Goal: Task Accomplishment & Management: Complete application form

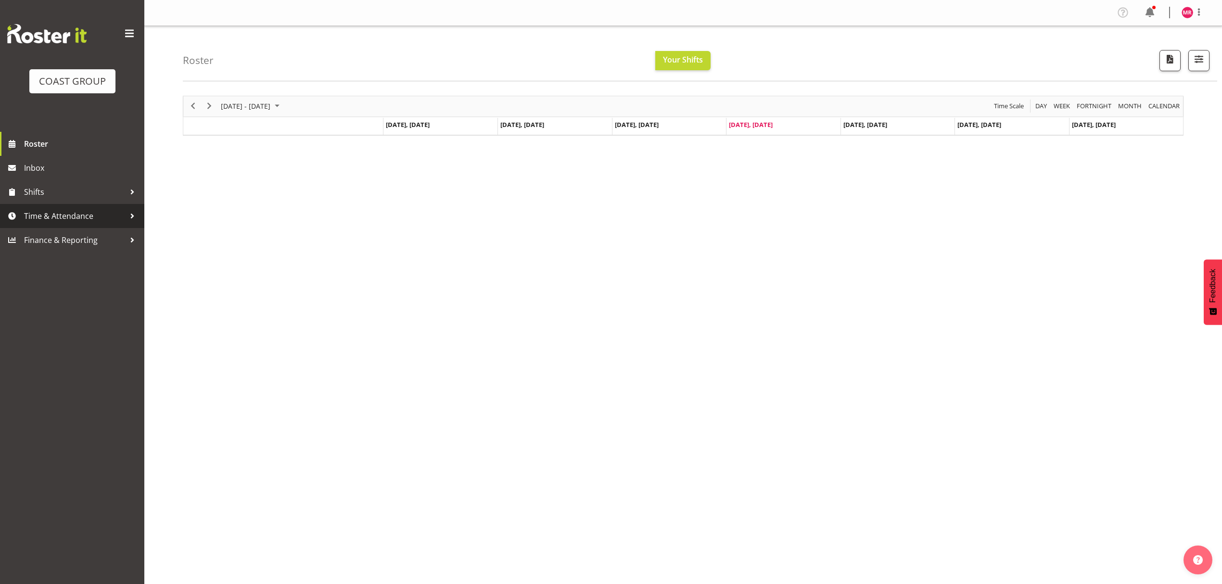
click at [104, 219] on span "Time & Attendance" at bounding box center [74, 216] width 101 height 14
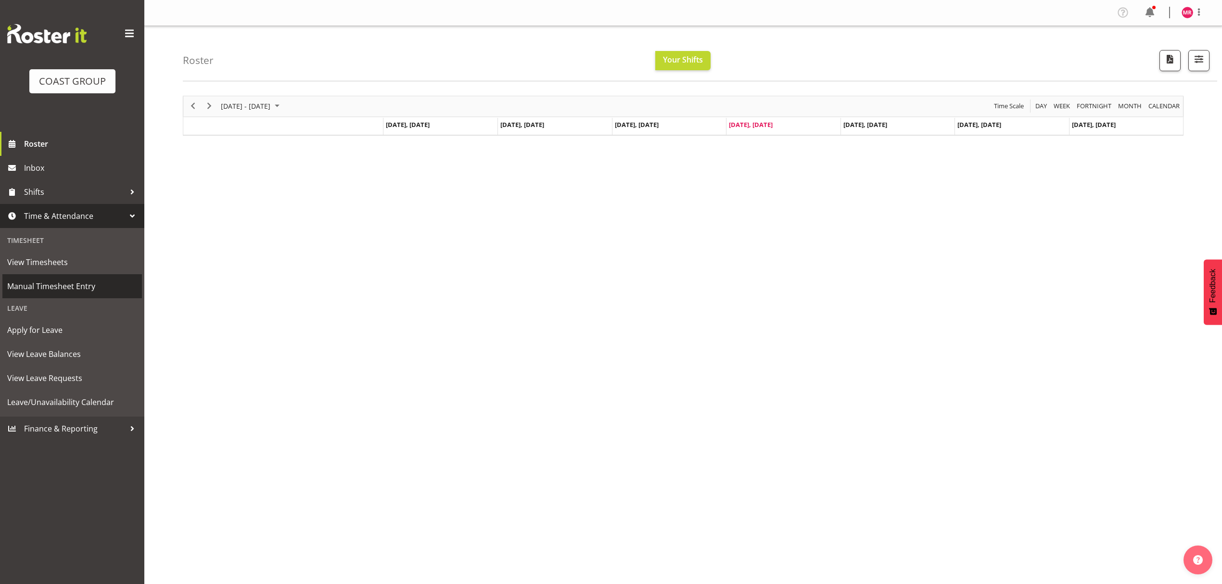
click at [72, 295] on link "Manual Timesheet Entry" at bounding box center [72, 286] width 140 height 24
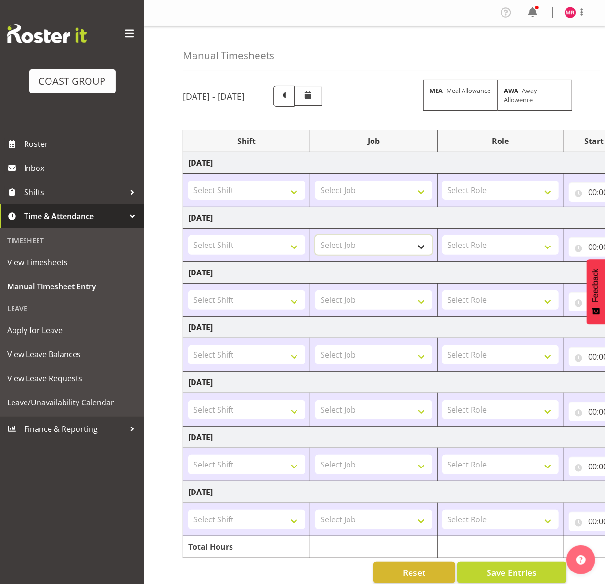
click at [350, 249] on select "Select Job 1 Carlton Events 1 [PERSON_NAME][GEOGRAPHIC_DATA] 1 [PERSON_NAME][GE…" at bounding box center [373, 244] width 117 height 19
select select "9630"
click at [315, 237] on select "Select Job 1 Carlton Events 1 [PERSON_NAME][GEOGRAPHIC_DATA] 1 [PERSON_NAME][GE…" at bounding box center [373, 244] width 117 height 19
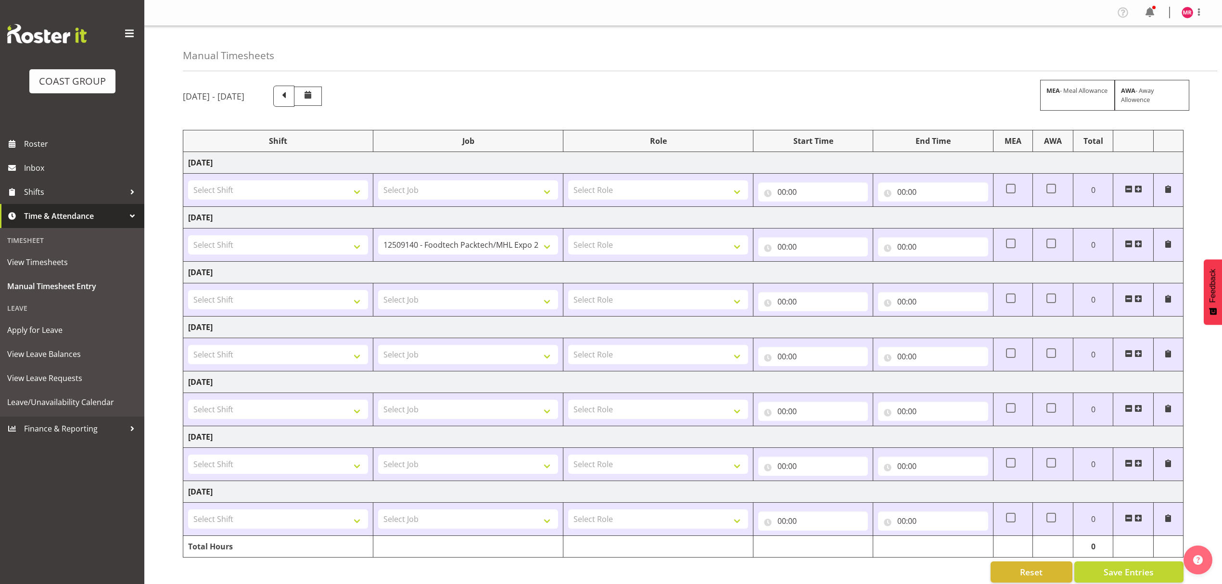
click at [1140, 245] on span at bounding box center [1139, 244] width 8 height 8
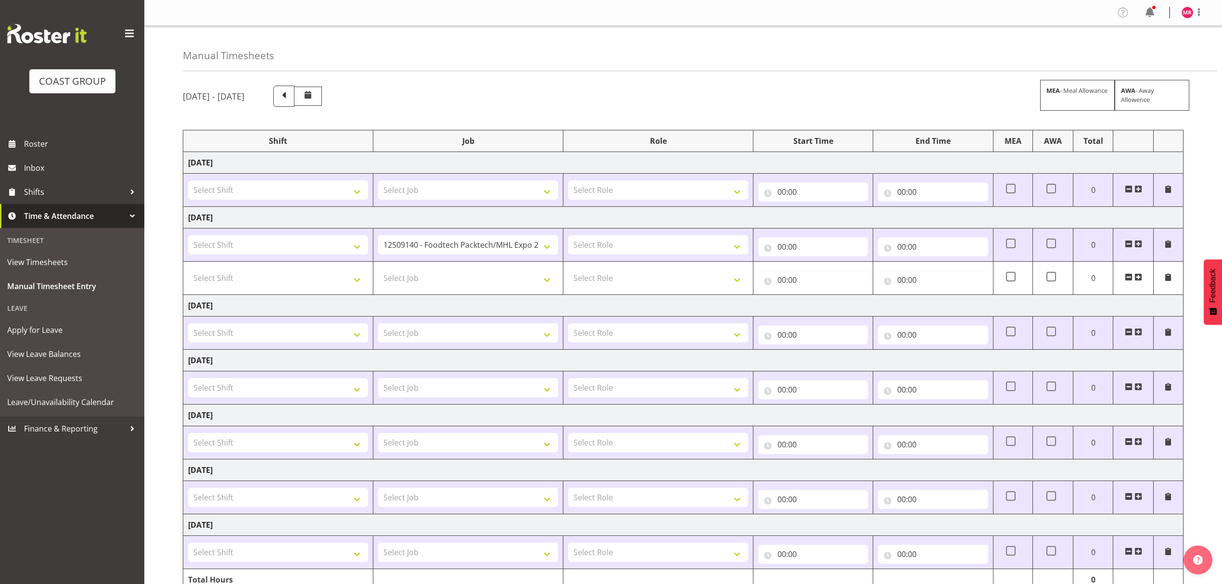
click at [1140, 245] on span at bounding box center [1139, 244] width 8 height 8
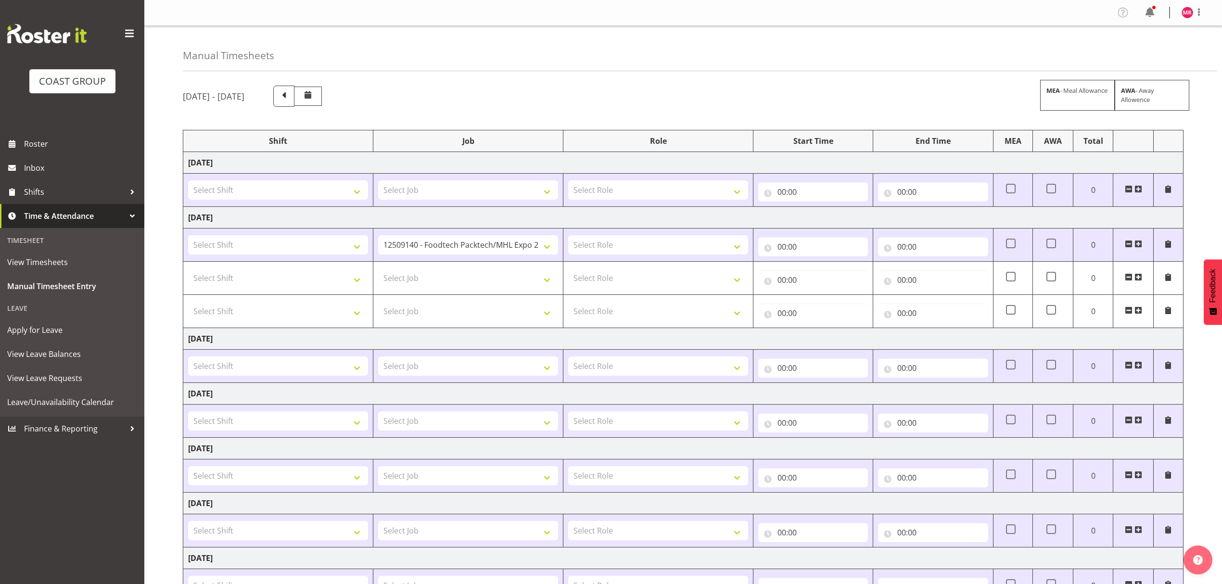
click at [1140, 245] on span at bounding box center [1139, 244] width 8 height 8
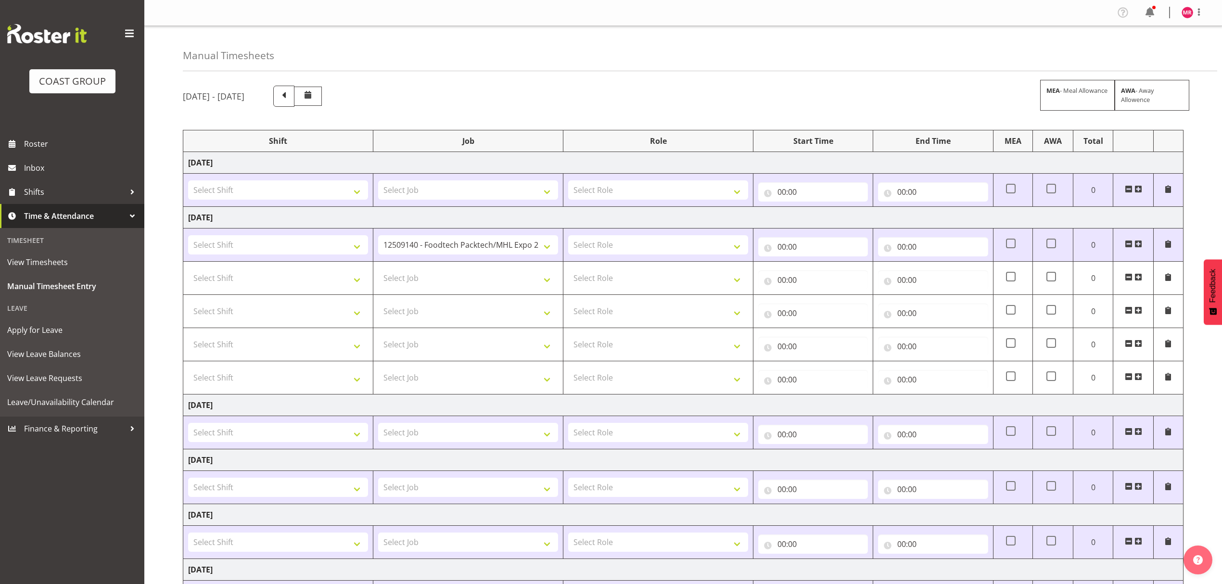
click at [1140, 245] on span at bounding box center [1139, 244] width 8 height 8
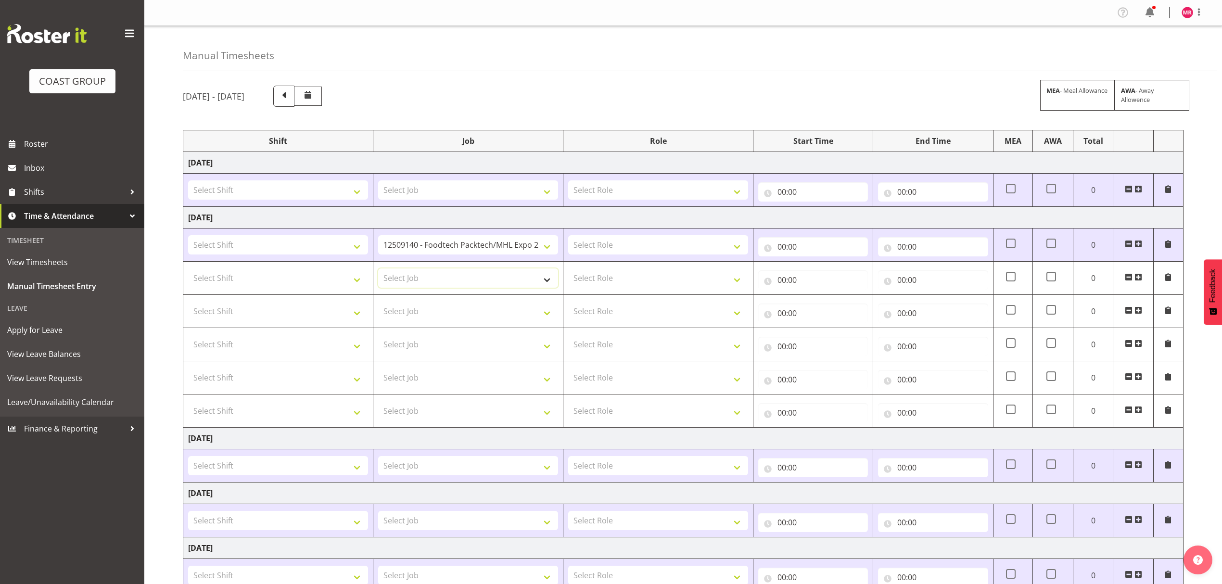
click at [466, 280] on select "Select Job 1 Carlton Events 1 [PERSON_NAME][GEOGRAPHIC_DATA] 1 [PERSON_NAME][GE…" at bounding box center [468, 277] width 180 height 19
select select "8664"
click at [378, 270] on select "Select Job 1 Carlton Events 1 [PERSON_NAME][GEOGRAPHIC_DATA] 1 [PERSON_NAME][GE…" at bounding box center [468, 277] width 180 height 19
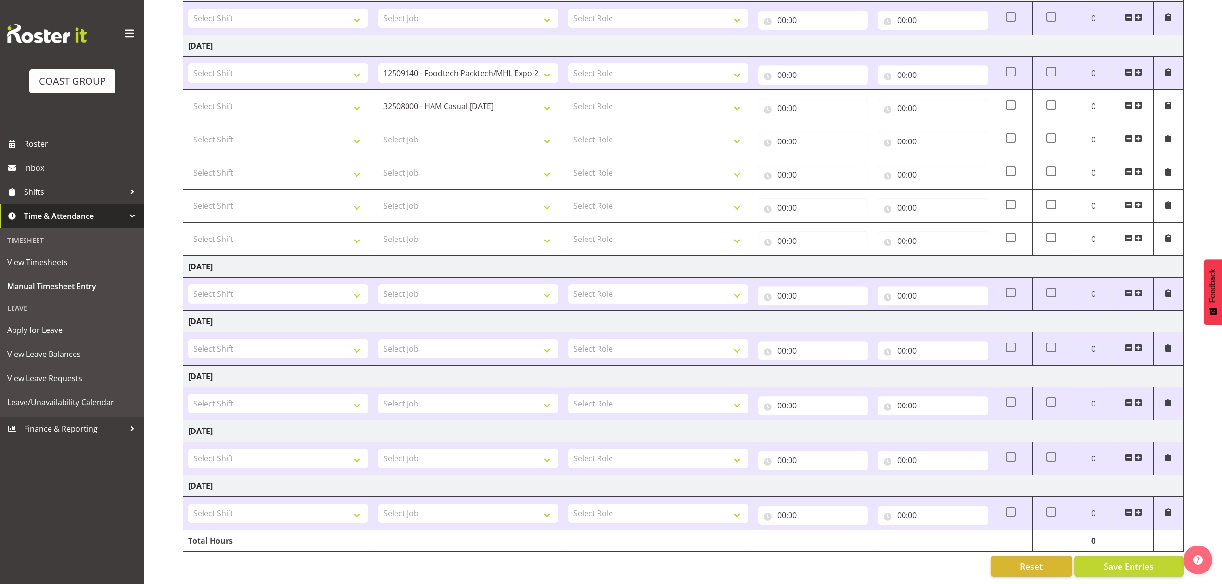
scroll to position [185, 0]
click at [480, 130] on select "Select Job 1 Carlton Events 1 [PERSON_NAME][GEOGRAPHIC_DATA] 1 [PERSON_NAME][GE…" at bounding box center [468, 139] width 180 height 19
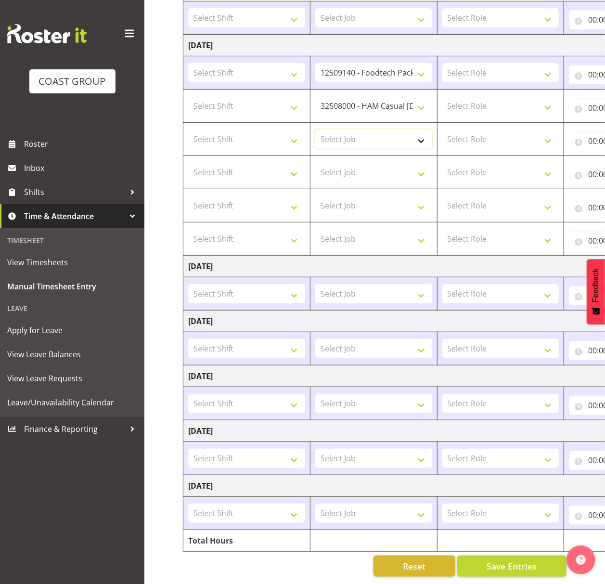
click at [363, 129] on select "Select Job 1 Carlton Events 1 [PERSON_NAME][GEOGRAPHIC_DATA] 1 [PERSON_NAME][GE…" at bounding box center [373, 138] width 117 height 19
select select "9443"
click at [315, 129] on select "Select Job 1 Carlton Events 1 [PERSON_NAME][GEOGRAPHIC_DATA] 1 [PERSON_NAME][GE…" at bounding box center [373, 138] width 117 height 19
click at [383, 163] on select "Select Job 1 Carlton Events 1 [PERSON_NAME][GEOGRAPHIC_DATA] 1 [PERSON_NAME][GE…" at bounding box center [373, 172] width 117 height 19
select select "9196"
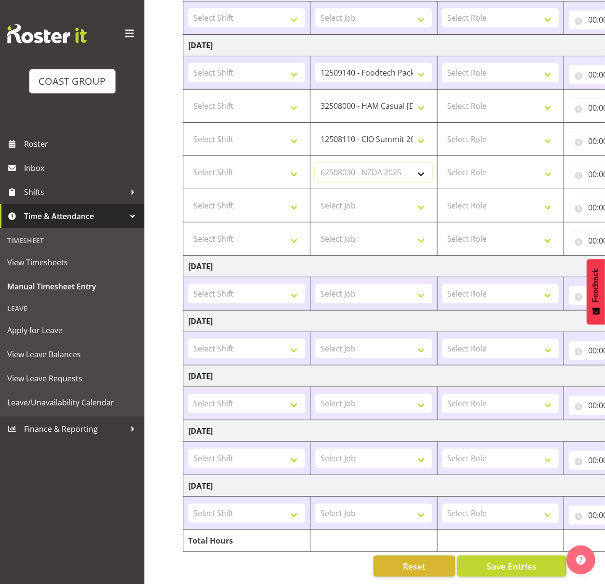
click at [315, 163] on select "Select Job 1 Carlton Events 1 [PERSON_NAME][GEOGRAPHIC_DATA] 1 [PERSON_NAME][GE…" at bounding box center [373, 172] width 117 height 19
click at [369, 196] on select "Select Job 1 Carlton Events 1 [PERSON_NAME][GEOGRAPHIC_DATA] 1 [PERSON_NAME][GE…" at bounding box center [373, 205] width 117 height 19
select select "8652"
click at [315, 196] on select "Select Job 1 Carlton Events 1 [PERSON_NAME][GEOGRAPHIC_DATA] 1 [PERSON_NAME][GE…" at bounding box center [373, 205] width 117 height 19
click at [355, 234] on select "Select Job 1 Carlton Events 1 [PERSON_NAME][GEOGRAPHIC_DATA] 1 [PERSON_NAME][GE…" at bounding box center [373, 238] width 117 height 19
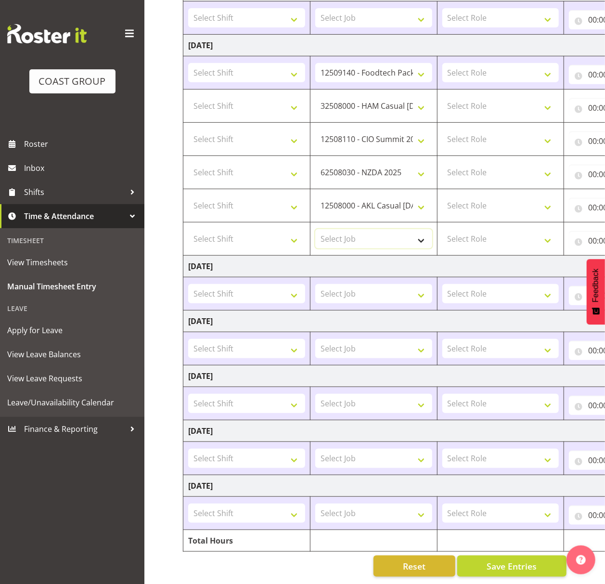
select select "9888"
click at [315, 229] on select "Select Job 1 Carlton Events 1 [PERSON_NAME][GEOGRAPHIC_DATA] 1 [PERSON_NAME][GE…" at bounding box center [373, 238] width 117 height 19
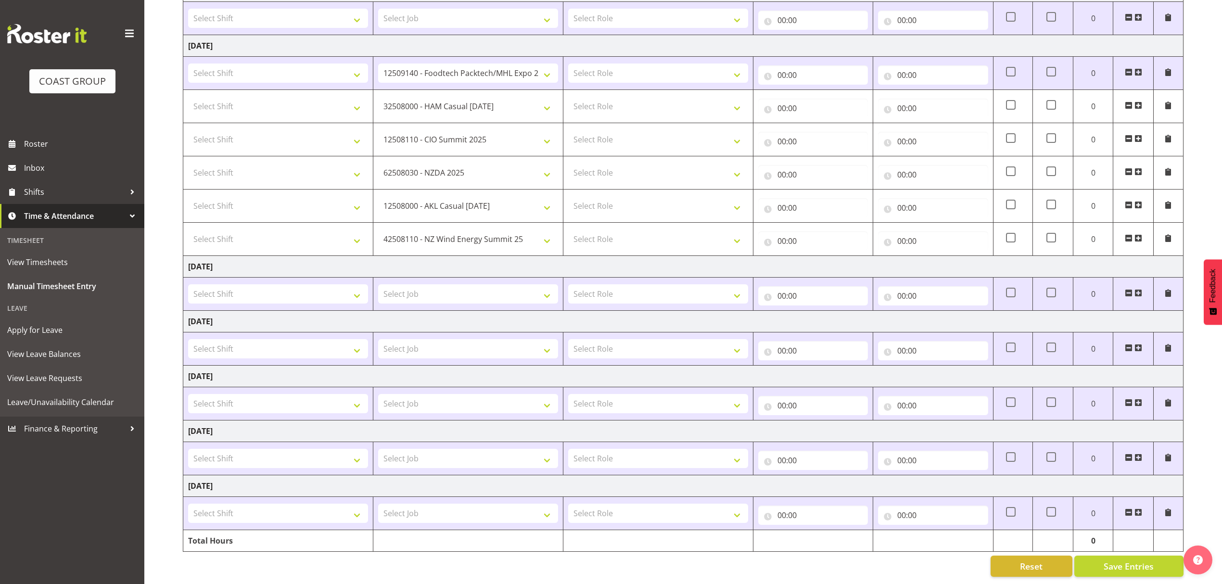
click at [1136, 234] on span at bounding box center [1139, 238] width 8 height 8
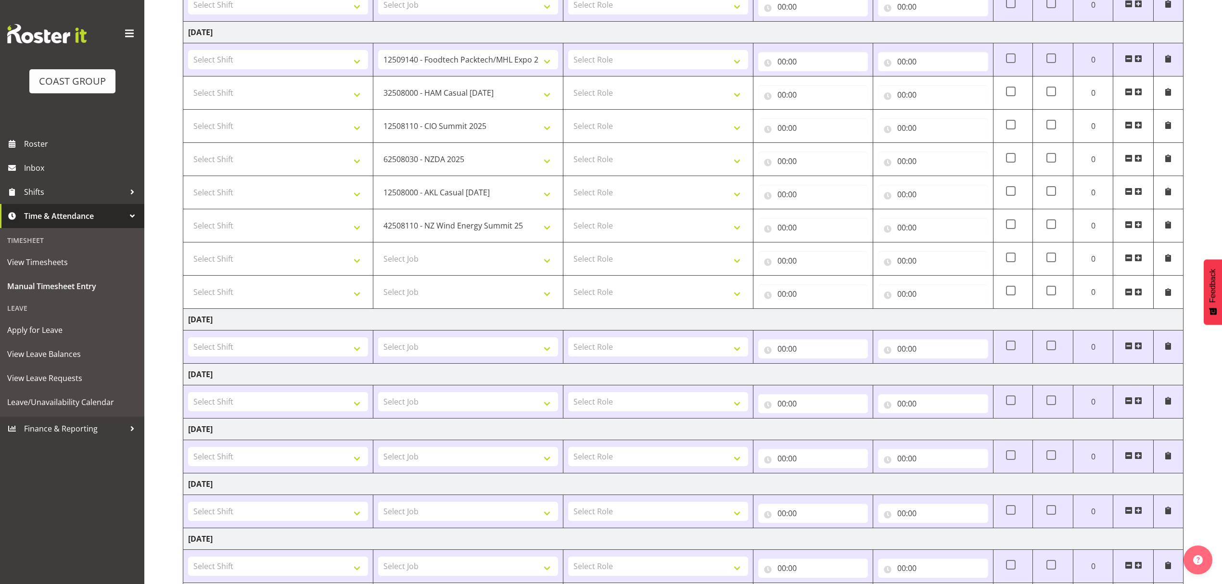
click at [1136, 228] on span at bounding box center [1139, 225] width 8 height 8
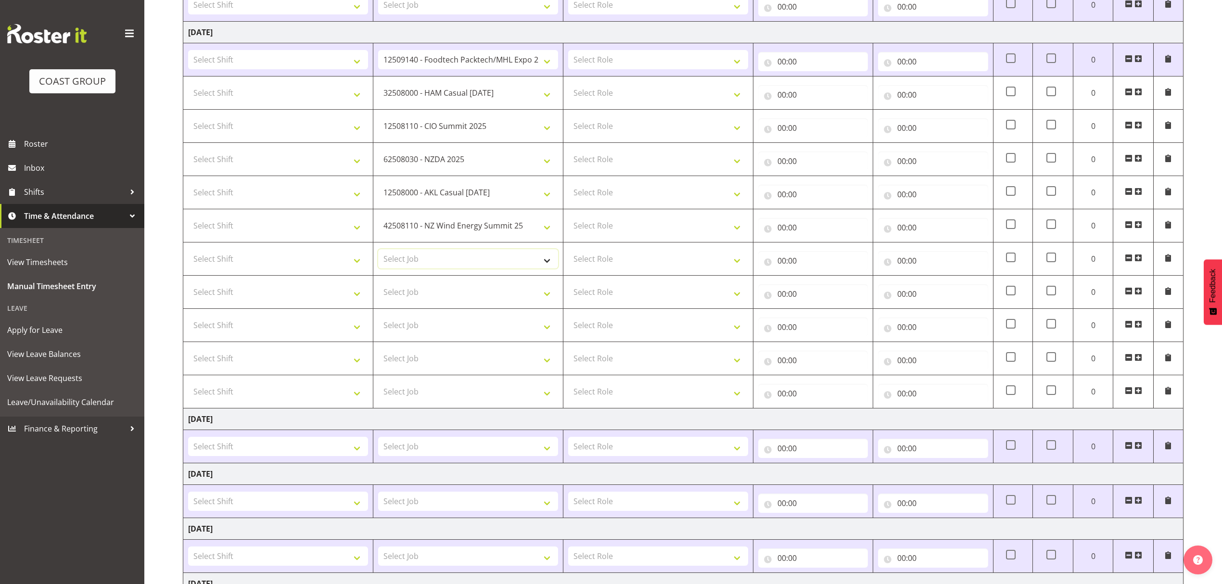
click at [445, 268] on select "Select Job 1 Carlton Events 1 [PERSON_NAME][GEOGRAPHIC_DATA] 1 [PERSON_NAME][GE…" at bounding box center [468, 258] width 180 height 19
select select "10307"
click at [378, 251] on select "Select Job 1 Carlton Events 1 [PERSON_NAME][GEOGRAPHIC_DATA] 1 [PERSON_NAME][GE…" at bounding box center [468, 258] width 180 height 19
click at [445, 291] on select "Select Job 1 Carlton Events 1 [PERSON_NAME][GEOGRAPHIC_DATA] 1 [PERSON_NAME][GE…" at bounding box center [468, 291] width 180 height 19
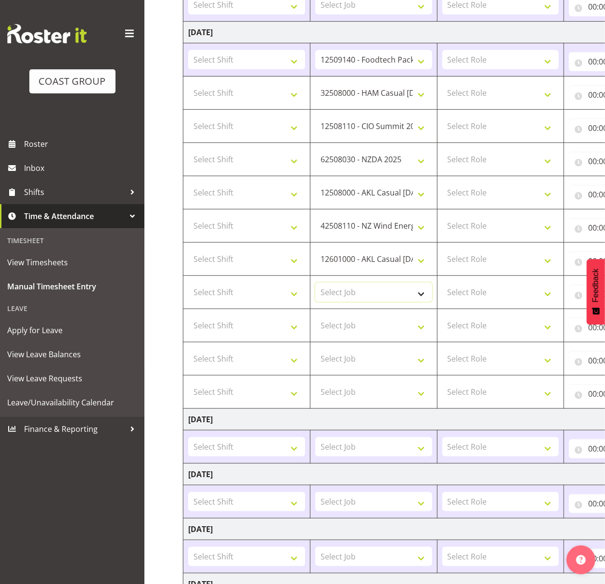
click at [343, 289] on select "Select Job 1 Carlton Events 1 [PERSON_NAME][GEOGRAPHIC_DATA] 1 [PERSON_NAME][GE…" at bounding box center [373, 291] width 117 height 19
select select "9890"
click at [315, 285] on select "Select Job 1 Carlton Events 1 [PERSON_NAME][GEOGRAPHIC_DATA] 1 [PERSON_NAME][GE…" at bounding box center [373, 291] width 117 height 19
click at [370, 327] on select "Select Job 1 Carlton Events 1 [PERSON_NAME][GEOGRAPHIC_DATA] 1 [PERSON_NAME][GE…" at bounding box center [373, 325] width 117 height 19
select select "9321"
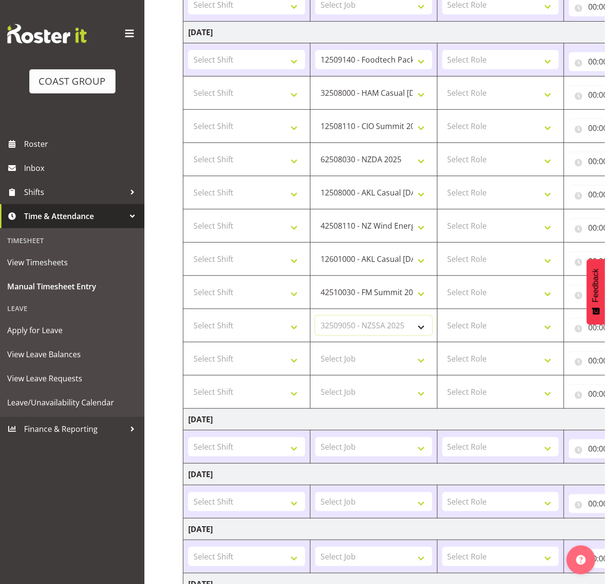
click at [315, 318] on select "Select Job 1 Carlton Events 1 [PERSON_NAME][GEOGRAPHIC_DATA] 1 [PERSON_NAME][GE…" at bounding box center [373, 325] width 117 height 19
click at [370, 359] on select "Select Job 1 Carlton Events 1 [PERSON_NAME][GEOGRAPHIC_DATA] 1 [PERSON_NAME][GE…" at bounding box center [373, 358] width 117 height 19
select select "9630"
click at [315, 351] on select "Select Job 1 Carlton Events 1 [PERSON_NAME][GEOGRAPHIC_DATA] 1 [PERSON_NAME][GE…" at bounding box center [373, 358] width 117 height 19
click at [370, 391] on select "Select Job 1 Carlton Events 1 [PERSON_NAME][GEOGRAPHIC_DATA] 1 [PERSON_NAME][GE…" at bounding box center [373, 391] width 117 height 19
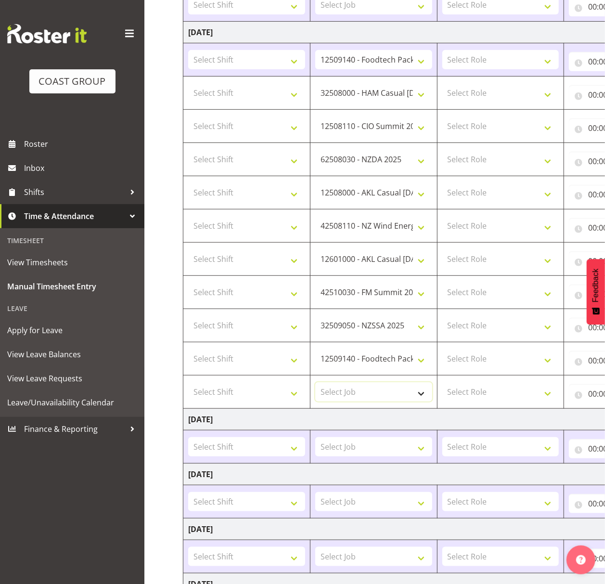
select select "9315"
click at [315, 385] on select "Select Job 1 Carlton Events 1 [PERSON_NAME][GEOGRAPHIC_DATA] 1 [PERSON_NAME][GE…" at bounding box center [373, 391] width 117 height 19
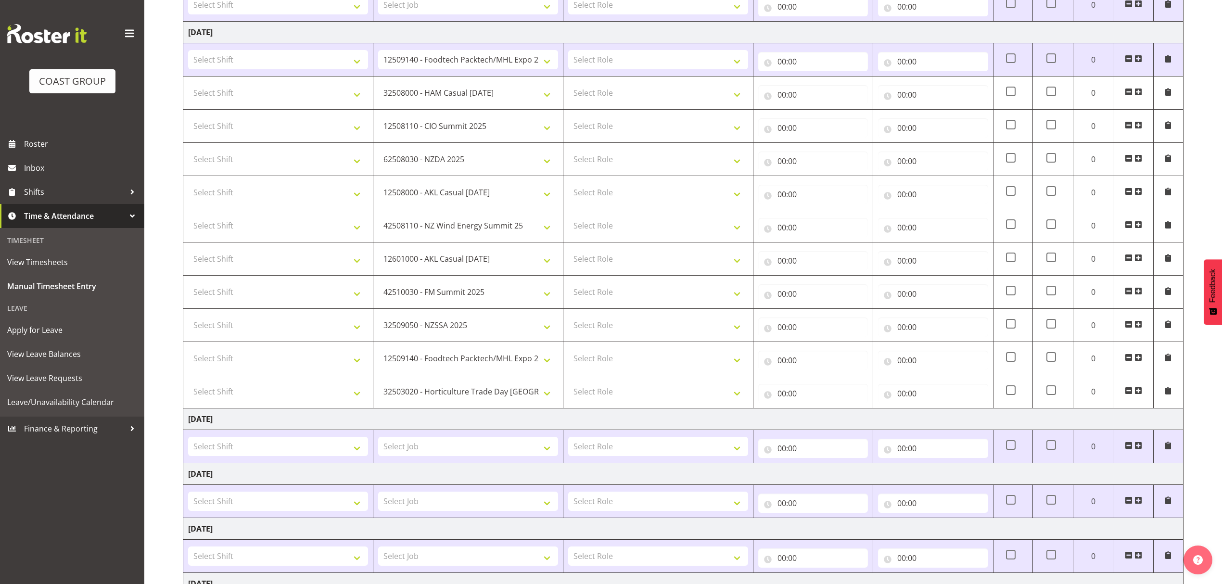
click at [1136, 391] on span at bounding box center [1139, 391] width 8 height 8
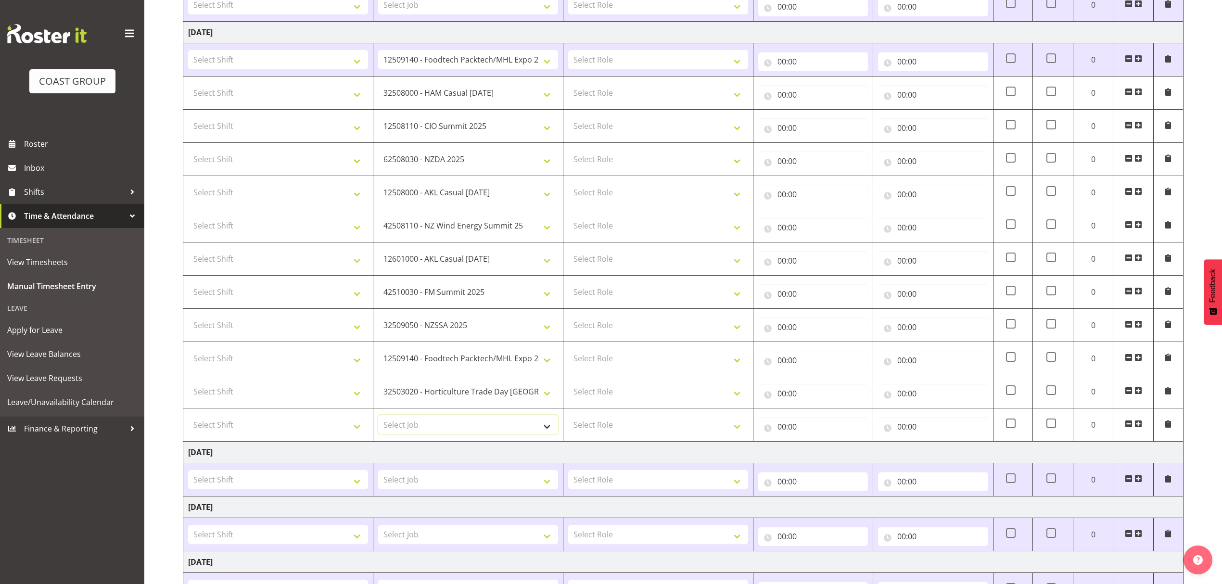
click at [435, 424] on select "Select Job 1 Carlton Events 1 [PERSON_NAME][GEOGRAPHIC_DATA] 1 [PERSON_NAME][GE…" at bounding box center [468, 424] width 180 height 19
select select "9878"
click at [378, 418] on select "Select Job 1 Carlton Events 1 [PERSON_NAME][GEOGRAPHIC_DATA] 1 [PERSON_NAME][GE…" at bounding box center [468, 424] width 180 height 19
click at [1135, 423] on span at bounding box center [1139, 424] width 8 height 8
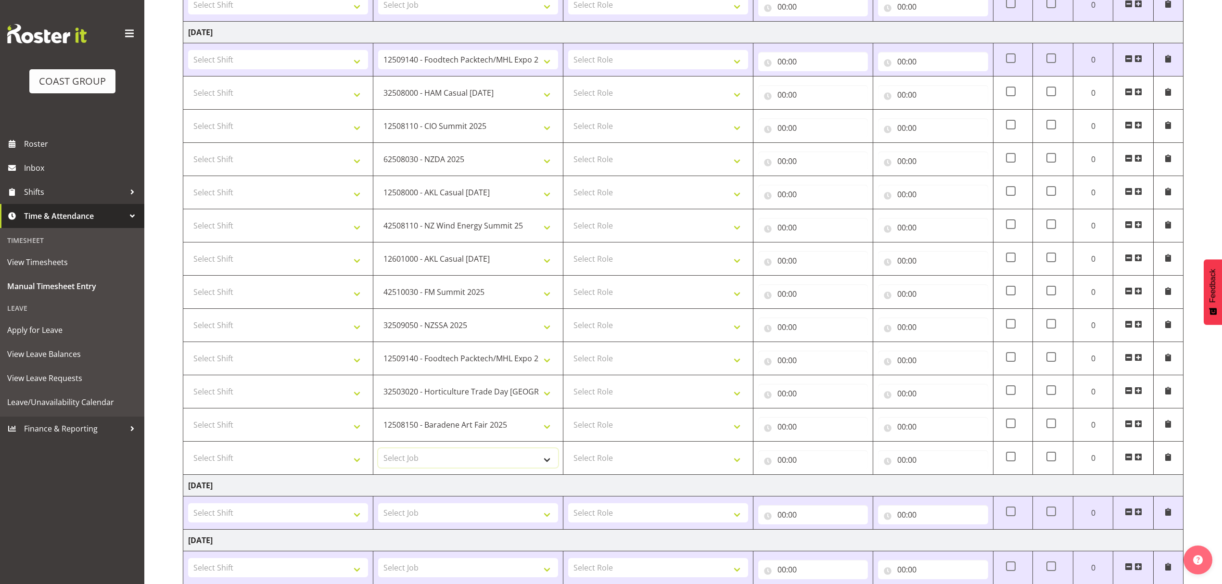
click at [479, 459] on select "Select Job 1 Carlton Events 1 [PERSON_NAME][GEOGRAPHIC_DATA] 1 [PERSON_NAME][GE…" at bounding box center [468, 457] width 180 height 19
click at [476, 460] on select "Select Job 1 Carlton Events 1 [PERSON_NAME][GEOGRAPHIC_DATA] 1 [PERSON_NAME][GE…" at bounding box center [468, 457] width 180 height 19
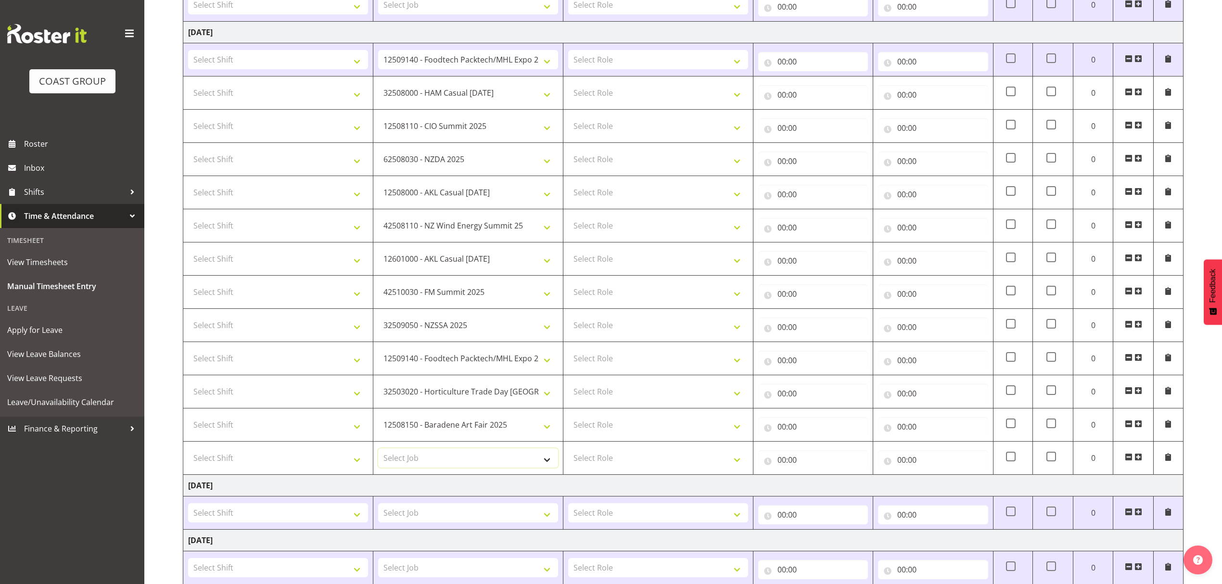
select select "9443"
click at [378, 451] on select "Select Job 1 Carlton Events 1 [PERSON_NAME][GEOGRAPHIC_DATA] 1 [PERSON_NAME][GE…" at bounding box center [468, 457] width 180 height 19
click at [616, 60] on select "Select Role DESIGNER" at bounding box center [658, 59] width 180 height 19
select select "215"
click at [568, 51] on select "Select Role DESIGNER" at bounding box center [658, 59] width 180 height 19
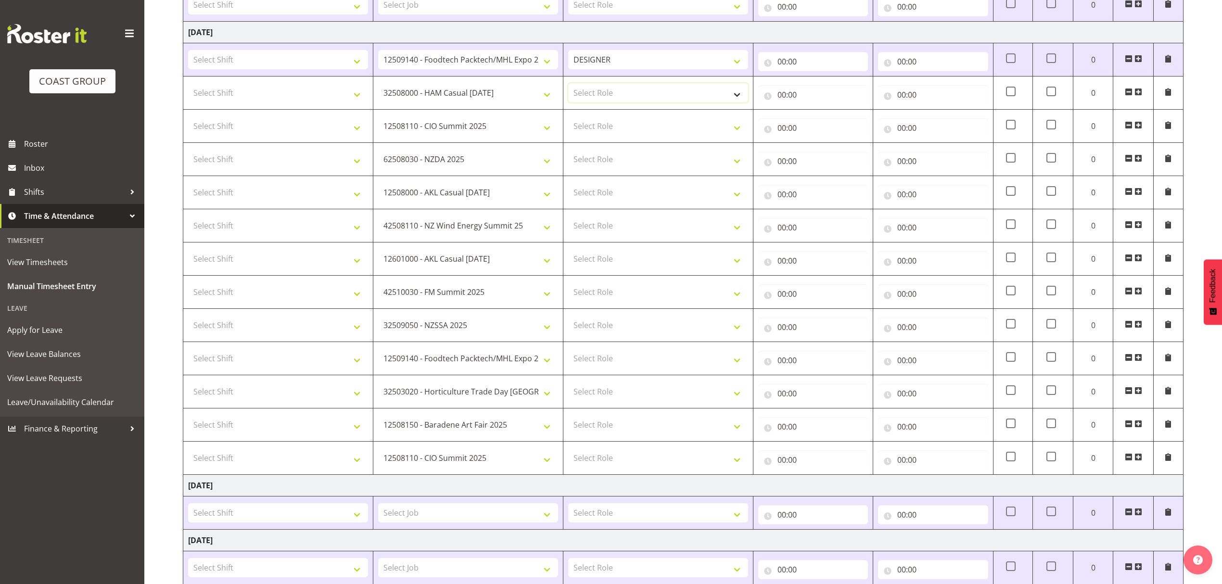
drag, startPoint x: 611, startPoint y: 90, endPoint x: 607, endPoint y: 103, distance: 13.1
click at [611, 93] on select "Select Role DESIGNER" at bounding box center [658, 92] width 180 height 19
select select "215"
click at [568, 85] on select "Select Role DESIGNER" at bounding box center [658, 92] width 180 height 19
drag, startPoint x: 605, startPoint y: 122, endPoint x: 601, endPoint y: 137, distance: 14.9
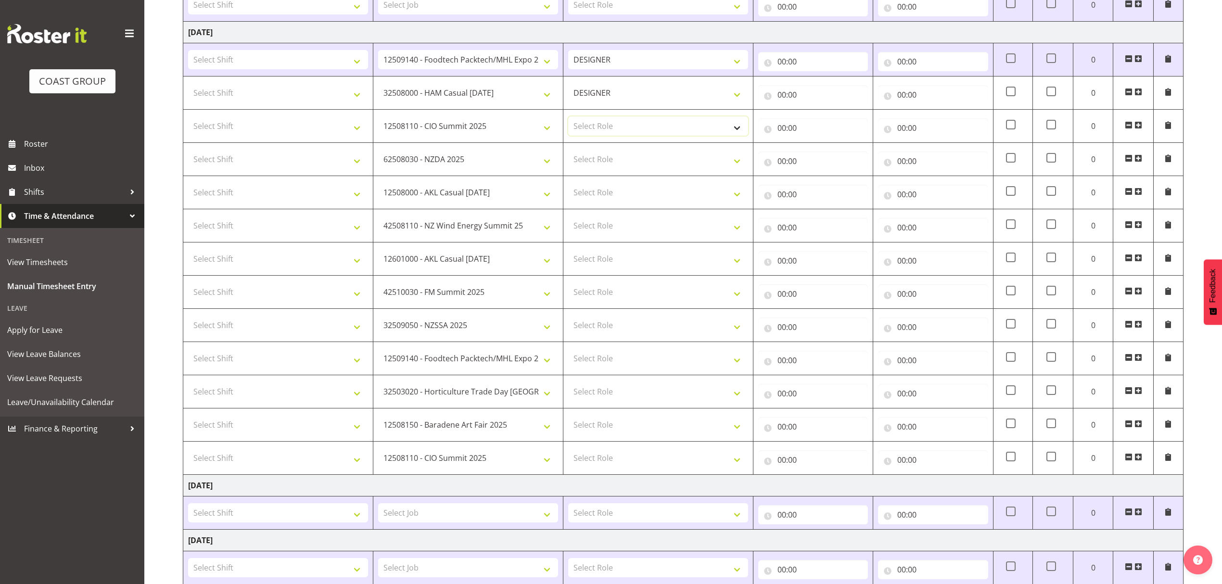
click at [605, 124] on select "Select Role DESIGNER" at bounding box center [658, 125] width 180 height 19
select select "215"
click at [568, 118] on select "Select Role DESIGNER" at bounding box center [658, 125] width 180 height 19
click at [600, 154] on select "Select Role DESIGNER" at bounding box center [658, 159] width 180 height 19
select select "215"
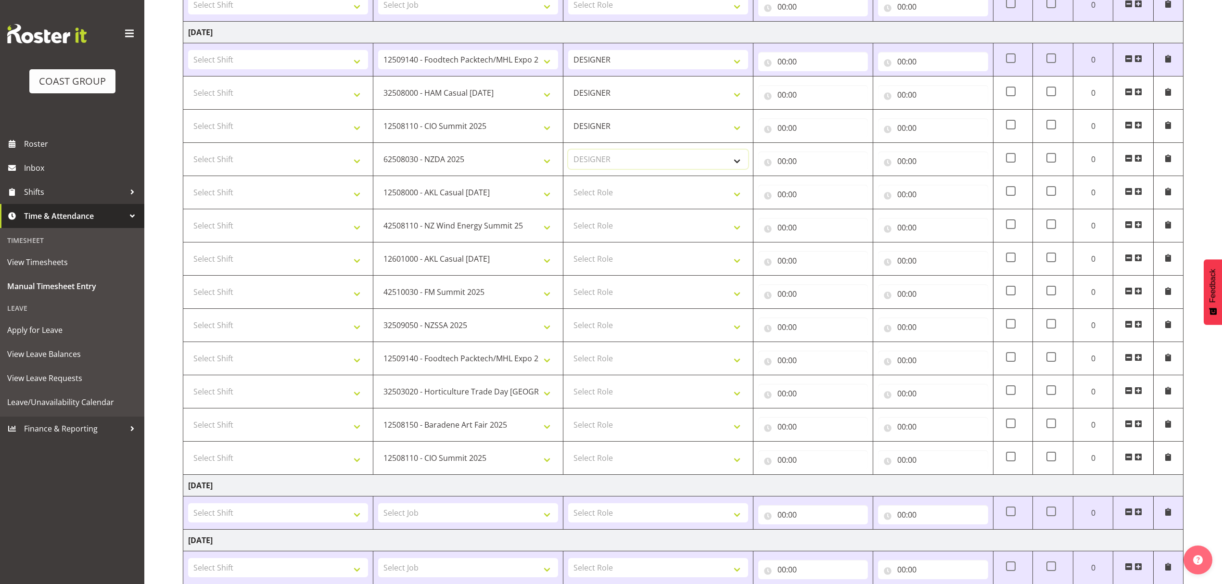
click at [568, 151] on select "Select Role DESIGNER" at bounding box center [658, 159] width 180 height 19
drag, startPoint x: 604, startPoint y: 197, endPoint x: 604, endPoint y: 203, distance: 6.3
click at [604, 197] on select "Select Role DESIGNER" at bounding box center [658, 192] width 180 height 19
select select "215"
click at [568, 185] on select "Select Role DESIGNER" at bounding box center [658, 192] width 180 height 19
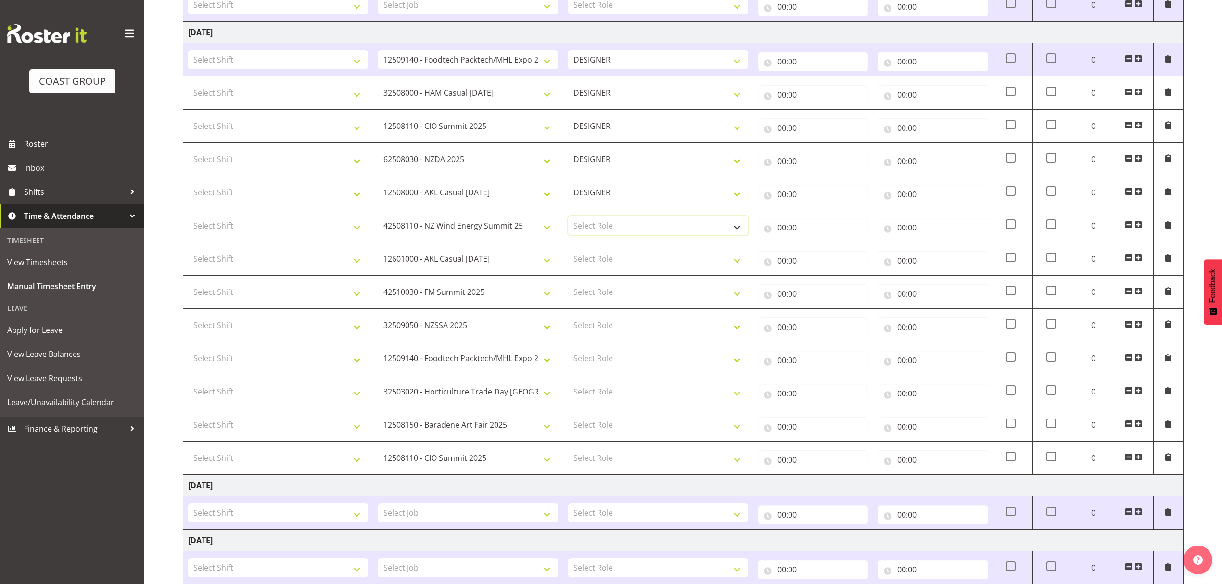
drag, startPoint x: 600, startPoint y: 232, endPoint x: 598, endPoint y: 237, distance: 5.2
click at [600, 233] on select "Select Role DESIGNER" at bounding box center [658, 225] width 180 height 19
select select "215"
click at [568, 218] on select "Select Role DESIGNER" at bounding box center [658, 225] width 180 height 19
click at [599, 260] on select "Select Role DESIGNER" at bounding box center [658, 258] width 180 height 19
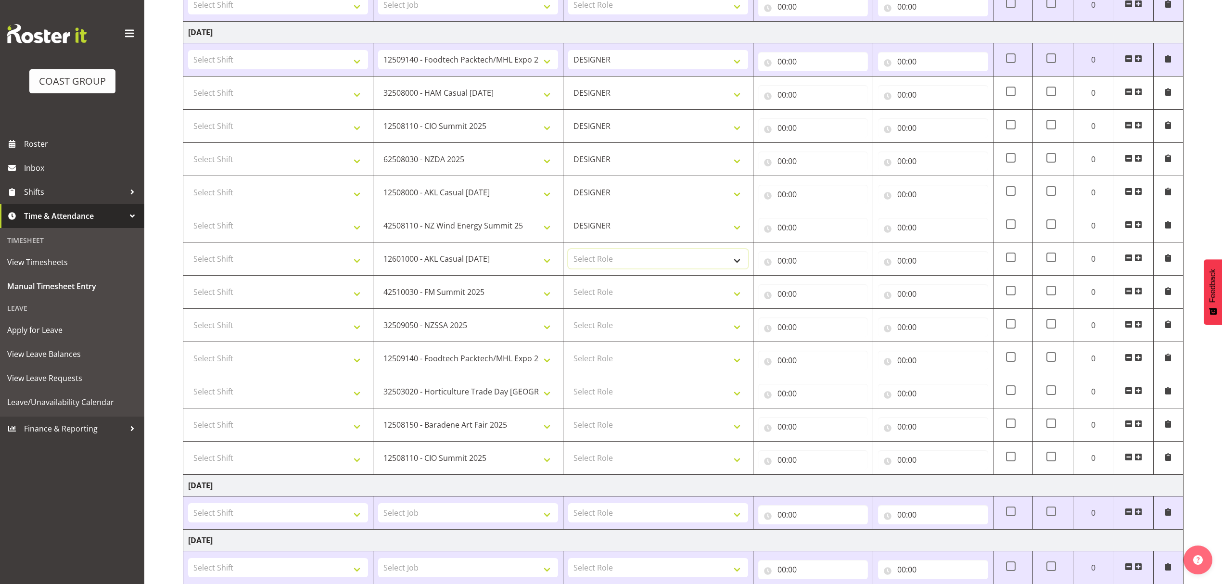
select select "215"
click at [568, 251] on select "Select Role DESIGNER" at bounding box center [658, 258] width 180 height 19
click at [611, 293] on select "Select Role DESIGNER" at bounding box center [658, 291] width 180 height 19
select select "215"
click at [568, 285] on select "Select Role DESIGNER" at bounding box center [658, 291] width 180 height 19
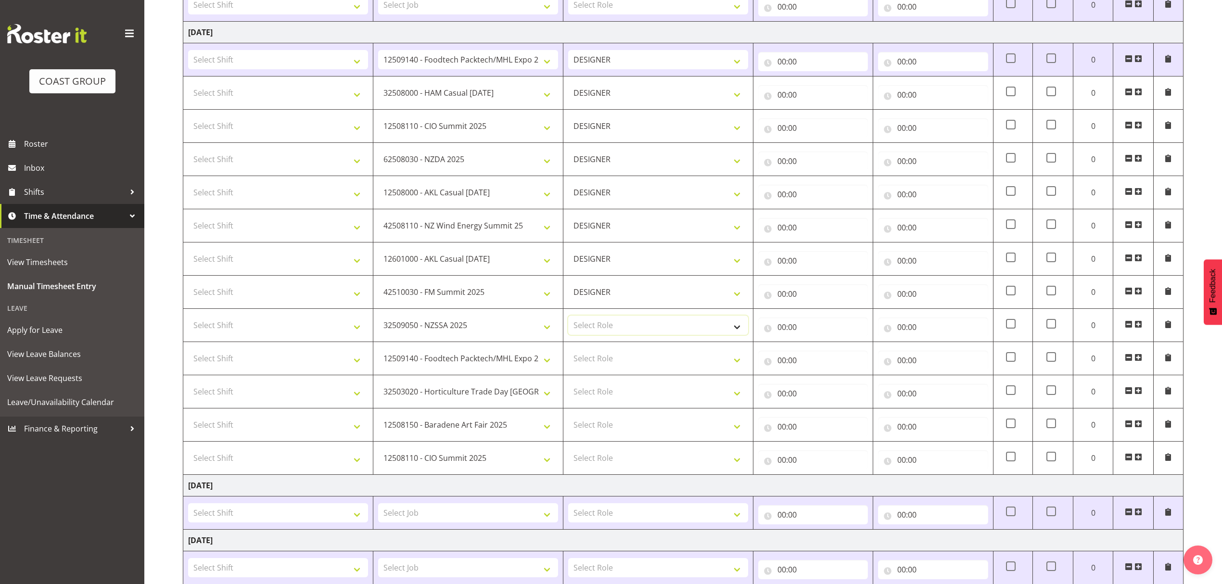
click at [615, 326] on select "Select Role DESIGNER" at bounding box center [658, 325] width 180 height 19
select select "215"
click at [568, 318] on select "Select Role DESIGNER" at bounding box center [658, 325] width 180 height 19
drag, startPoint x: 607, startPoint y: 358, endPoint x: 606, endPoint y: 364, distance: 5.9
click at [607, 358] on select "Select Role DESIGNER" at bounding box center [658, 358] width 180 height 19
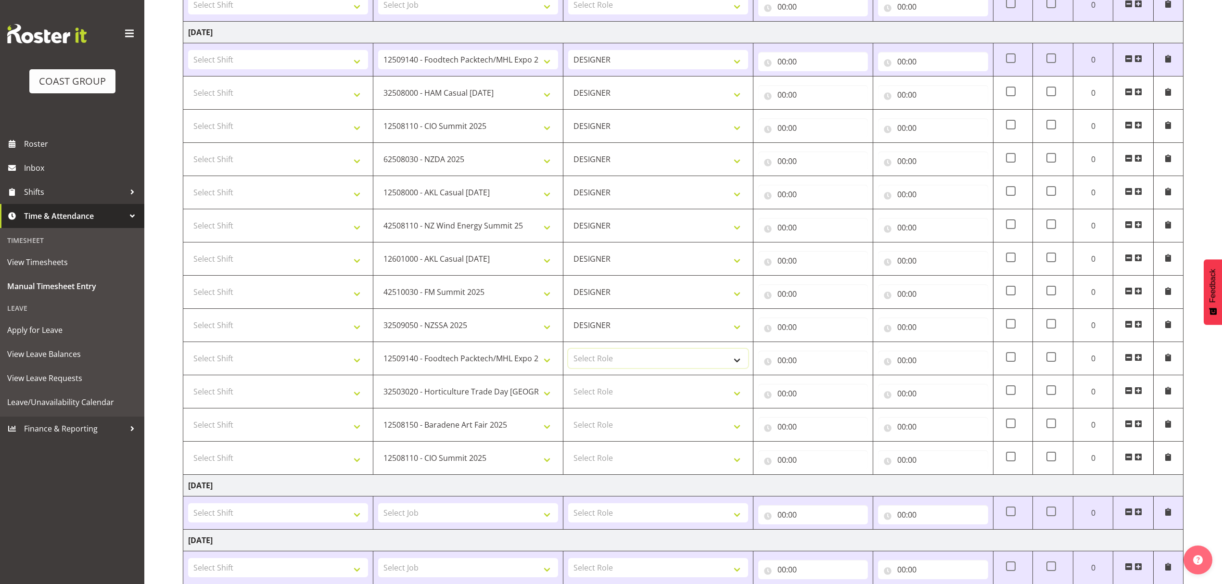
select select "215"
click at [568, 351] on select "Select Role DESIGNER" at bounding box center [658, 358] width 180 height 19
click at [609, 395] on select "Select Role DESIGNER" at bounding box center [658, 391] width 180 height 19
select select "215"
click at [568, 385] on select "Select Role DESIGNER" at bounding box center [658, 391] width 180 height 19
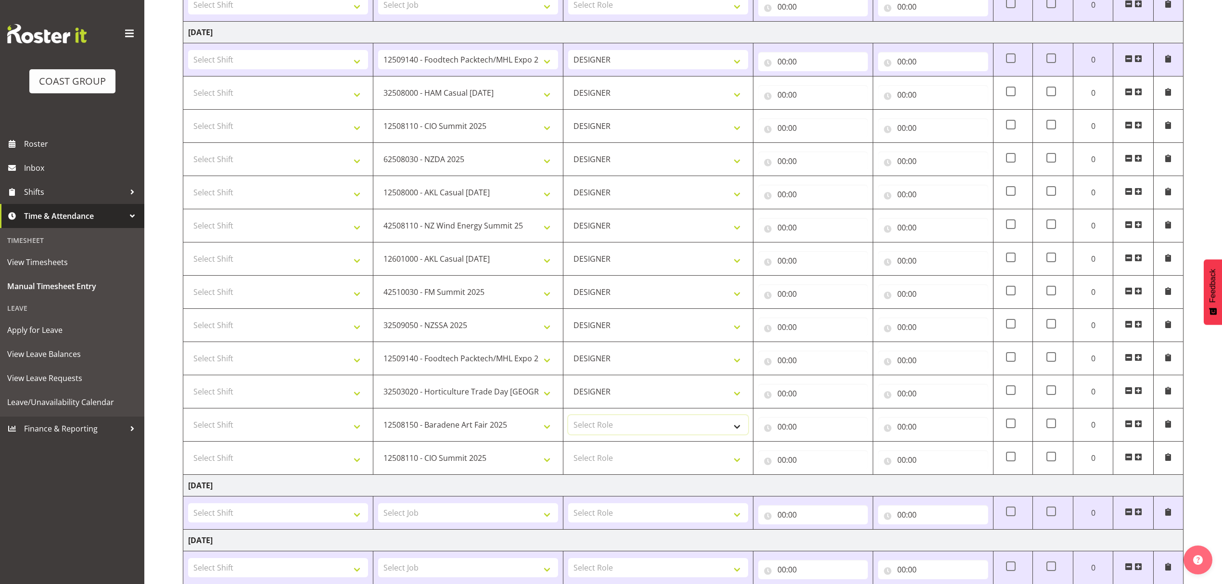
click at [605, 427] on select "Select Role DESIGNER" at bounding box center [658, 424] width 180 height 19
select select "215"
click at [568, 418] on select "Select Role DESIGNER" at bounding box center [658, 424] width 180 height 19
drag, startPoint x: 601, startPoint y: 460, endPoint x: 605, endPoint y: 468, distance: 8.4
click at [601, 460] on select "Select Role DESIGNER" at bounding box center [658, 457] width 180 height 19
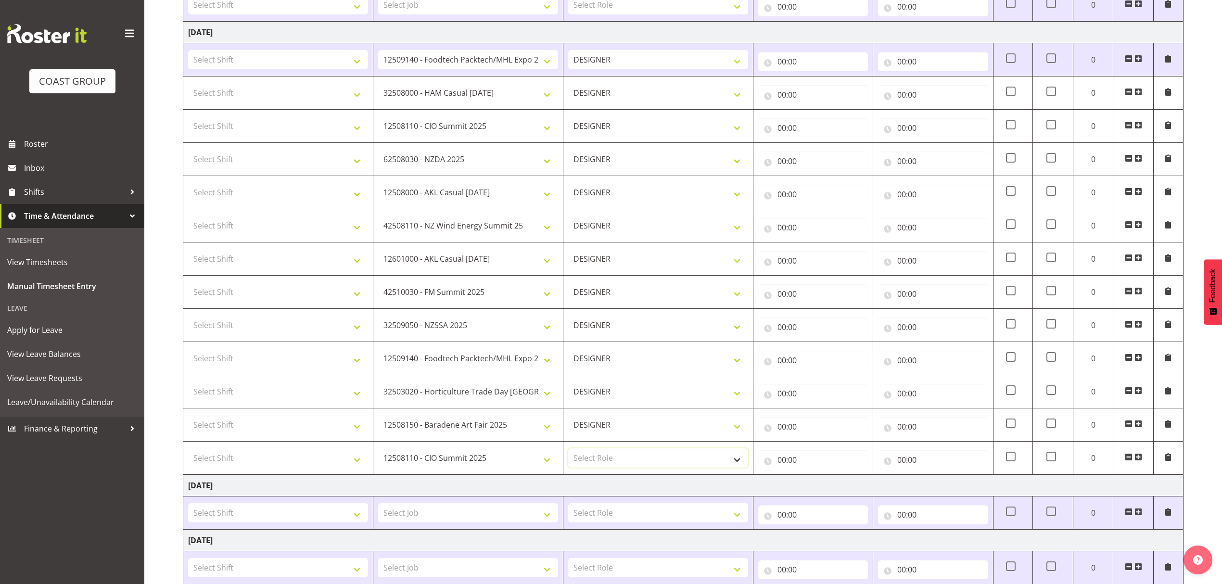
select select "215"
click at [568, 451] on select "Select Role DESIGNER" at bounding box center [658, 457] width 180 height 19
click at [282, 102] on select "Select Shift ABB Collection ABB Delivery AKL Baby Expo AKL Baby Expo Break AKL …" at bounding box center [278, 92] width 180 height 19
click at [293, 63] on select "Select Shift ABB Collection ABB Delivery AKL Baby Expo AKL Baby Expo Break AKL …" at bounding box center [278, 59] width 180 height 19
select select "1321"
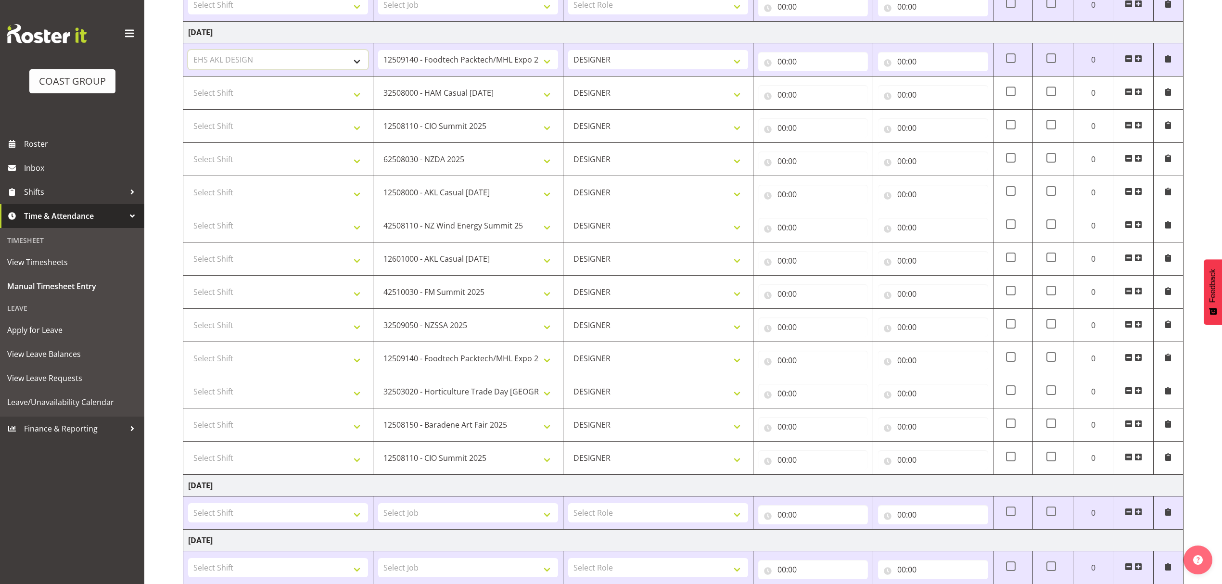
click at [188, 51] on select "Select Shift ABB Collection ABB Delivery AKL Baby Expo AKL Baby Expo Break AKL …" at bounding box center [278, 59] width 180 height 19
click at [271, 93] on select "Select Shift ABB Collection ABB Delivery AKL Baby Expo AKL Baby Expo Break AKL …" at bounding box center [278, 92] width 180 height 19
select select "1321"
click at [188, 85] on select "Select Shift ABB Collection ABB Delivery AKL Baby Expo AKL Baby Expo Break AKL …" at bounding box center [278, 92] width 180 height 19
click at [239, 127] on select "Select Shift ABB Collection ABB Delivery AKL Baby Expo AKL Baby Expo Break AKL …" at bounding box center [278, 125] width 180 height 19
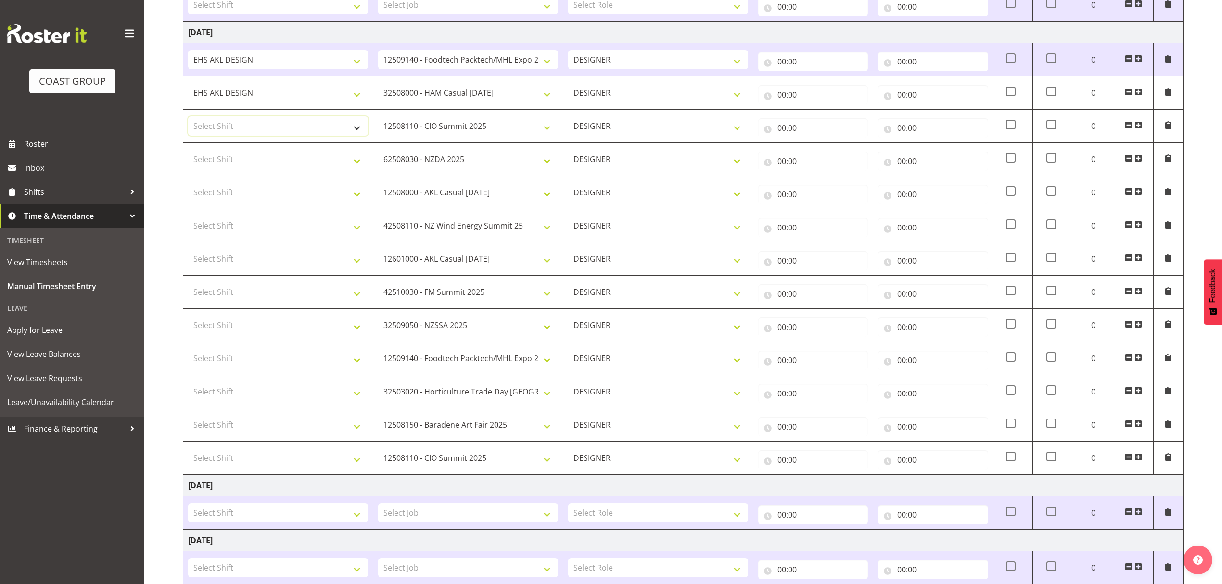
select select "1321"
click at [188, 118] on select "Select Shift ABB Collection ABB Delivery AKL Baby Expo AKL Baby Expo Break AKL …" at bounding box center [278, 125] width 180 height 19
click at [249, 154] on select "Select Shift ABB Collection ABB Delivery AKL Baby Expo AKL Baby Expo Break AKL …" at bounding box center [278, 159] width 180 height 19
select select "1321"
click at [188, 151] on select "Select Shift ABB Collection ABB Delivery AKL Baby Expo AKL Baby Expo Break AKL …" at bounding box center [278, 159] width 180 height 19
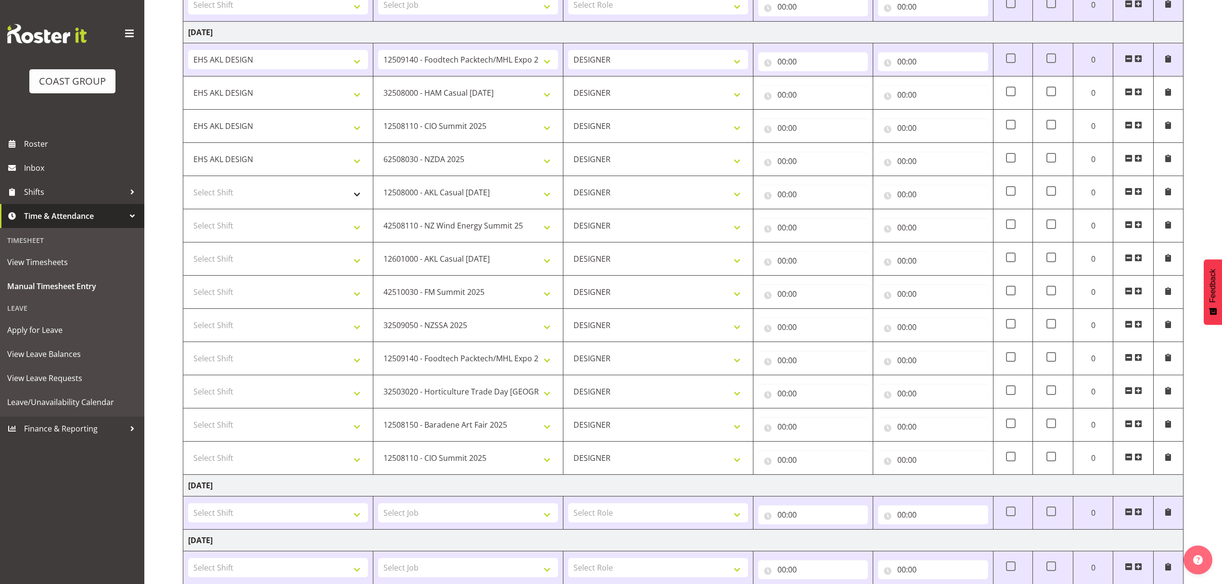
drag, startPoint x: 275, startPoint y: 176, endPoint x: 268, endPoint y: 187, distance: 13.2
click at [275, 176] on td "ABB Collection ABB Delivery AKL Baby Expo AKL Baby Expo Break AKL Baby Expo Loa…" at bounding box center [278, 159] width 190 height 33
click at [267, 188] on select "Select Shift ABB Collection ABB Delivery AKL Baby Expo AKL Baby Expo Break AKL …" at bounding box center [278, 192] width 180 height 19
select select "1321"
click at [188, 185] on select "Select Shift ABB Collection ABB Delivery AKL Baby Expo AKL Baby Expo Break AKL …" at bounding box center [278, 192] width 180 height 19
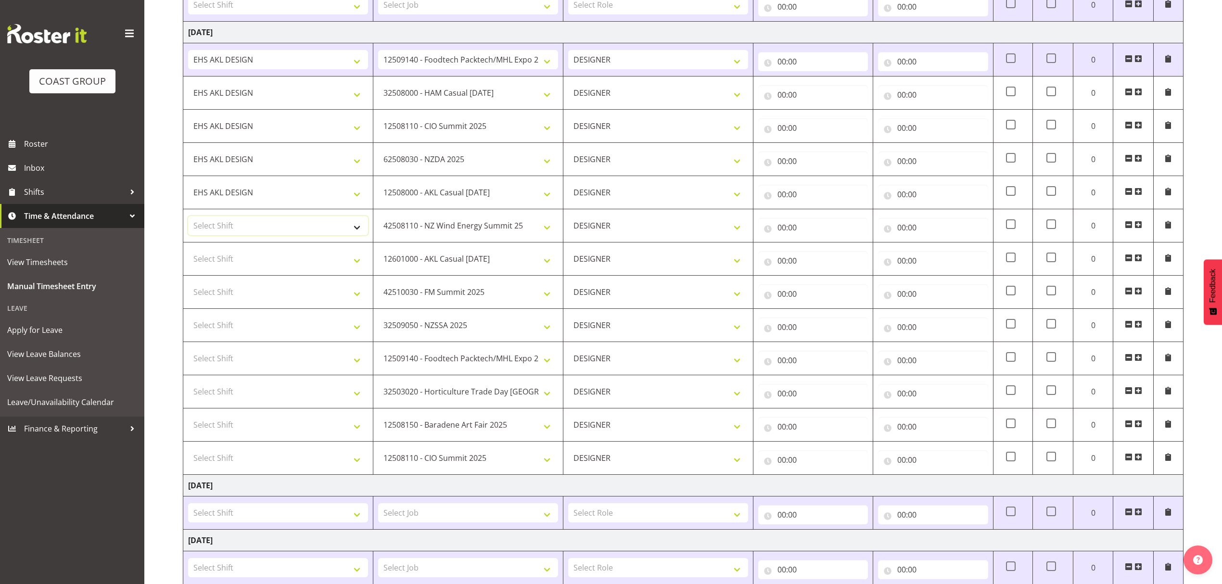
click at [243, 226] on select "Select Shift ABB Collection ABB Delivery AKL Baby Expo AKL Baby Expo Break AKL …" at bounding box center [278, 225] width 180 height 19
select select "1321"
click at [188, 218] on select "Select Shift ABB Collection ABB Delivery AKL Baby Expo AKL Baby Expo Break AKL …" at bounding box center [278, 225] width 180 height 19
click at [251, 261] on select "Select Shift ABB Collection ABB Delivery AKL Baby Expo AKL Baby Expo Break AKL …" at bounding box center [278, 258] width 180 height 19
select select "1321"
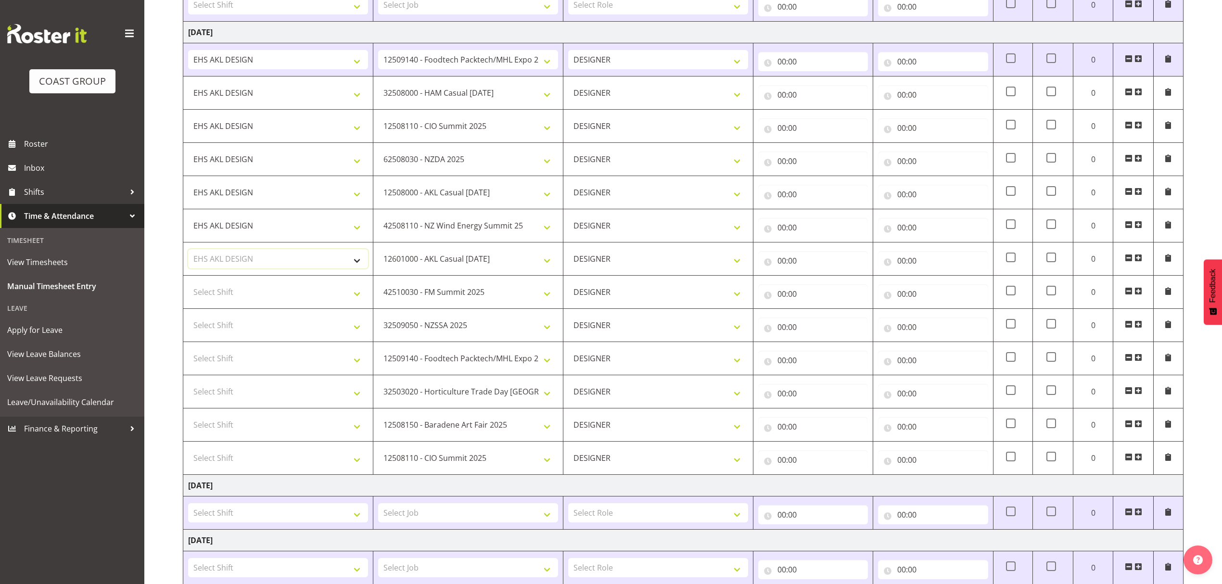
click at [188, 251] on select "Select Shift ABB Collection ABB Delivery AKL Baby Expo AKL Baby Expo Break AKL …" at bounding box center [278, 258] width 180 height 19
click at [268, 284] on td "Select Shift ABB Collection ABB Delivery AKL Baby Expo AKL Baby Expo Break AKL …" at bounding box center [278, 292] width 190 height 33
click at [268, 288] on select "Select Shift ABB Collection ABB Delivery AKL Baby Expo AKL Baby Expo Break AKL …" at bounding box center [278, 291] width 180 height 19
select select "1321"
click at [188, 285] on select "Select Shift ABB Collection ABB Delivery AKL Baby Expo AKL Baby Expo Break AKL …" at bounding box center [278, 291] width 180 height 19
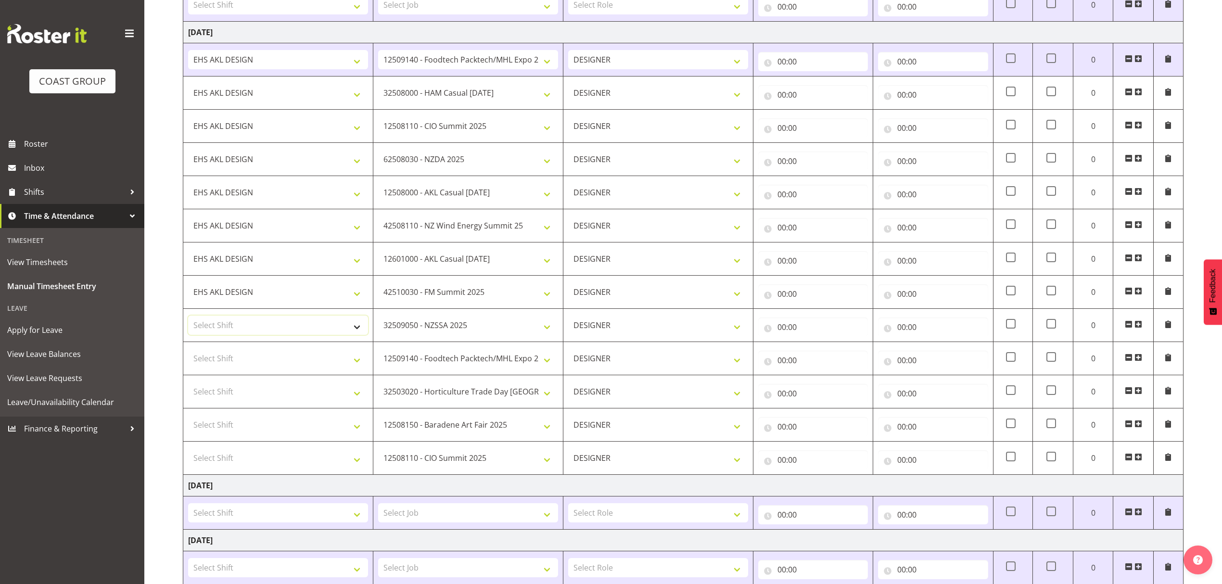
click at [318, 323] on select "Select Shift ABB Collection ABB Delivery AKL Baby Expo AKL Baby Expo Break AKL …" at bounding box center [278, 325] width 180 height 19
select select "1321"
click at [188, 318] on select "Select Shift ABB Collection ABB Delivery AKL Baby Expo AKL Baby Expo Break AKL …" at bounding box center [278, 325] width 180 height 19
drag, startPoint x: 306, startPoint y: 359, endPoint x: 312, endPoint y: 357, distance: 6.3
click at [306, 360] on select "Select Shift ABB Collection ABB Delivery AKL Baby Expo AKL Baby Expo Break AKL …" at bounding box center [278, 358] width 180 height 19
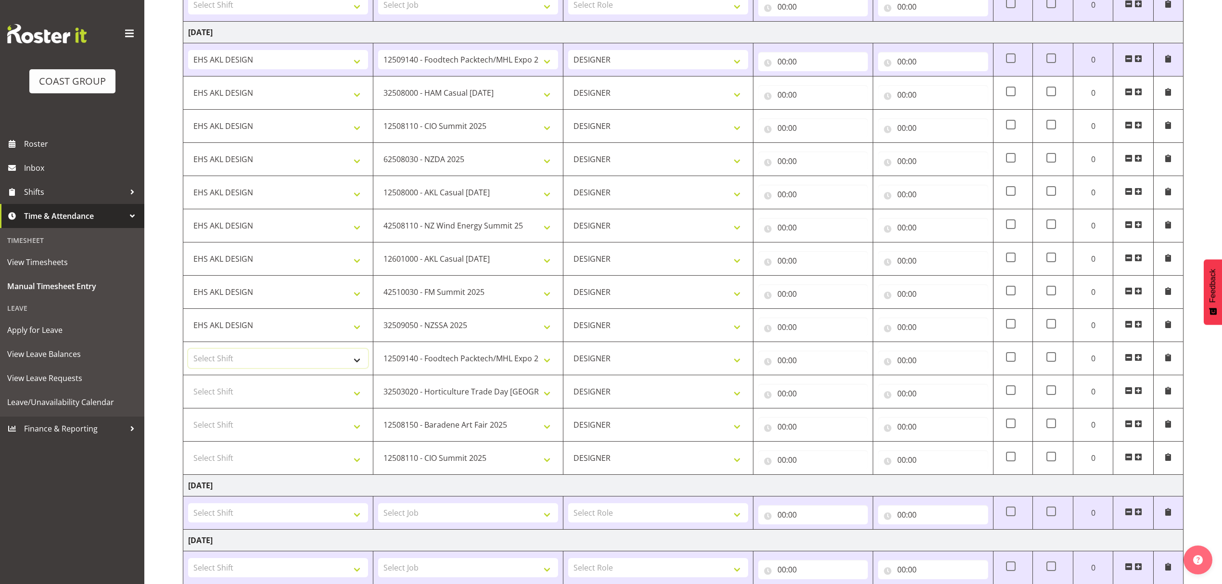
select select "1321"
click at [188, 351] on select "Select Shift ABB Collection ABB Delivery AKL Baby Expo AKL Baby Expo Break AKL …" at bounding box center [278, 358] width 180 height 19
click at [316, 393] on select "Select Shift ABB Collection ABB Delivery AKL Baby Expo AKL Baby Expo Break AKL …" at bounding box center [278, 391] width 180 height 19
select select "1321"
click at [188, 385] on select "Select Shift ABB Collection ABB Delivery AKL Baby Expo AKL Baby Expo Break AKL …" at bounding box center [278, 391] width 180 height 19
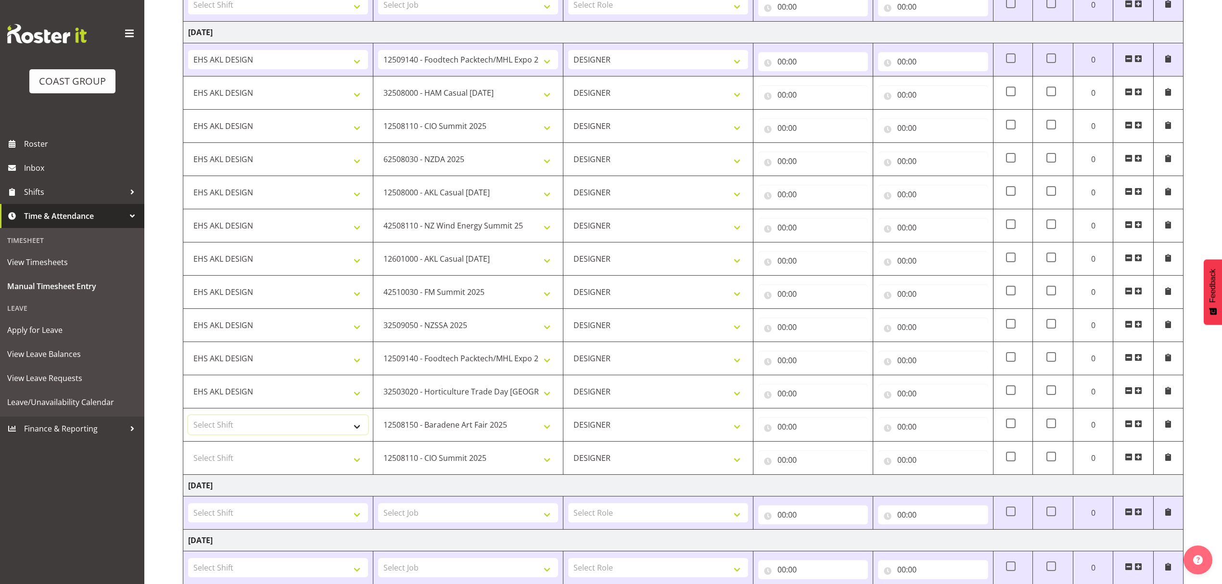
click at [293, 430] on select "Select Shift ABB Collection ABB Delivery AKL Baby Expo AKL Baby Expo Break AKL …" at bounding box center [278, 424] width 180 height 19
select select "1321"
click at [188, 418] on select "Select Shift ABB Collection ABB Delivery AKL Baby Expo AKL Baby Expo Break AKL …" at bounding box center [278, 424] width 180 height 19
click at [335, 468] on select "Select Shift ABB Collection ABB Delivery AKL Baby Expo AKL Baby Expo Break AKL …" at bounding box center [278, 457] width 180 height 19
select select "1321"
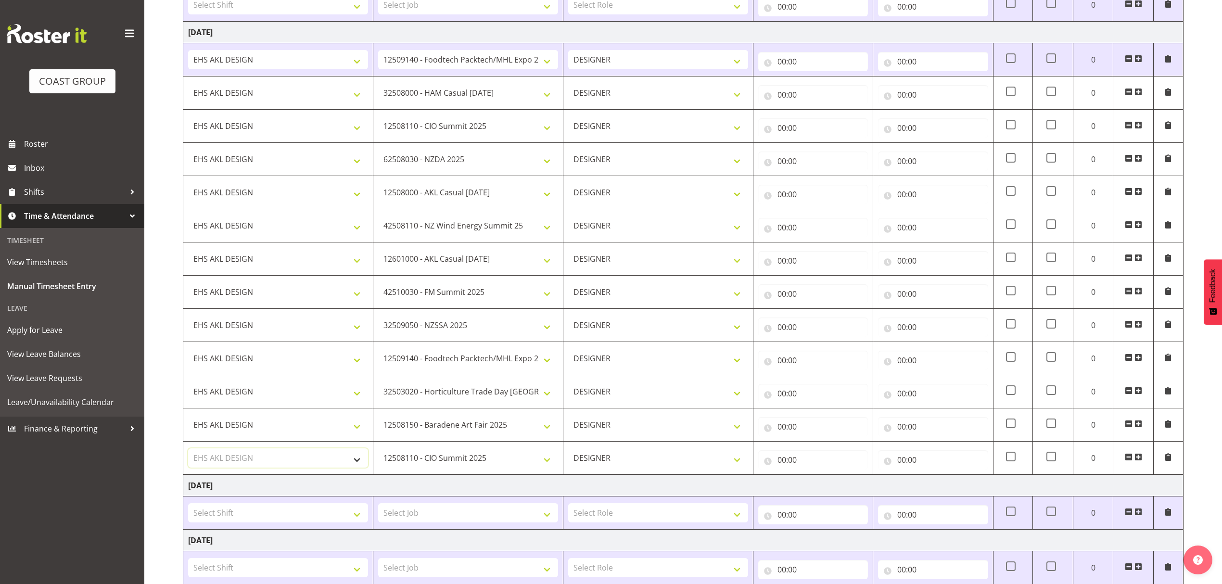
click at [188, 451] on select "Select Shift ABB Collection ABB Delivery AKL Baby Expo AKL Baby Expo Break AKL …" at bounding box center [278, 457] width 180 height 19
click at [826, 65] on input "00:00" at bounding box center [813, 61] width 110 height 19
click at [821, 91] on select "00 01 02 03 04 05 06 07 08 09 10 11 12 13 14 15 16 17 18 19 20 21 22 23" at bounding box center [824, 86] width 22 height 19
select select "7"
click at [813, 78] on select "00 01 02 03 04 05 06 07 08 09 10 11 12 13 14 15 16 17 18 19 20 21 22 23" at bounding box center [824, 86] width 22 height 19
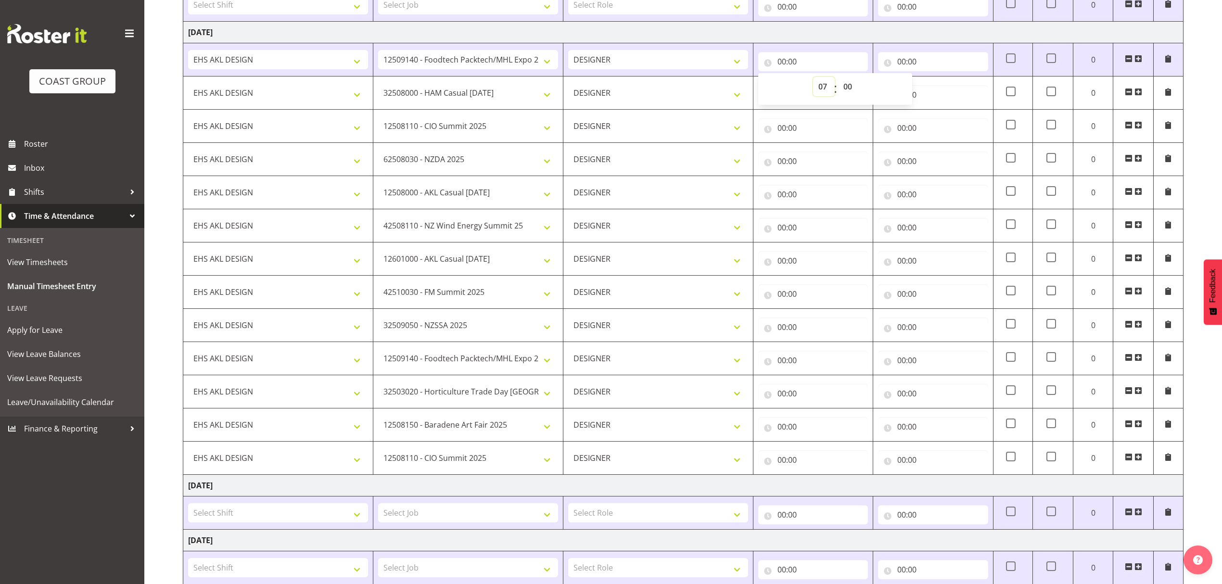
type input "07:00"
click at [853, 89] on select "00 01 02 03 04 05 06 07 08 09 10 11 12 13 14 15 16 17 18 19 20 21 22 23 24 25 2…" at bounding box center [849, 86] width 22 height 19
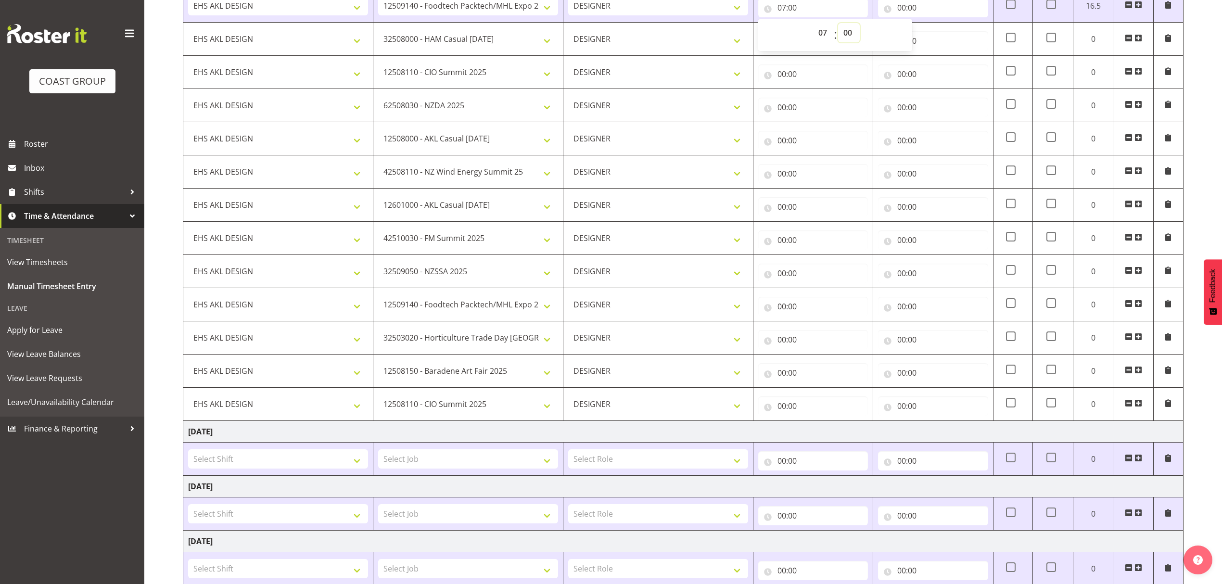
scroll to position [249, 0]
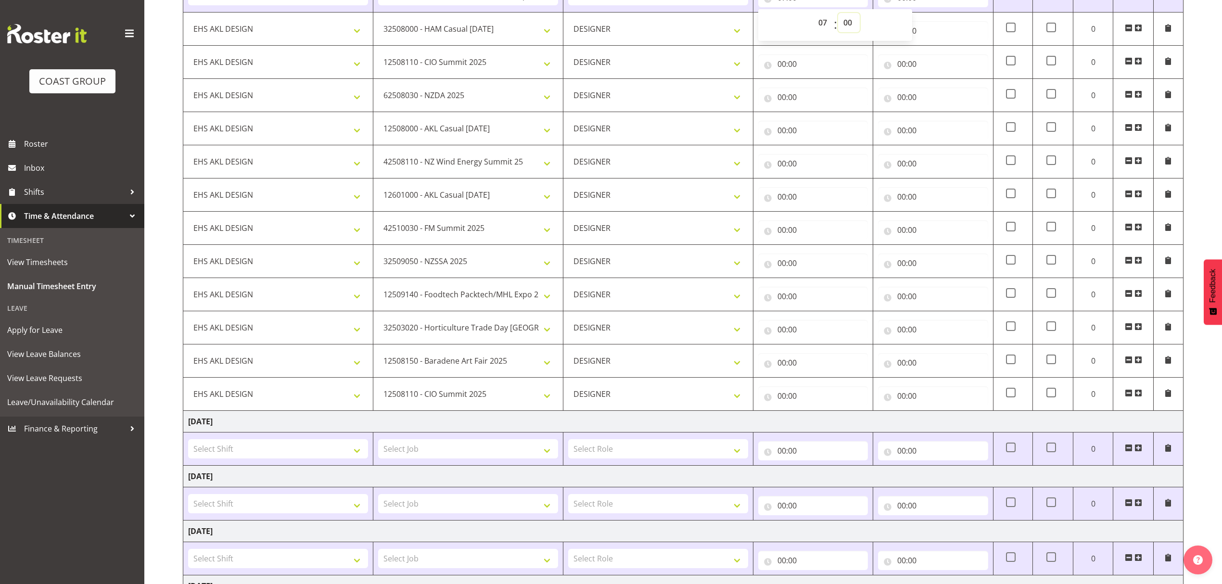
click at [853, 29] on select "00 01 02 03 04 05 06 07 08 09 10 11 12 13 14 15 16 17 18 19 20 21 22 23 24 25 2…" at bounding box center [849, 22] width 22 height 19
select select "30"
click at [838, 14] on select "00 01 02 03 04 05 06 07 08 09 10 11 12 13 14 15 16 17 18 19 20 21 22 23 24 25 2…" at bounding box center [849, 22] width 22 height 19
type input "07:30"
click at [947, 38] on input "00:00" at bounding box center [933, 30] width 110 height 19
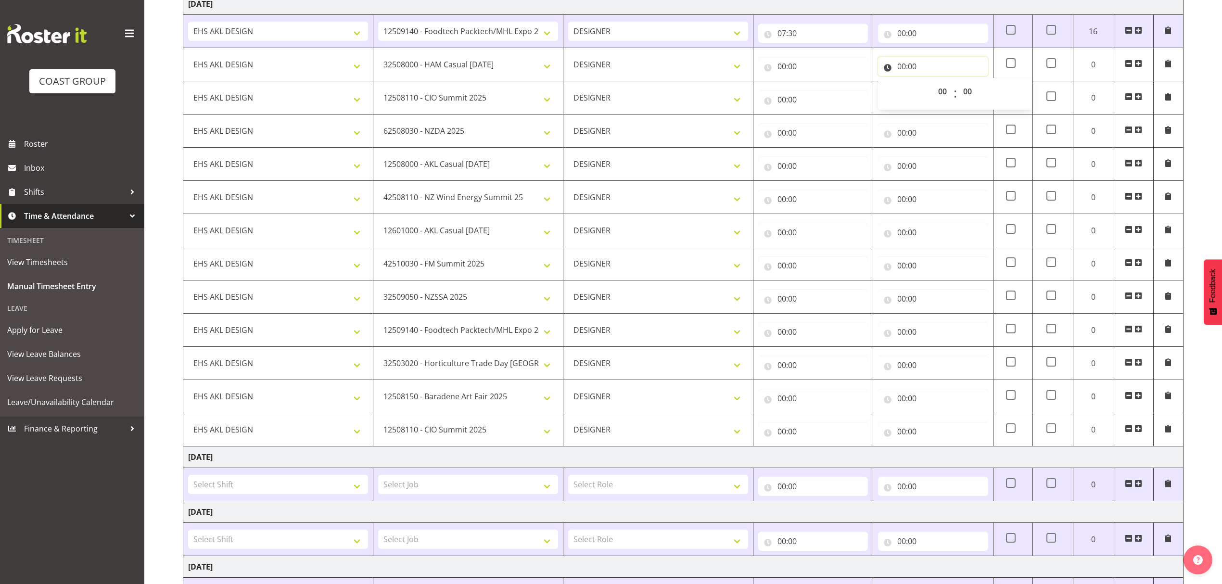
scroll to position [185, 0]
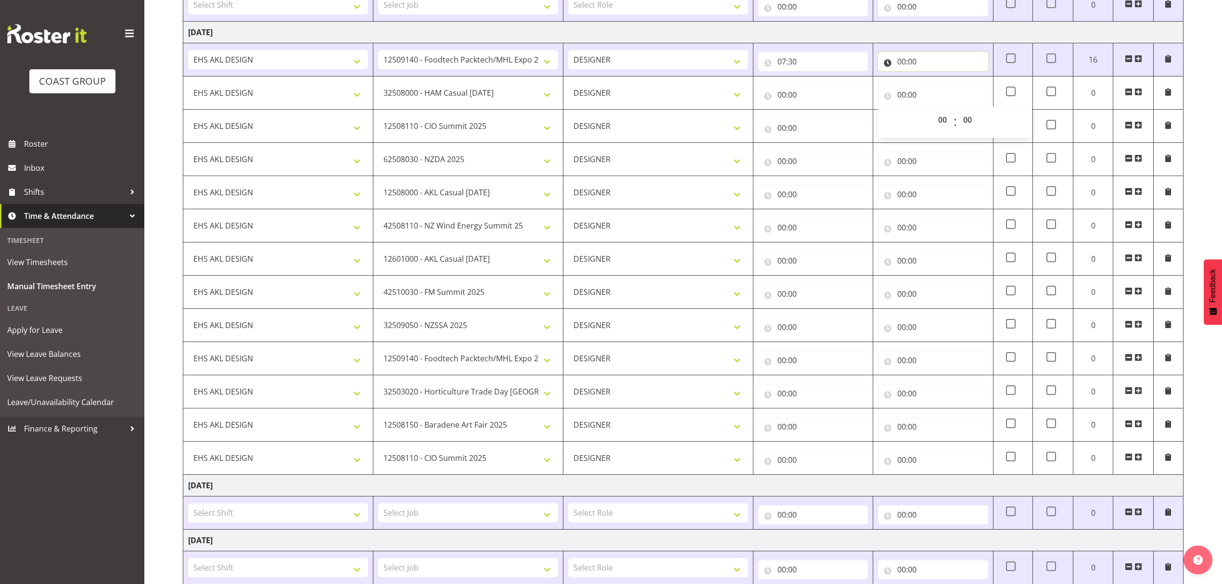
click at [938, 66] on input "00:00" at bounding box center [933, 61] width 110 height 19
click at [945, 95] on select "00 01 02 03 04 05 06 07 08 09 10 11 12 13 14 15 16 17 18 19 20 21 22 23" at bounding box center [944, 86] width 22 height 19
select select "8"
click at [933, 78] on select "00 01 02 03 04 05 06 07 08 09 10 11 12 13 14 15 16 17 18 19 20 21 22 23" at bounding box center [944, 86] width 22 height 19
type input "08:00"
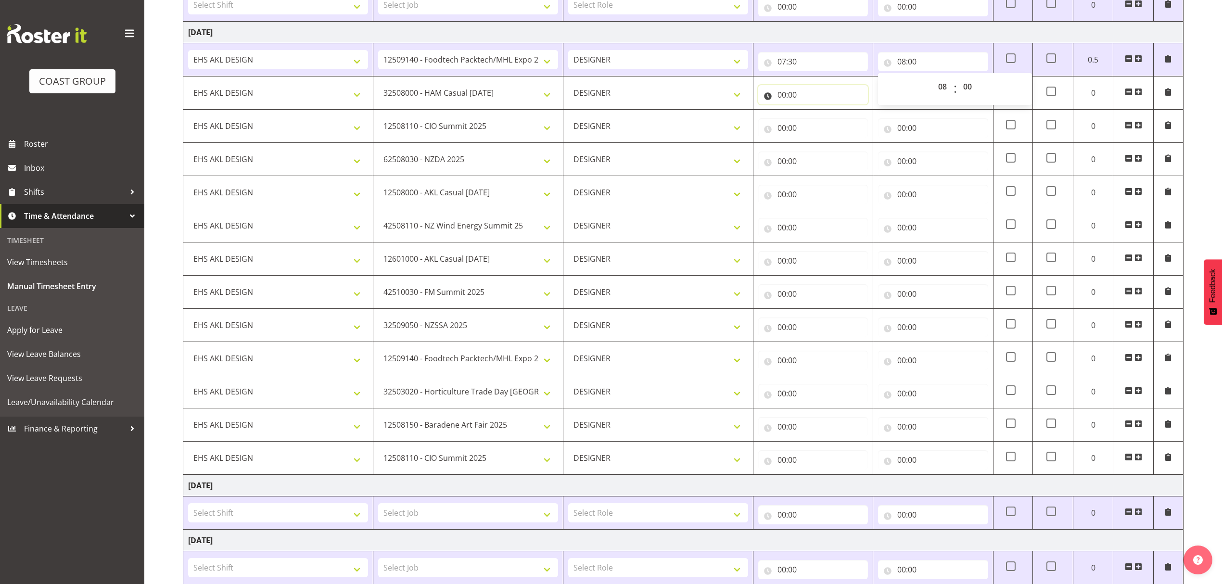
click at [830, 104] on input "00:00" at bounding box center [813, 94] width 110 height 19
click at [829, 122] on select "00 01 02 03 04 05 06 07 08 09 10 11 12 13 14 15 16 17 18 19 20 21 22 23" at bounding box center [824, 119] width 22 height 19
select select "8"
click at [813, 112] on select "00 01 02 03 04 05 06 07 08 09 10 11 12 13 14 15 16 17 18 19 20 21 22 23" at bounding box center [824, 119] width 22 height 19
type input "08:00"
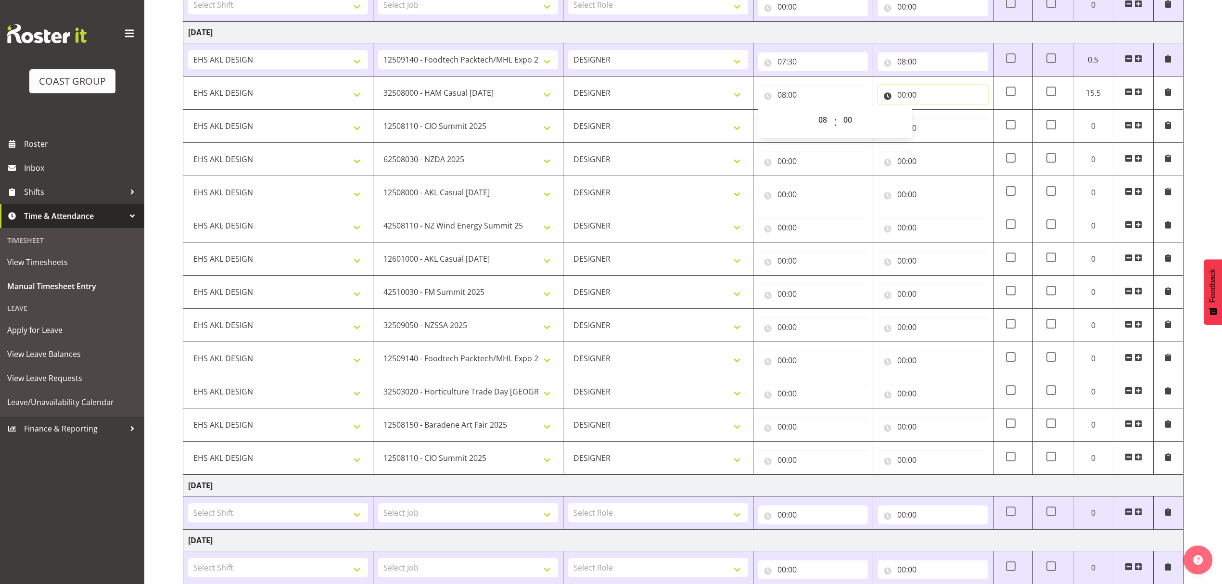
click at [931, 97] on input "00:00" at bounding box center [933, 94] width 110 height 19
click at [947, 120] on select "00 01 02 03 04 05 06 07 08 09 10 11 12 13 14 15 16 17 18 19 20 21 22 23" at bounding box center [944, 119] width 22 height 19
select select "9"
click at [933, 112] on select "00 01 02 03 04 05 06 07 08 09 10 11 12 13 14 15 16 17 18 19 20 21 22 23" at bounding box center [944, 119] width 22 height 19
type input "09:00"
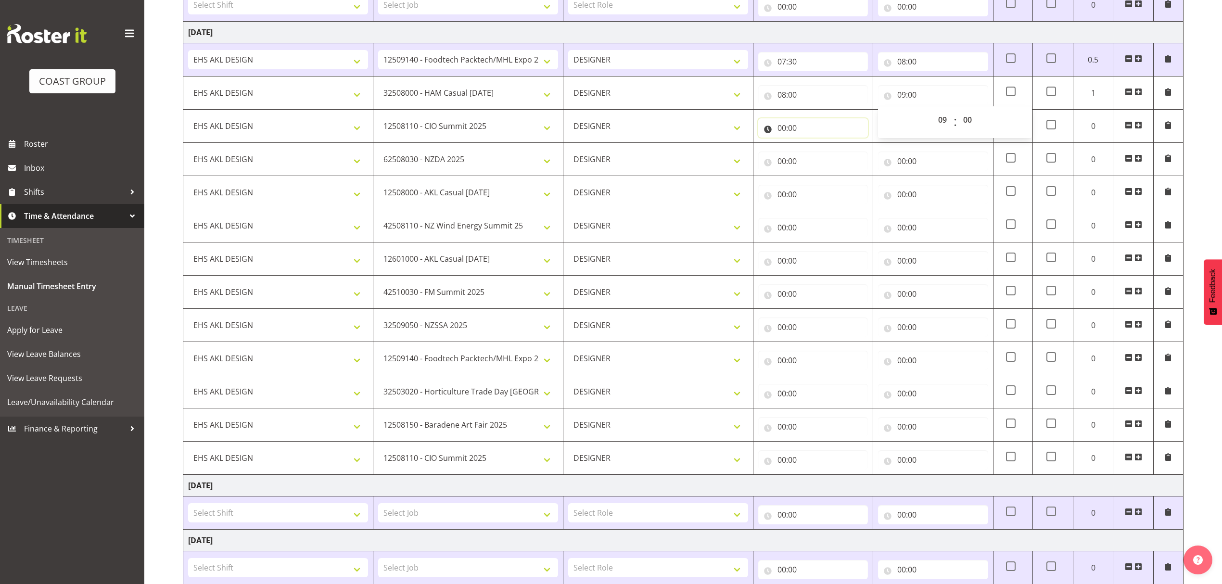
click at [823, 134] on input "00:00" at bounding box center [813, 127] width 110 height 19
click at [815, 151] on select "00 01 02 03 04 05 06 07 08 09 10 11 12 13 14 15 16 17 18 19 20 21 22 23" at bounding box center [824, 152] width 22 height 19
select select "9"
click at [813, 145] on select "00 01 02 03 04 05 06 07 08 09 10 11 12 13 14 15 16 17 18 19 20 21 22 23" at bounding box center [824, 152] width 22 height 19
type input "09:00"
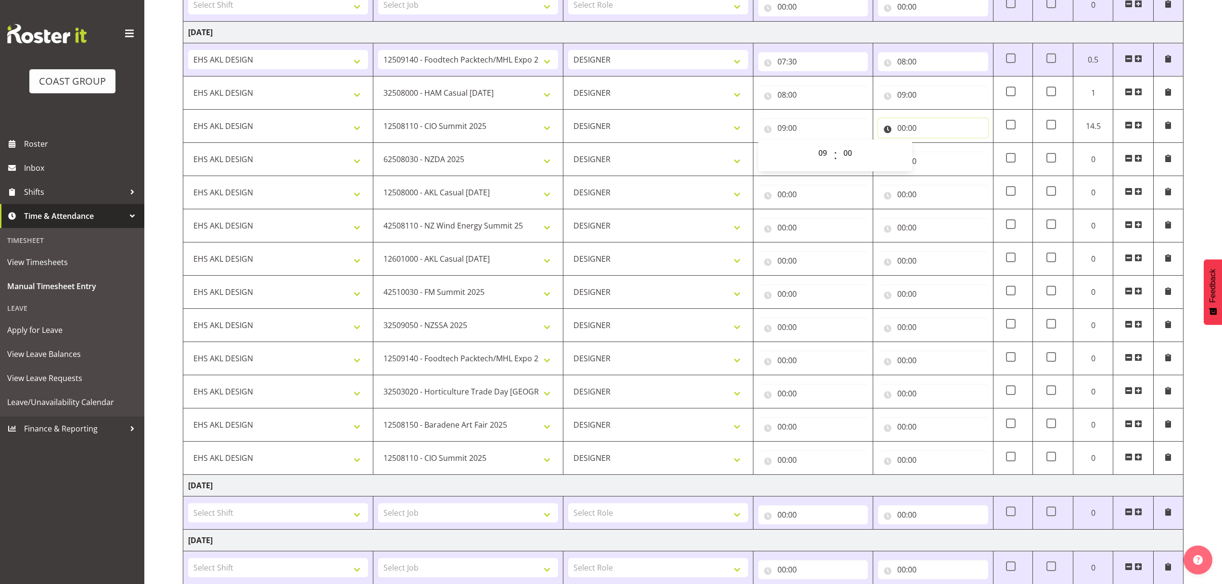
click at [932, 130] on input "00:00" at bounding box center [933, 127] width 110 height 19
click at [941, 158] on select "00 01 02 03 04 05 06 07 08 09 10 11 12 13 14 15 16 17 18 19 20 21 22 23" at bounding box center [944, 152] width 22 height 19
select select "9"
click at [933, 145] on select "00 01 02 03 04 05 06 07 08 09 10 11 12 13 14 15 16 17 18 19 20 21 22 23" at bounding box center [944, 152] width 22 height 19
type input "09:00"
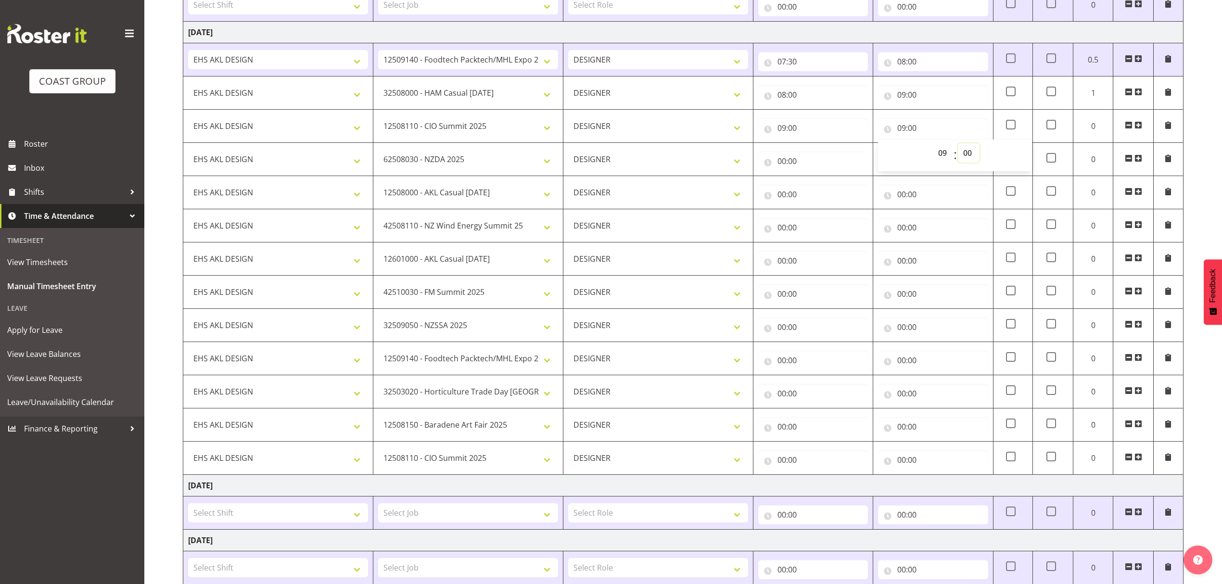
click at [970, 158] on select "00 01 02 03 04 05 06 07 08 09 10 11 12 13 14 15 16 17 18 19 20 21 22 23 24 25 2…" at bounding box center [969, 152] width 22 height 19
select select "30"
click at [958, 145] on select "00 01 02 03 04 05 06 07 08 09 10 11 12 13 14 15 16 17 18 19 20 21 22 23 24 25 2…" at bounding box center [969, 152] width 22 height 19
type input "09:30"
drag, startPoint x: 967, startPoint y: 391, endPoint x: 973, endPoint y: 345, distance: 46.5
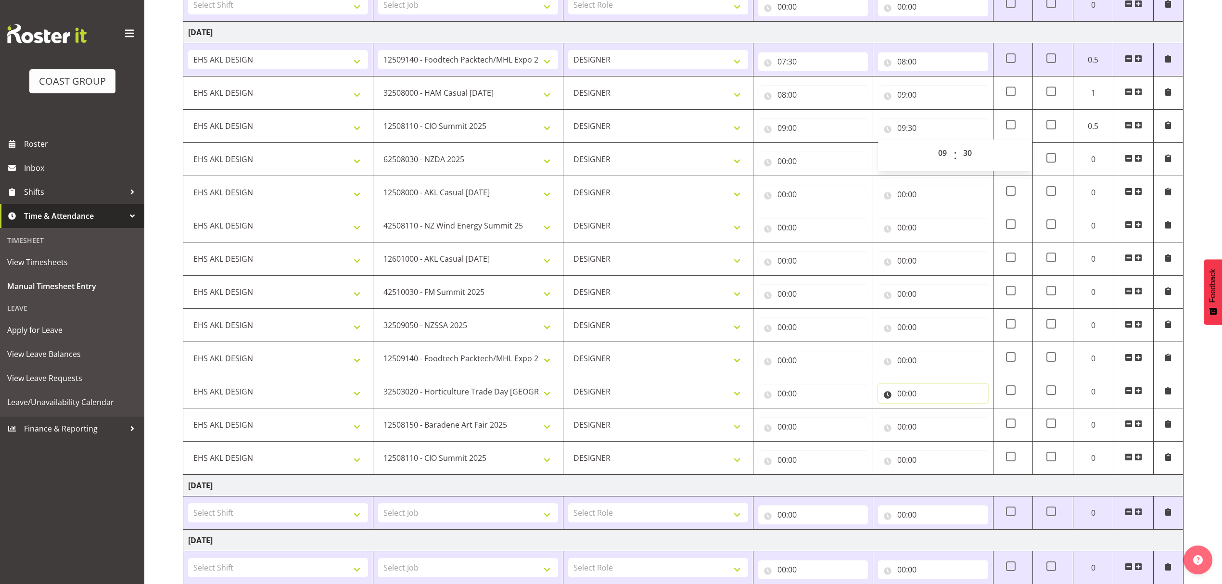
click at [968, 391] on input "00:00" at bounding box center [933, 393] width 110 height 19
click at [780, 164] on input "00:00" at bounding box center [813, 161] width 110 height 19
click at [820, 185] on select "00 01 02 03 04 05 06 07 08 09 10 11 12 13 14 15 16 17 18 19 20 21 22 23" at bounding box center [824, 186] width 22 height 19
select select "9"
click at [813, 178] on select "00 01 02 03 04 05 06 07 08 09 10 11 12 13 14 15 16 17 18 19 20 21 22 23" at bounding box center [824, 186] width 22 height 19
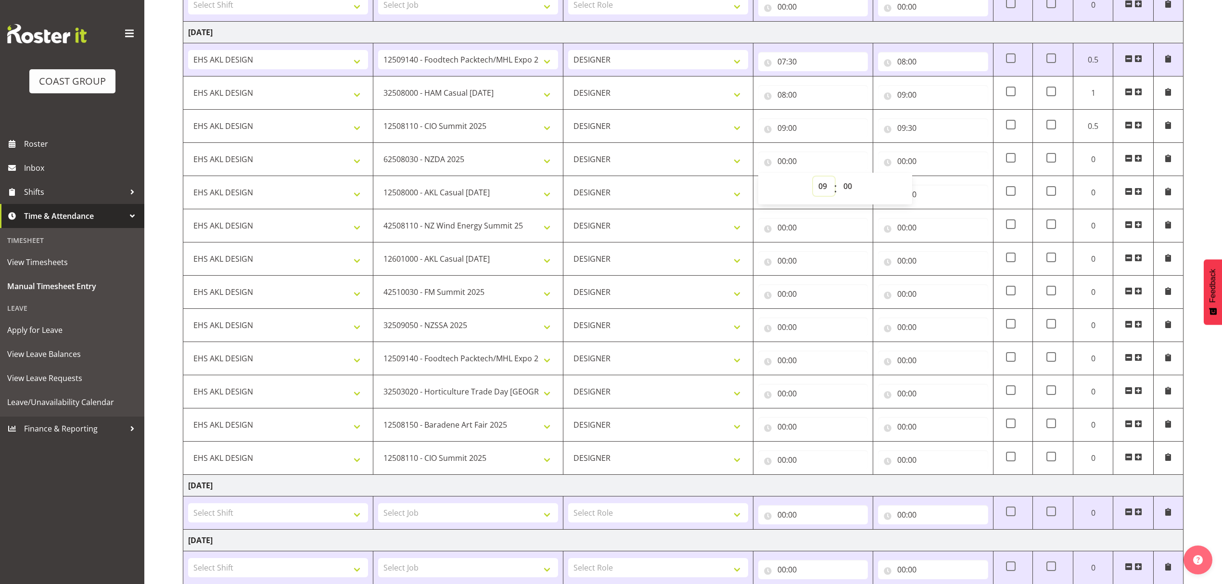
type input "09:00"
click at [845, 186] on select "00 01 02 03 04 05 06 07 08 09 10 11 12 13 14 15 16 17 18 19 20 21 22 23 24 25 2…" at bounding box center [849, 186] width 22 height 19
click at [838, 178] on select "00 01 02 03 04 05 06 07 08 09 10 11 12 13 14 15 16 17 18 19 20 21 22 23 24 25 2…" at bounding box center [849, 186] width 22 height 19
select select "30"
type input "09:30"
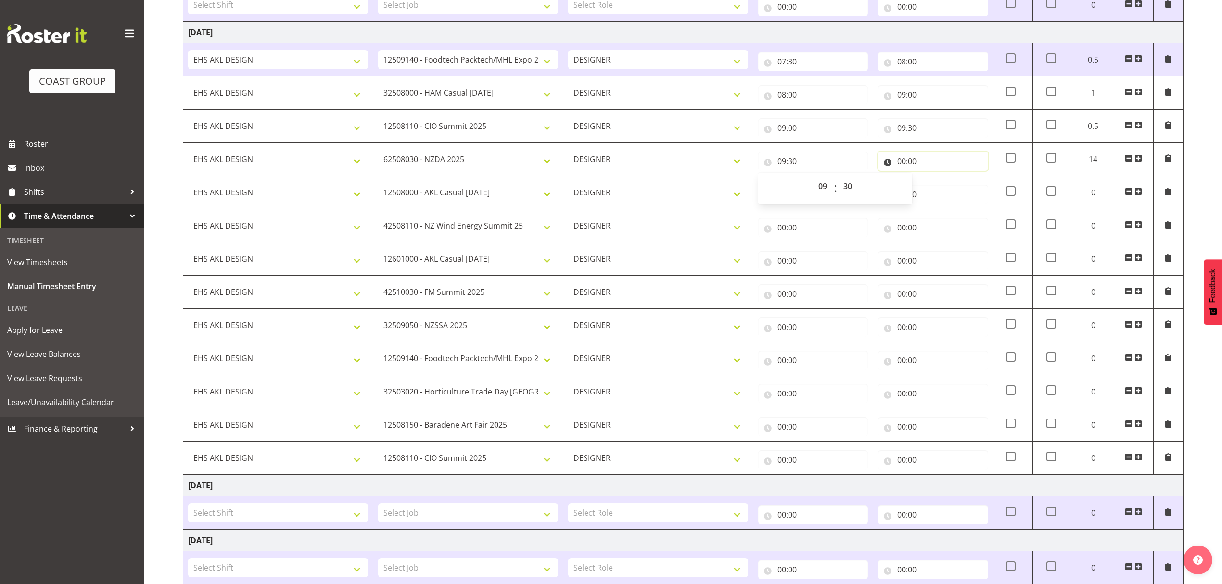
click at [930, 164] on input "00:00" at bounding box center [933, 161] width 110 height 19
click at [938, 190] on select "00 01 02 03 04 05 06 07 08 09 10 11 12 13 14 15 16 17 18 19 20 21 22 23" at bounding box center [944, 186] width 22 height 19
select select "10"
click at [939, 188] on select "00 01 02 03 04 05 06 07 08 09 10 11 12 13 14 15 16 17 18 19 20 21 22 23" at bounding box center [944, 186] width 22 height 19
type input "10:00"
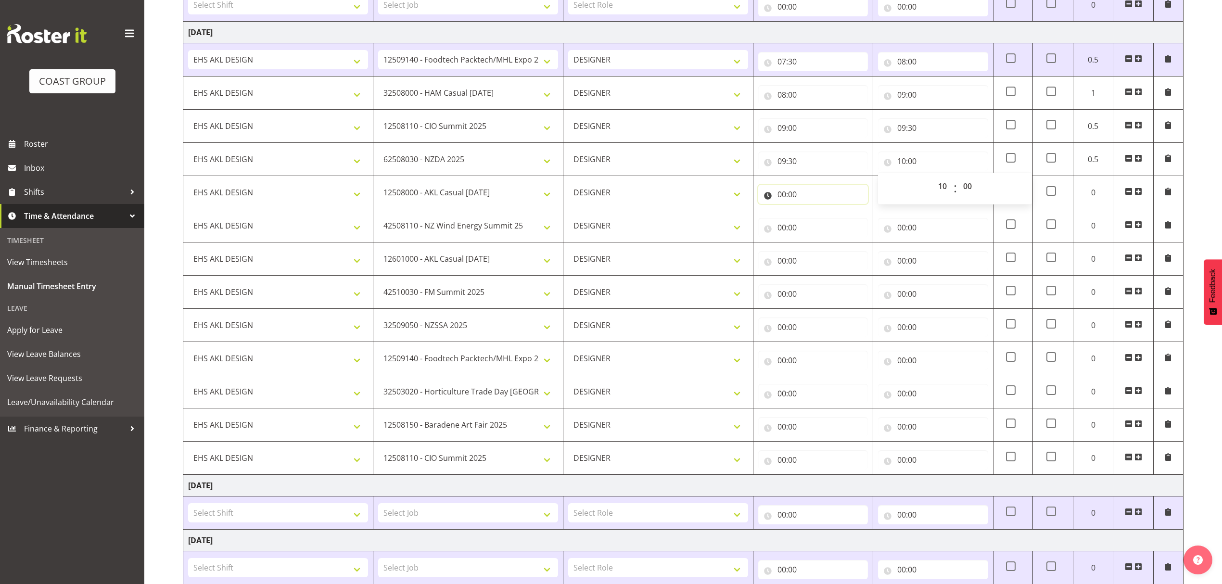
click at [815, 191] on input "00:00" at bounding box center [813, 194] width 110 height 19
click at [818, 216] on select "00 01 02 03 04 05 06 07 08 09 10 11 12 13 14 15 16 17 18 19 20 21 22 23" at bounding box center [824, 219] width 22 height 19
select select "10"
click at [813, 212] on select "00 01 02 03 04 05 06 07 08 09 10 11 12 13 14 15 16 17 18 19 20 21 22 23" at bounding box center [824, 219] width 22 height 19
type input "10:00"
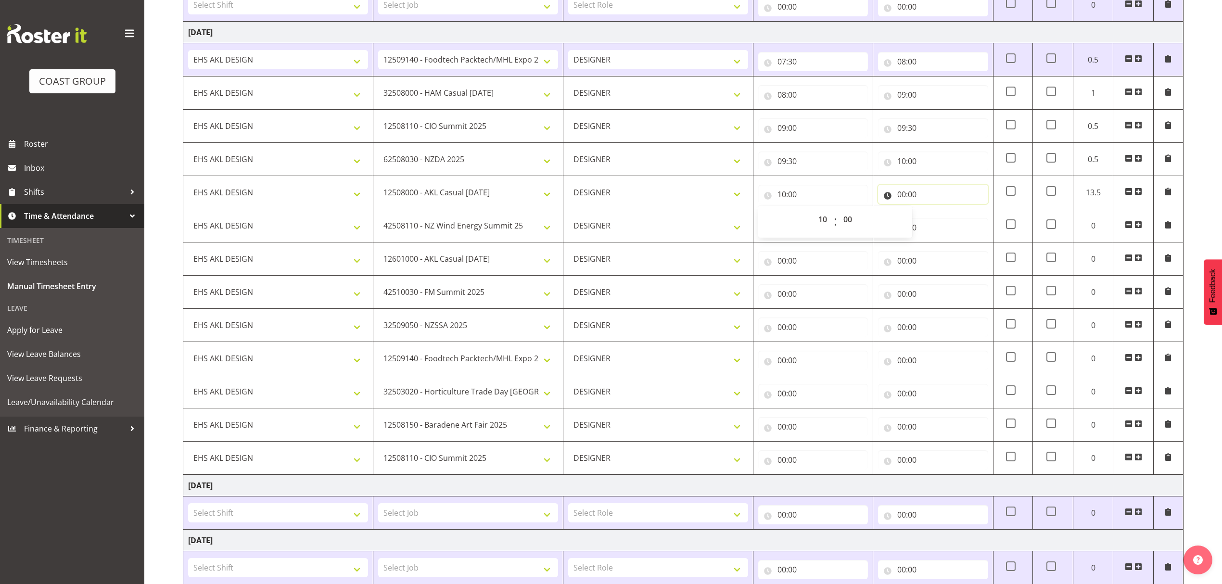
click at [957, 198] on input "00:00" at bounding box center [933, 194] width 110 height 19
click at [940, 219] on select "00 01 02 03 04 05 06 07 08 09 10 11 12 13 14 15 16 17 18 19 20 21 22 23" at bounding box center [944, 219] width 22 height 19
select select "11"
click at [933, 212] on select "00 01 02 03 04 05 06 07 08 09 10 11 12 13 14 15 16 17 18 19 20 21 22 23" at bounding box center [944, 219] width 22 height 19
type input "11:00"
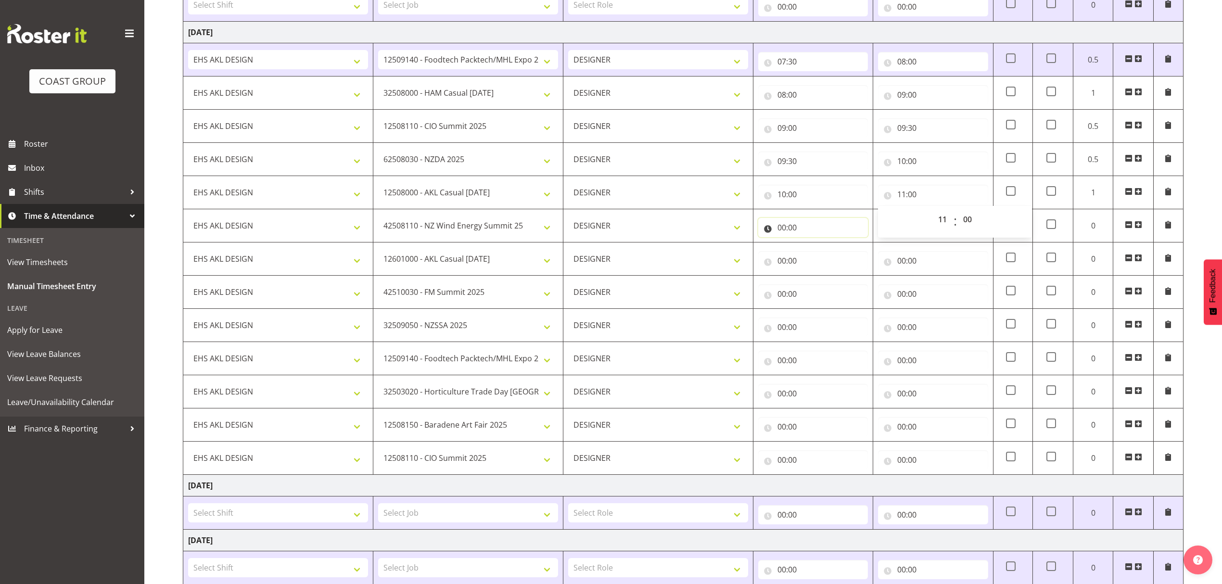
click at [801, 222] on input "00:00" at bounding box center [813, 227] width 110 height 19
click at [819, 255] on select "00 01 02 03 04 05 06 07 08 09 10 11 12 13 14 15 16 17 18 19 20 21 22 23" at bounding box center [824, 252] width 22 height 19
select select "11"
click at [813, 245] on select "00 01 02 03 04 05 06 07 08 09 10 11 12 13 14 15 16 17 18 19 20 21 22 23" at bounding box center [824, 252] width 22 height 19
type input "11:00"
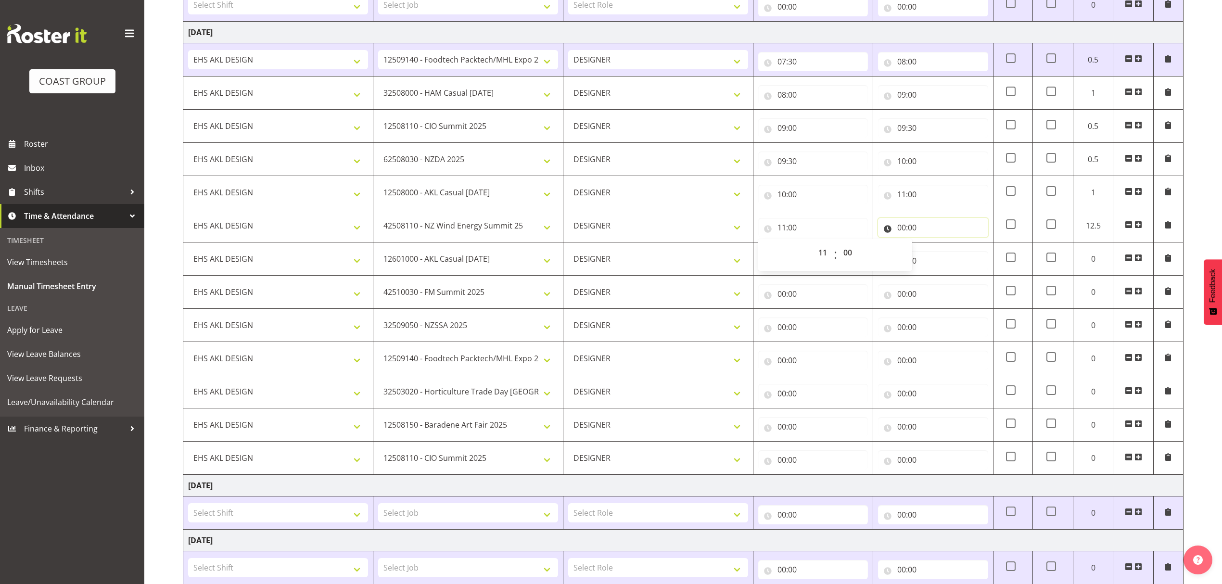
click at [913, 229] on input "00:00" at bounding box center [933, 227] width 110 height 19
click at [939, 251] on select "00 01 02 03 04 05 06 07 08 09 10 11 12 13 14 15 16 17 18 19 20 21 22 23" at bounding box center [944, 252] width 22 height 19
select select "11"
click at [933, 245] on select "00 01 02 03 04 05 06 07 08 09 10 11 12 13 14 15 16 17 18 19 20 21 22 23" at bounding box center [944, 252] width 22 height 19
type input "11:00"
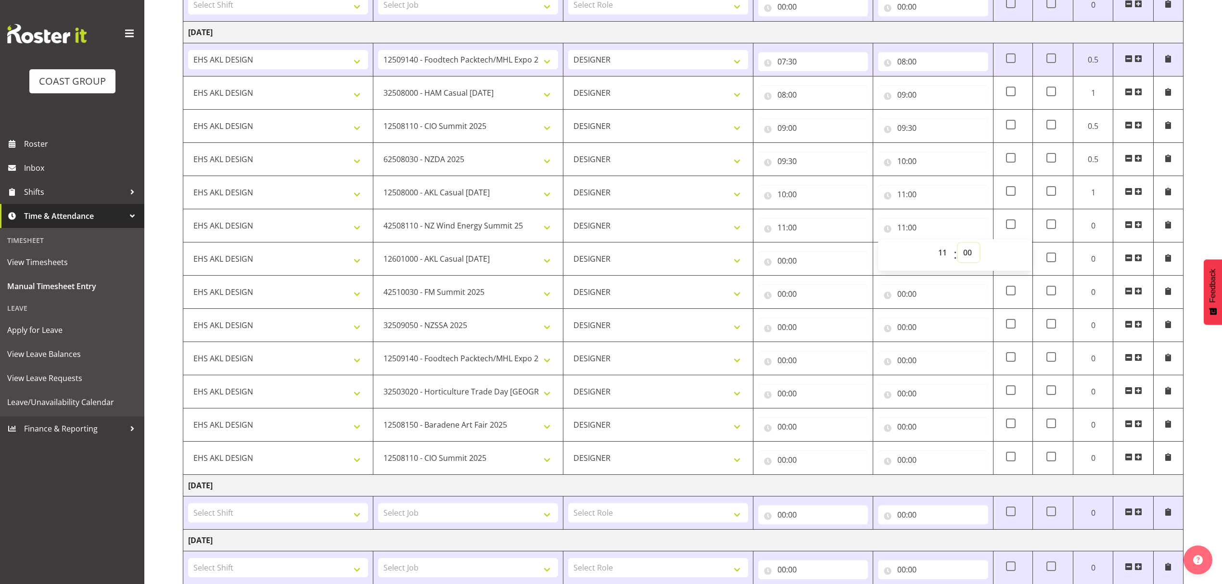
click at [963, 251] on select "00 01 02 03 04 05 06 07 08 09 10 11 12 13 14 15 16 17 18 19 20 21 22 23 24 25 2…" at bounding box center [969, 252] width 22 height 19
select select "30"
click at [958, 245] on select "00 01 02 03 04 05 06 07 08 09 10 11 12 13 14 15 16 17 18 19 20 21 22 23 24 25 2…" at bounding box center [969, 252] width 22 height 19
type input "11:30"
click at [816, 270] on input "00:00" at bounding box center [813, 260] width 110 height 19
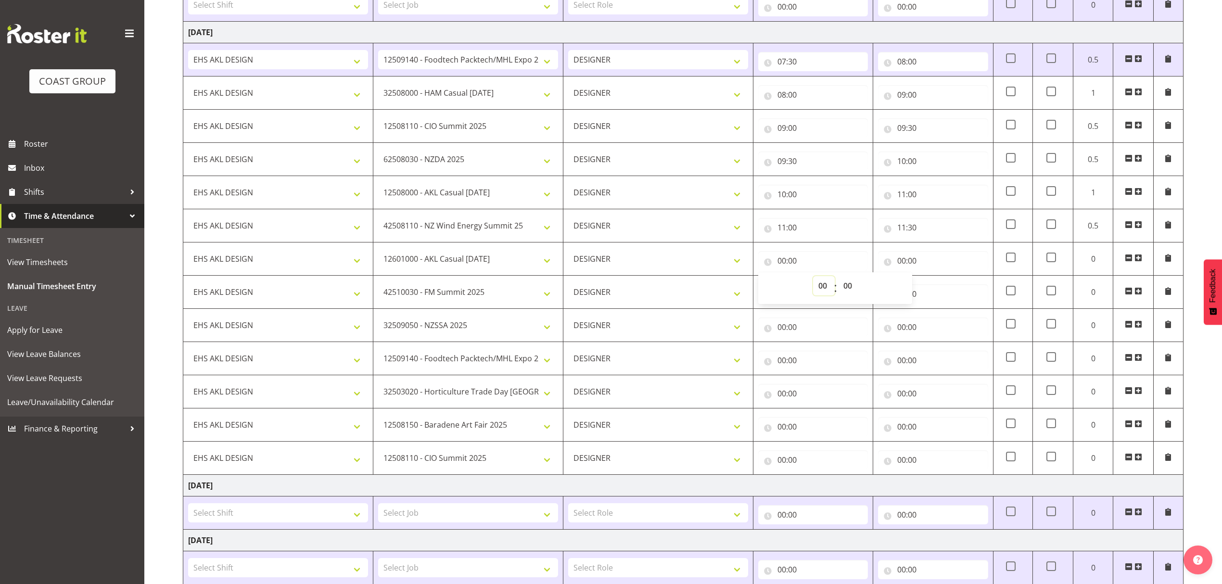
click at [827, 288] on select "00 01 02 03 04 05 06 07 08 09 10 11 12 13 14 15 16 17 18 19 20 21 22 23" at bounding box center [824, 285] width 22 height 19
select select "11"
click at [813, 278] on select "00 01 02 03 04 05 06 07 08 09 10 11 12 13 14 15 16 17 18 19 20 21 22 23" at bounding box center [824, 285] width 22 height 19
type input "11:00"
click at [852, 286] on select "00 01 02 03 04 05 06 07 08 09 10 11 12 13 14 15 16 17 18 19 20 21 22 23 24 25 2…" at bounding box center [849, 285] width 22 height 19
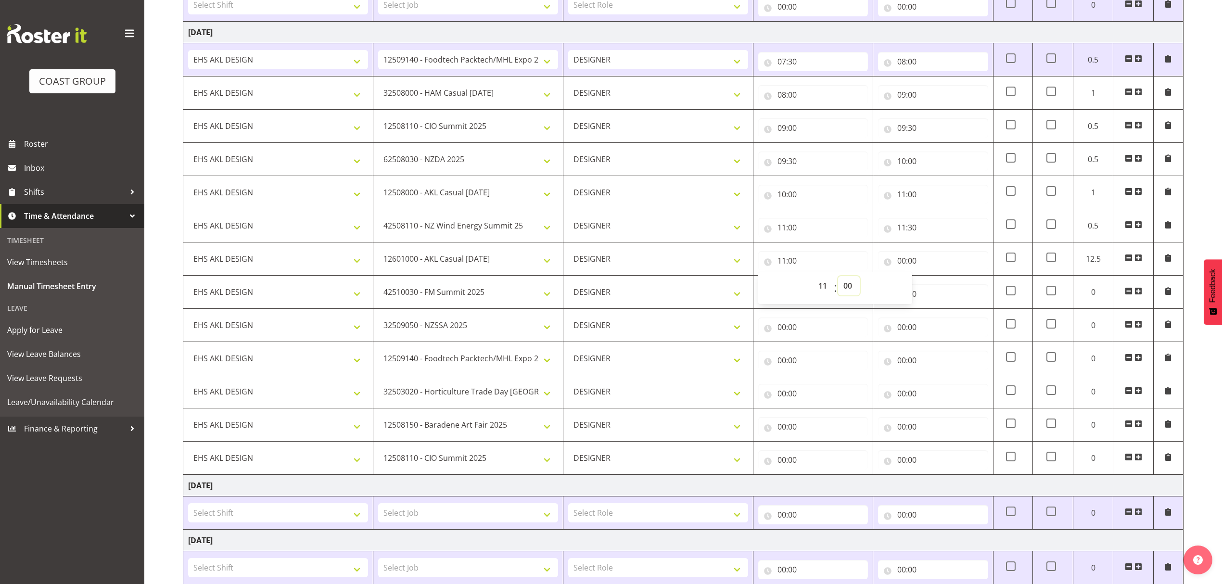
select select "30"
click at [942, 267] on input "00:00" at bounding box center [933, 260] width 110 height 19
type input "11:30"
click at [943, 287] on select "00 01 02 03 04 05 06 07 08 09 10 11 12 13 14 15 16 17 18 19 20 21 22 23" at bounding box center [944, 285] width 22 height 19
select select "12"
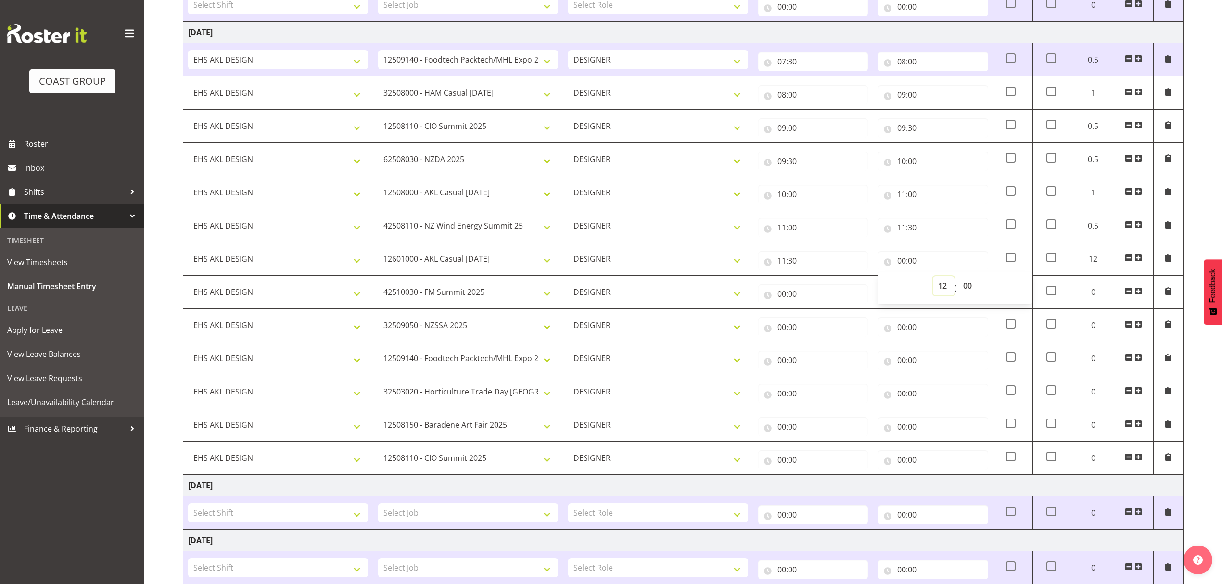
click at [933, 278] on select "00 01 02 03 04 05 06 07 08 09 10 11 12 13 14 15 16 17 18 19 20 21 22 23" at bounding box center [944, 285] width 22 height 19
type input "12:00"
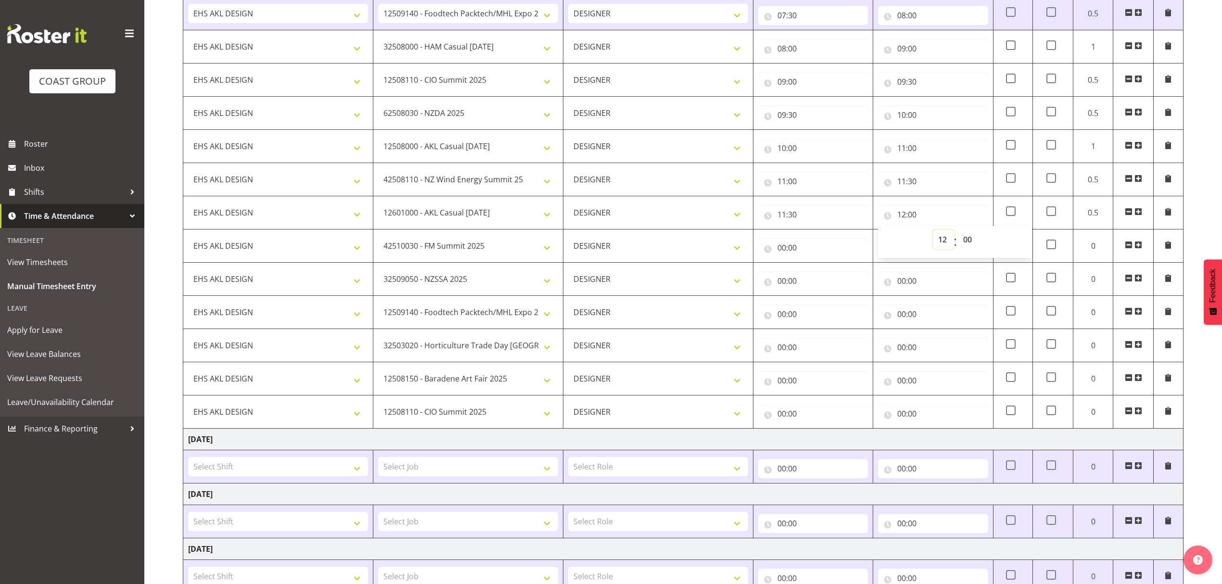
scroll to position [249, 0]
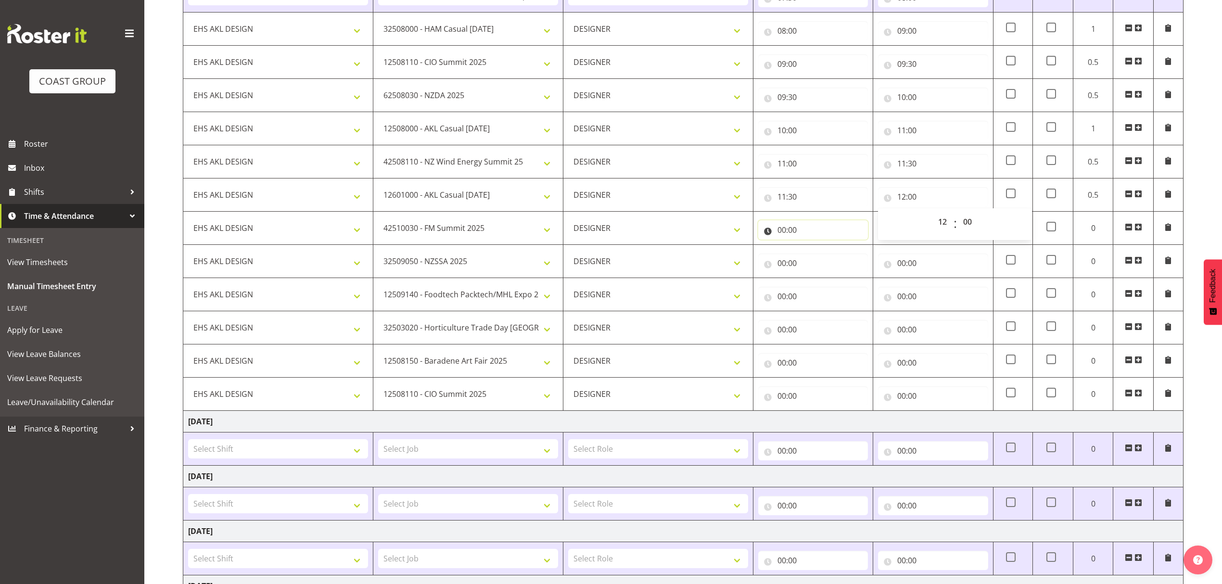
click at [808, 237] on input "00:00" at bounding box center [813, 229] width 110 height 19
click at [823, 264] on select "00 01 02 03 04 05 06 07 08 09 10 11 12 13 14 15 16 17 18 19 20 21 22 23" at bounding box center [824, 254] width 22 height 19
select select "12"
click at [813, 247] on select "00 01 02 03 04 05 06 07 08 09 10 11 12 13 14 15 16 17 18 19 20 21 22 23" at bounding box center [824, 254] width 22 height 19
type input "12:00"
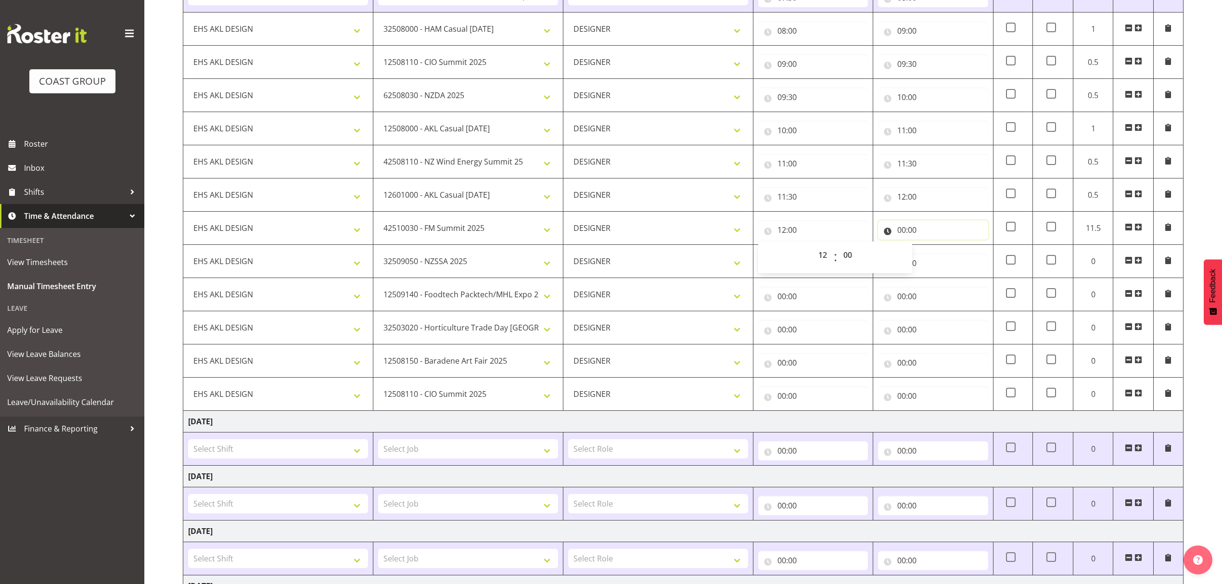
click at [926, 226] on input "00:00" at bounding box center [933, 229] width 110 height 19
drag, startPoint x: 946, startPoint y: 256, endPoint x: 941, endPoint y: 255, distance: 5.2
click at [946, 256] on select "00 01 02 03 04 05 06 07 08 09 10 11 12 13 14 15 16 17 18 19 20 21 22 23" at bounding box center [944, 254] width 22 height 19
select select "12"
click at [933, 247] on select "00 01 02 03 04 05 06 07 08 09 10 11 12 13 14 15 16 17 18 19 20 21 22 23" at bounding box center [944, 254] width 22 height 19
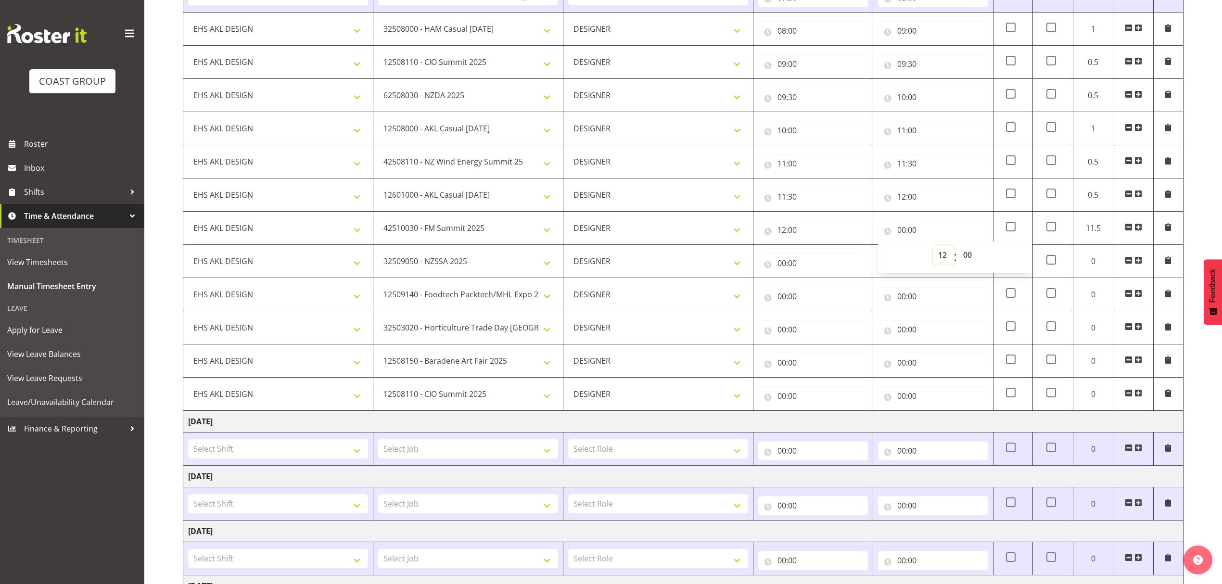
type input "12:00"
click at [970, 256] on select "00 01 02 03 04 05 06 07 08 09 10 11 12 13 14 15 16 17 18 19 20 21 22 23 24 25 2…" at bounding box center [969, 254] width 22 height 19
select select "30"
click at [958, 247] on select "00 01 02 03 04 05 06 07 08 09 10 11 12 13 14 15 16 17 18 19 20 21 22 23 24 25 2…" at bounding box center [969, 254] width 22 height 19
type input "12:30"
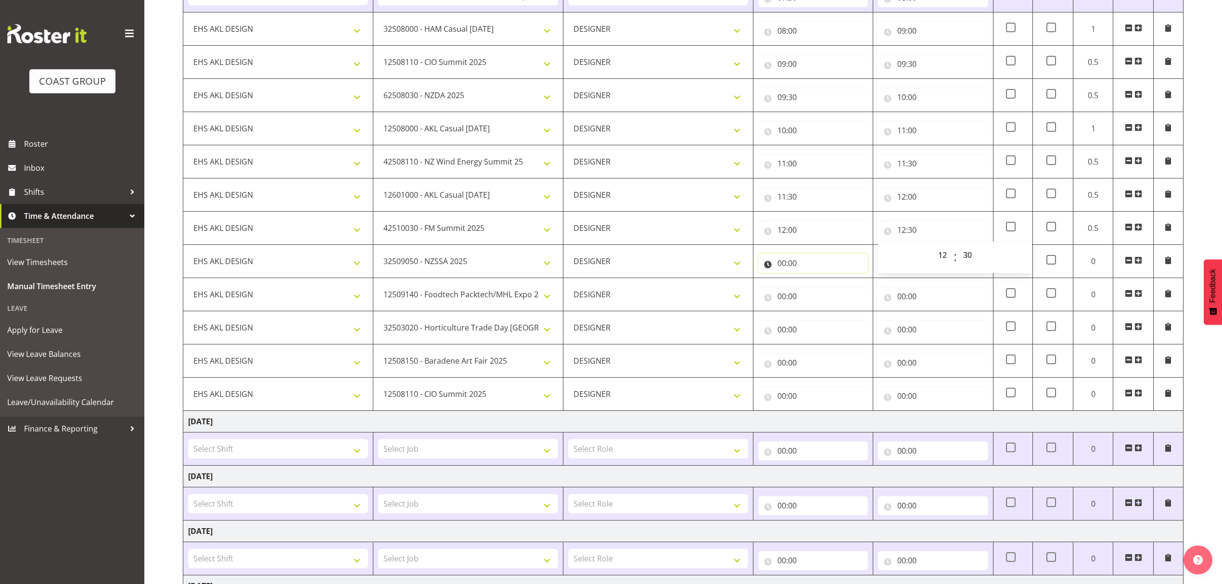
click at [815, 273] on input "00:00" at bounding box center [813, 263] width 110 height 19
click at [825, 293] on select "00 01 02 03 04 05 06 07 08 09 10 11 12 13 14 15 16 17 18 19 20 21 22 23" at bounding box center [824, 288] width 22 height 19
select select "12"
click at [853, 293] on select "00 01 02 03 04 05 06 07 08 09 10 11 12 13 14 15 16 17 18 19 20 21 22 23 24 25 2…" at bounding box center [849, 288] width 22 height 19
type input "12:00"
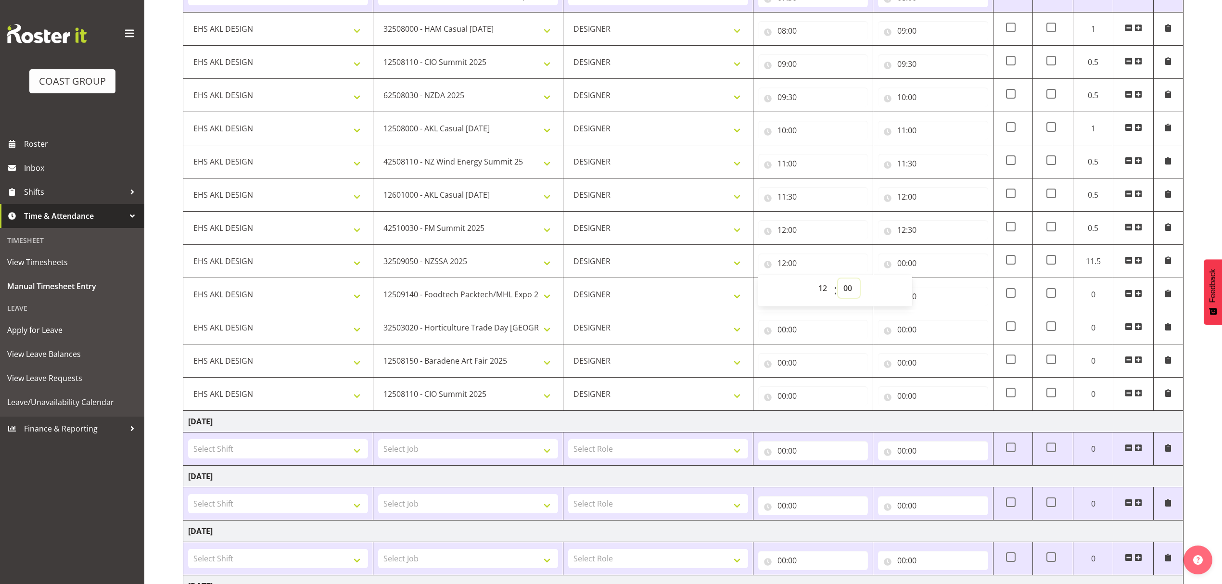
click at [838, 281] on select "00 01 02 03 04 05 06 07 08 09 10 11 12 13 14 15 16 17 18 19 20 21 22 23 24 25 2…" at bounding box center [849, 288] width 22 height 19
select select "1"
type input "12:01"
click at [852, 291] on select "00 01 02 03 04 05 06 07 08 09 10 11 12 13 14 15 16 17 18 19 20 21 22 23 24 25 2…" at bounding box center [849, 288] width 22 height 19
click at [838, 281] on select "00 01 02 03 04 05 06 07 08 09 10 11 12 13 14 15 16 17 18 19 20 21 22 23 24 25 2…" at bounding box center [849, 288] width 22 height 19
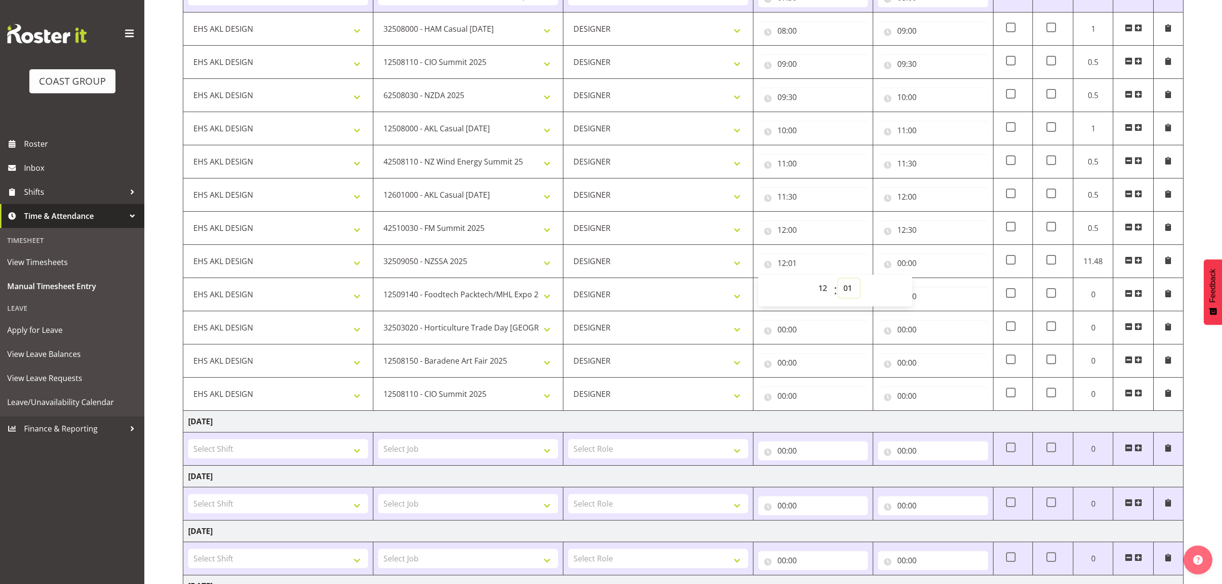
select select "2"
click at [852, 290] on select "00 01 02 03 04 05 06 07 08 09 10 11 12 13 14 15 16 17 18 19 20 21 22 23 24 25 2…" at bounding box center [849, 288] width 22 height 19
click at [924, 264] on input "00:00" at bounding box center [933, 263] width 110 height 19
type input "12:30"
click at [944, 290] on select "00 01 02 03 04 05 06 07 08 09 10 11 12 13 14 15 16 17 18 19 20 21 22 23" at bounding box center [944, 288] width 22 height 19
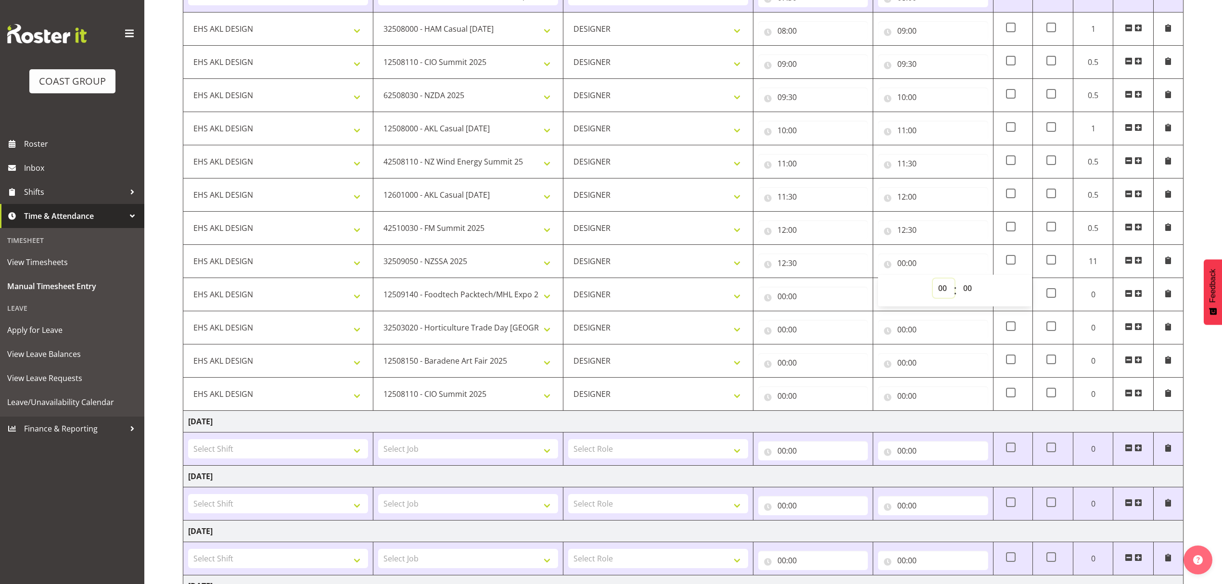
select select "13"
click at [933, 281] on select "00 01 02 03 04 05 06 07 08 09 10 11 12 13 14 15 16 17 18 19 20 21 22 23" at bounding box center [944, 288] width 22 height 19
type input "13:00"
click at [811, 297] on input "00:00" at bounding box center [813, 296] width 110 height 19
click at [821, 320] on select "00 01 02 03 04 05 06 07 08 09 10 11 12 13 14 15 16 17 18 19 20 21 22 23" at bounding box center [824, 321] width 22 height 19
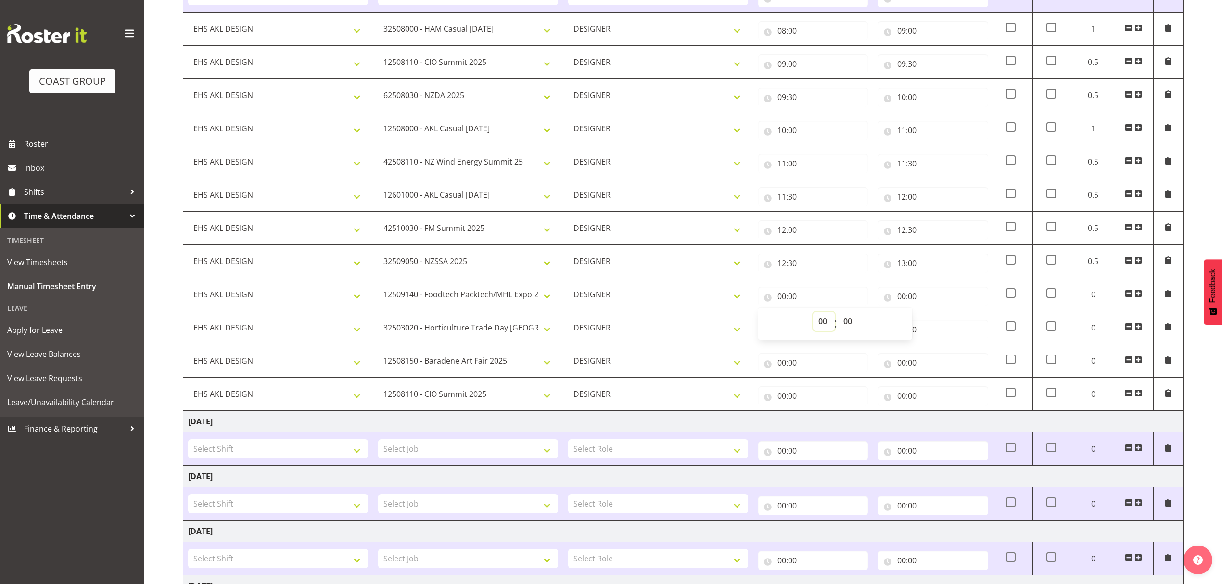
select select "13"
click at [813, 314] on select "00 01 02 03 04 05 06 07 08 09 10 11 12 13 14 15 16 17 18 19 20 21 22 23" at bounding box center [824, 321] width 22 height 19
type input "13:00"
click at [922, 304] on input "00:00" at bounding box center [933, 296] width 110 height 19
click at [942, 320] on select "00 01 02 03 04 05 06 07 08 09 10 11 12 13 14 15 16 17 18 19 20 21 22 23" at bounding box center [944, 321] width 22 height 19
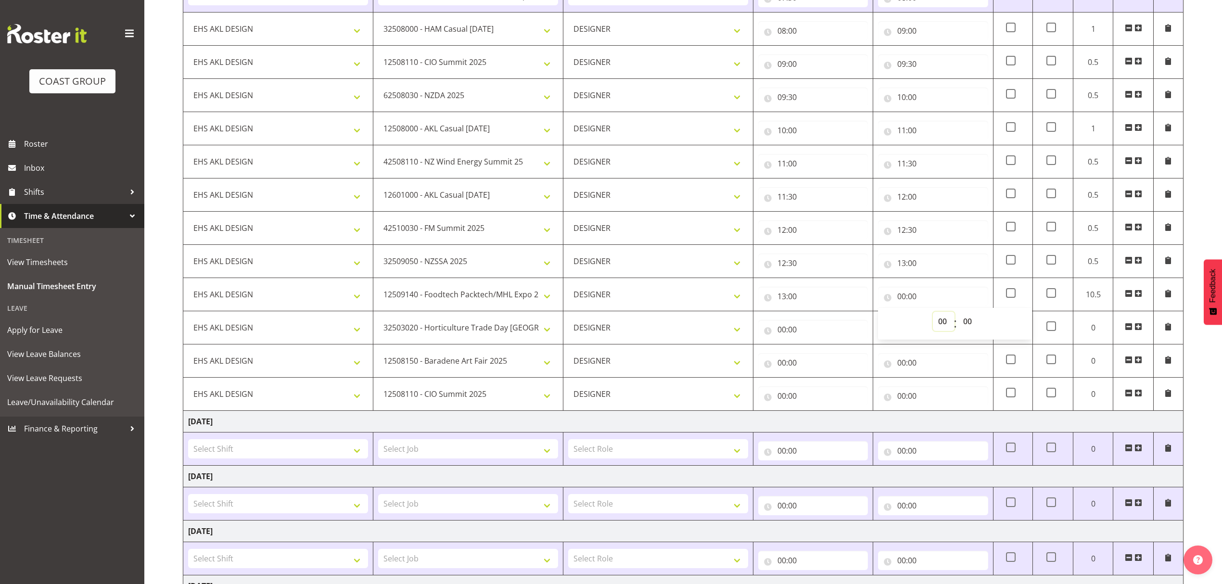
select select "14"
click at [933, 314] on select "00 01 02 03 04 05 06 07 08 09 10 11 12 13 14 15 16 17 18 19 20 21 22 23" at bounding box center [944, 321] width 22 height 19
type input "14:00"
click at [813, 330] on input "00:00" at bounding box center [813, 329] width 110 height 19
click at [823, 351] on select "00 01 02 03 04 05 06 07 08 09 10 11 12 13 14 15 16 17 18 19 20 21 22 23" at bounding box center [824, 354] width 22 height 19
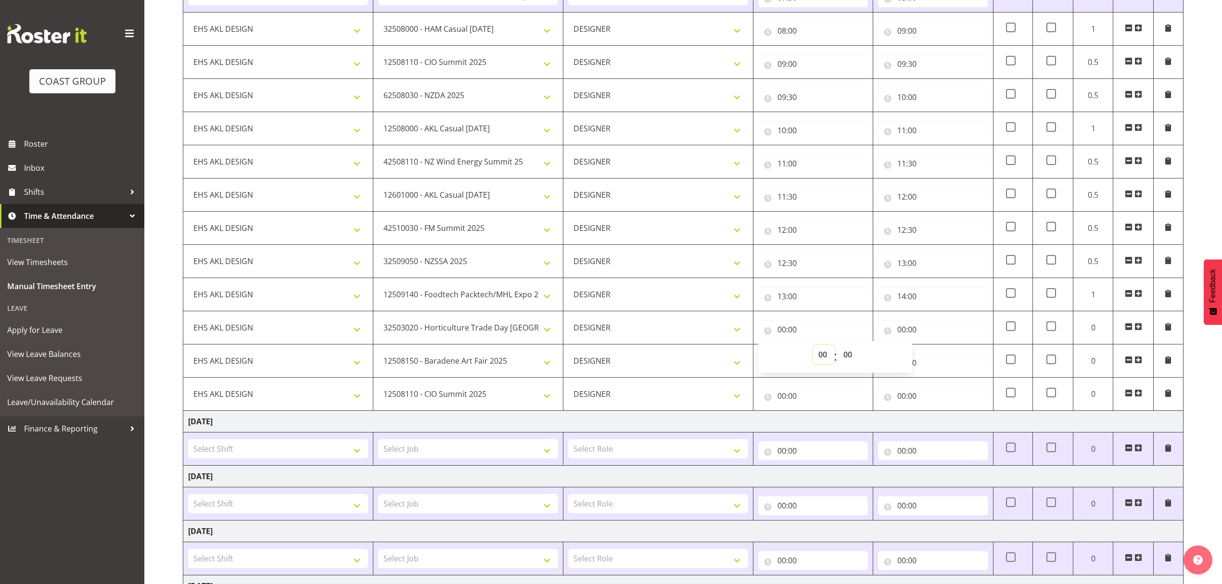
select select "14"
click at [813, 347] on select "00 01 02 03 04 05 06 07 08 09 10 11 12 13 14 15 16 17 18 19 20 21 22 23" at bounding box center [824, 354] width 22 height 19
type input "14:00"
click at [909, 328] on input "00:00" at bounding box center [933, 329] width 110 height 19
click at [948, 355] on select "00 01 02 03 04 05 06 07 08 09 10 11 12 13 14 15 16 17 18 19 20 21 22 23" at bounding box center [944, 354] width 22 height 19
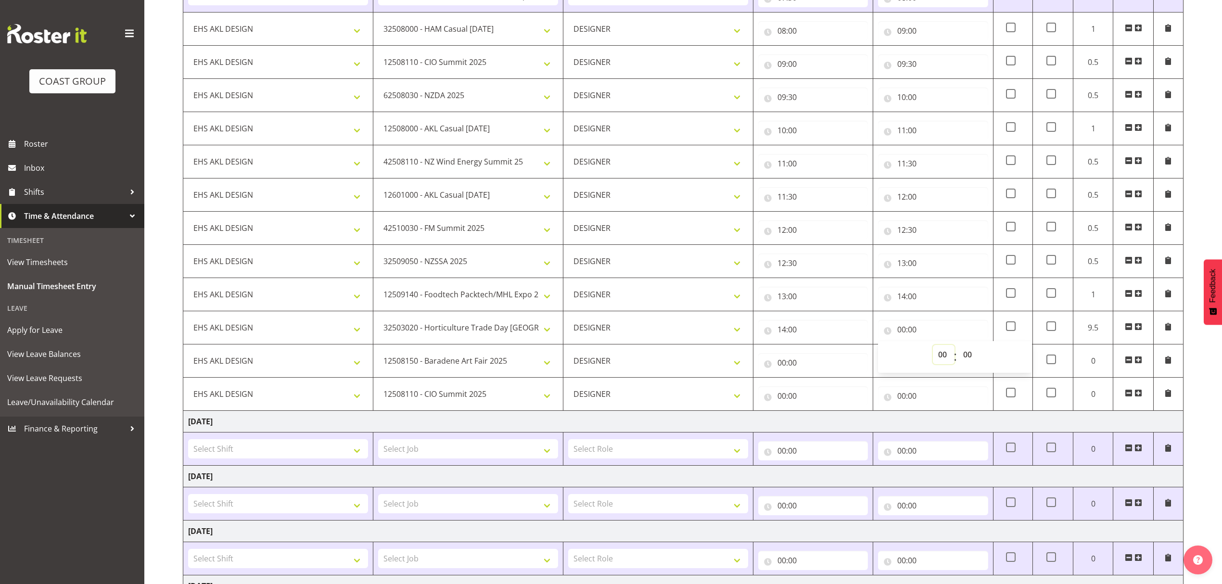
select select "15"
click at [933, 347] on select "00 01 02 03 04 05 06 07 08 09 10 11 12 13 14 15 16 17 18 19 20 21 22 23" at bounding box center [944, 354] width 22 height 19
type input "15:00"
click at [834, 360] on input "00:00" at bounding box center [813, 362] width 110 height 19
click at [825, 385] on select "00 01 02 03 04 05 06 07 08 09 10 11 12 13 14 15 16 17 18 19 20 21 22 23" at bounding box center [824, 387] width 22 height 19
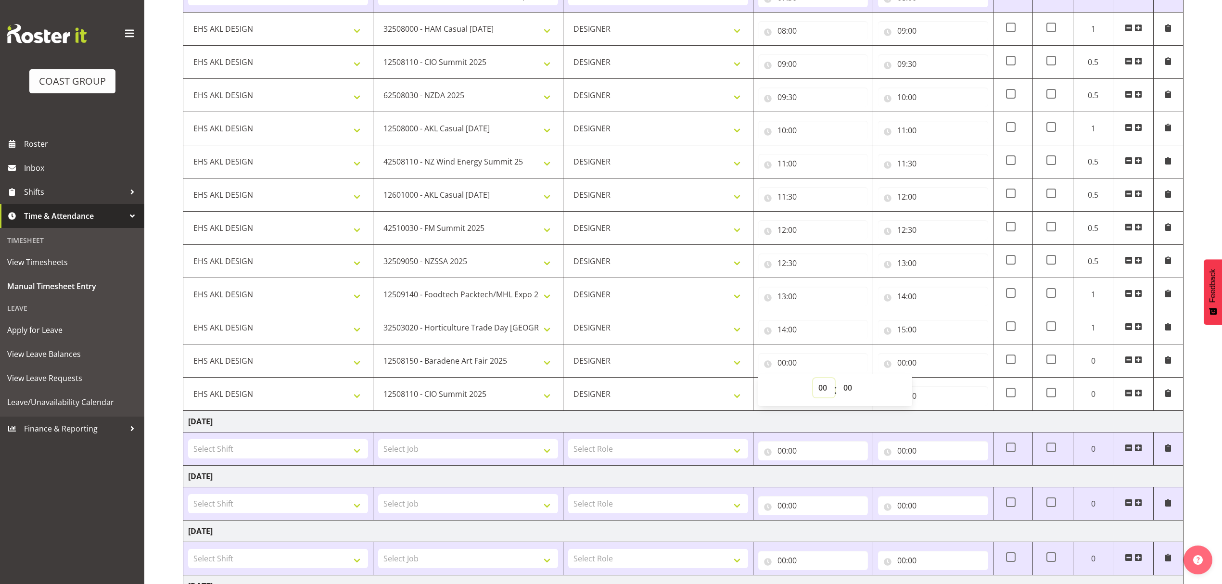
select select "15"
click at [813, 381] on select "00 01 02 03 04 05 06 07 08 09 10 11 12 13 14 15 16 17 18 19 20 21 22 23" at bounding box center [824, 387] width 22 height 19
type input "15:00"
click at [907, 364] on input "00:00" at bounding box center [933, 362] width 110 height 19
drag, startPoint x: 944, startPoint y: 394, endPoint x: 941, endPoint y: 389, distance: 5.4
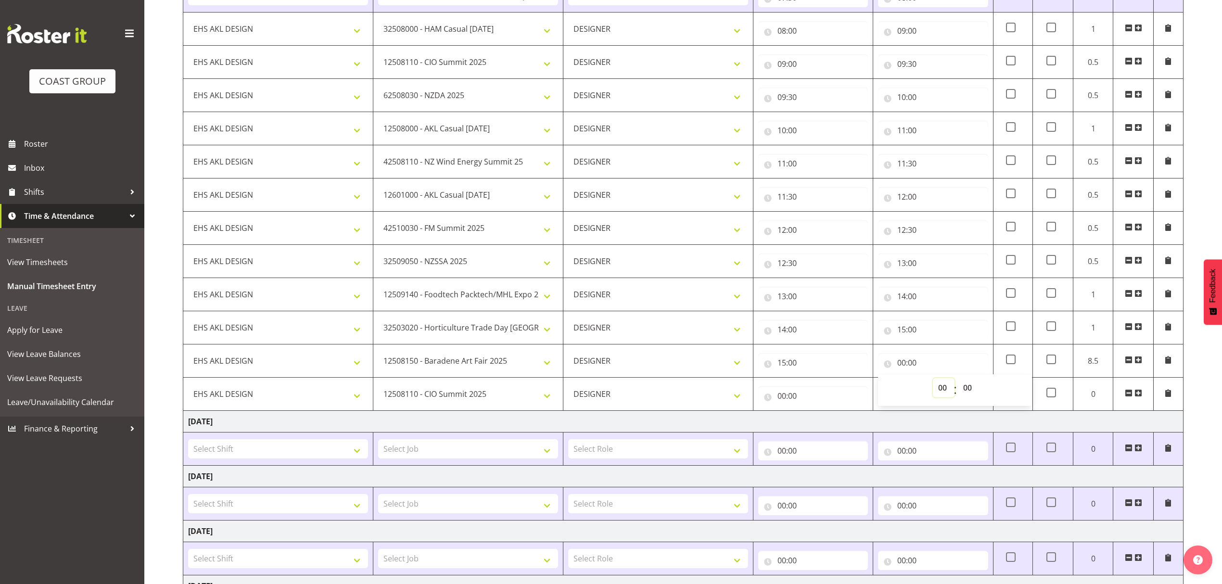
click at [944, 394] on select "00 01 02 03 04 05 06 07 08 09 10 11 12 13 14 15 16 17 18 19 20 21 22 23" at bounding box center [944, 387] width 22 height 19
select select "15"
click at [933, 381] on select "00 01 02 03 04 05 06 07 08 09 10 11 12 13 14 15 16 17 18 19 20 21 22 23" at bounding box center [944, 387] width 22 height 19
type input "15:00"
click at [965, 386] on select "00 01 02 03 04 05 06 07 08 09 10 11 12 13 14 15 16 17 18 19 20 21 22 23 24 25 2…" at bounding box center [969, 387] width 22 height 19
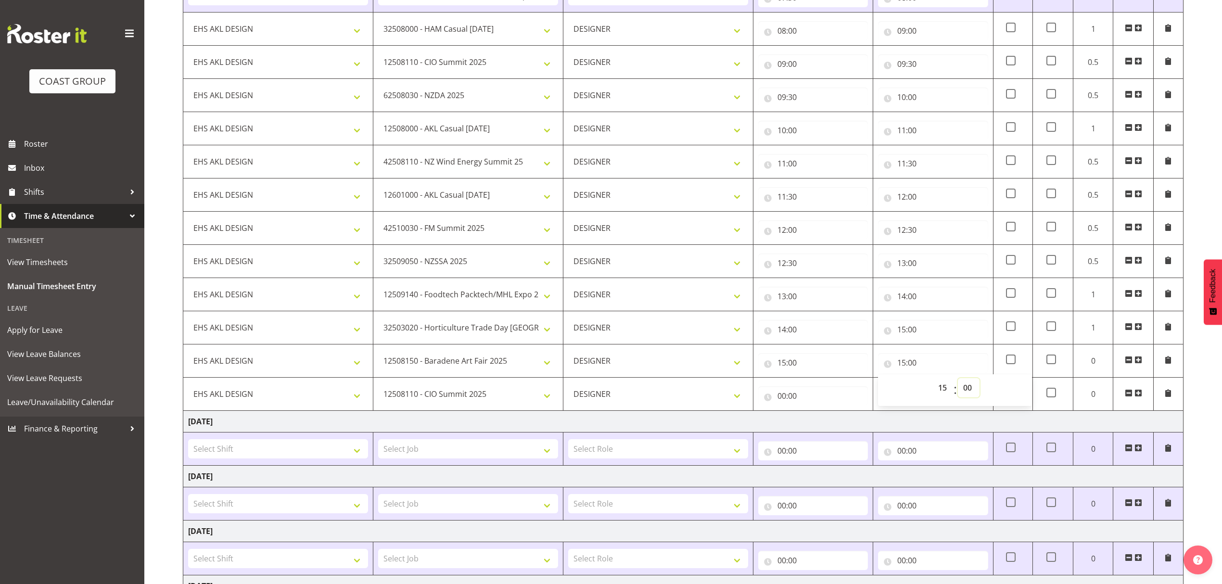
select select "30"
click at [958, 381] on select "00 01 02 03 04 05 06 07 08 09 10 11 12 13 14 15 16 17 18 19 20 21 22 23 24 25 2…" at bounding box center [969, 387] width 22 height 19
type input "15:30"
click at [809, 395] on input "00:00" at bounding box center [813, 395] width 110 height 19
click at [819, 421] on select "00 01 02 03 04 05 06 07 08 09 10 11 12 13 14 15 16 17 18 19 20 21 22 23" at bounding box center [824, 420] width 22 height 19
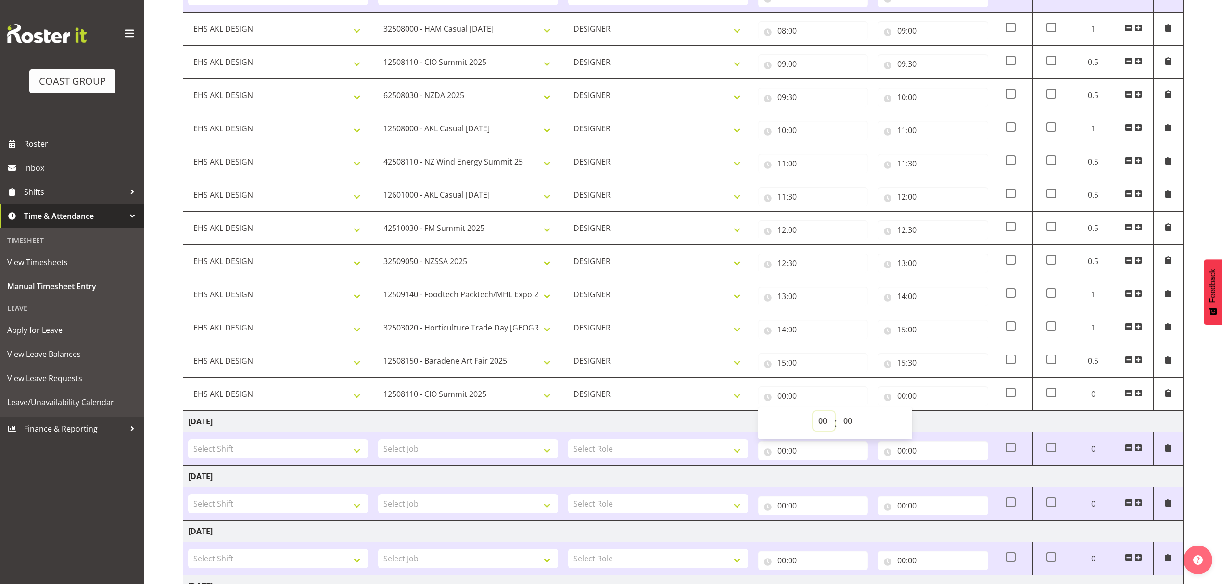
select select "15"
click at [813, 414] on select "00 01 02 03 04 05 06 07 08 09 10 11 12 13 14 15 16 17 18 19 20 21 22 23" at bounding box center [824, 420] width 22 height 19
type input "15:00"
drag, startPoint x: 857, startPoint y: 424, endPoint x: 855, endPoint y: 416, distance: 8.4
click at [857, 424] on select "00 01 02 03 04 05 06 07 08 09 10 11 12 13 14 15 16 17 18 19 20 21 22 23 24 25 2…" at bounding box center [849, 420] width 22 height 19
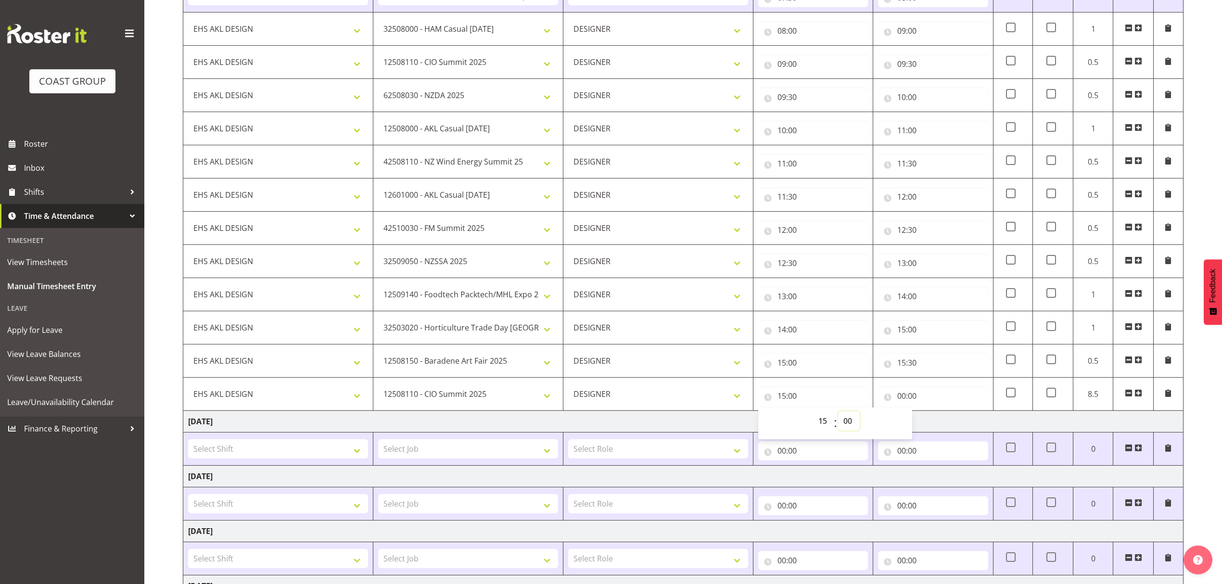
select select "30"
click at [838, 414] on select "00 01 02 03 04 05 06 07 08 09 10 11 12 13 14 15 16 17 18 19 20 21 22 23 24 25 2…" at bounding box center [849, 420] width 22 height 19
type input "15:30"
click at [918, 401] on input "00:00" at bounding box center [933, 395] width 110 height 19
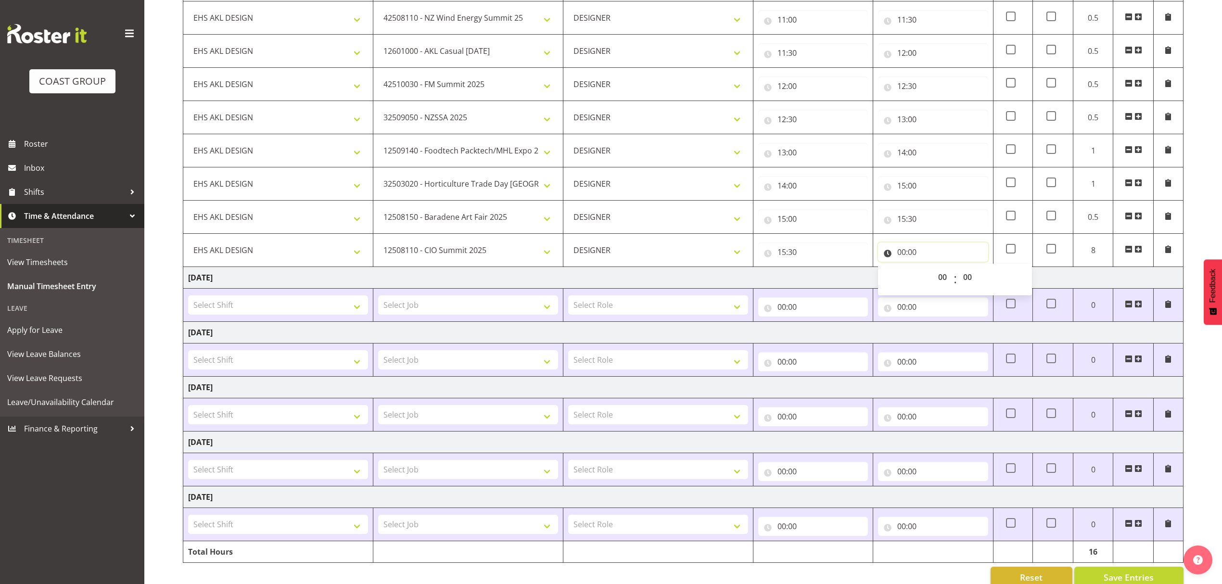
scroll to position [419, 0]
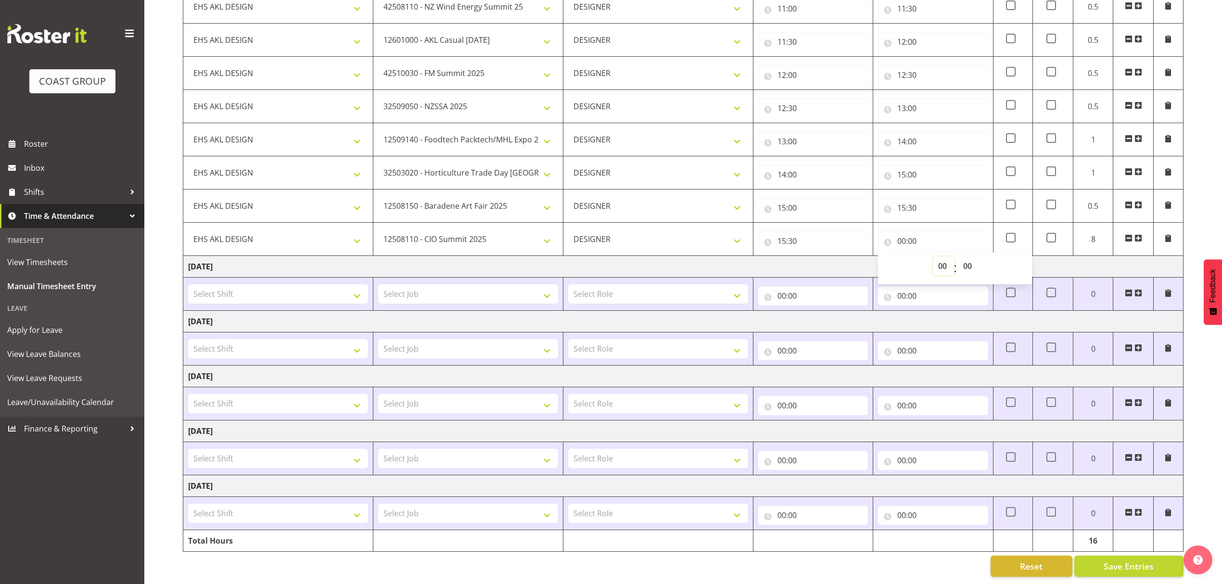
click at [944, 256] on select "00 01 02 03 04 05 06 07 08 09 10 11 12 13 14 15 16 17 18 19 20 21 22 23" at bounding box center [944, 265] width 22 height 19
select select "16"
click at [933, 256] on select "00 01 02 03 04 05 06 07 08 09 10 11 12 13 14 15 16 17 18 19 20 21 22 23" at bounding box center [944, 265] width 22 height 19
type input "16:00"
click at [843, 256] on td "[DATE]" at bounding box center [683, 267] width 1000 height 22
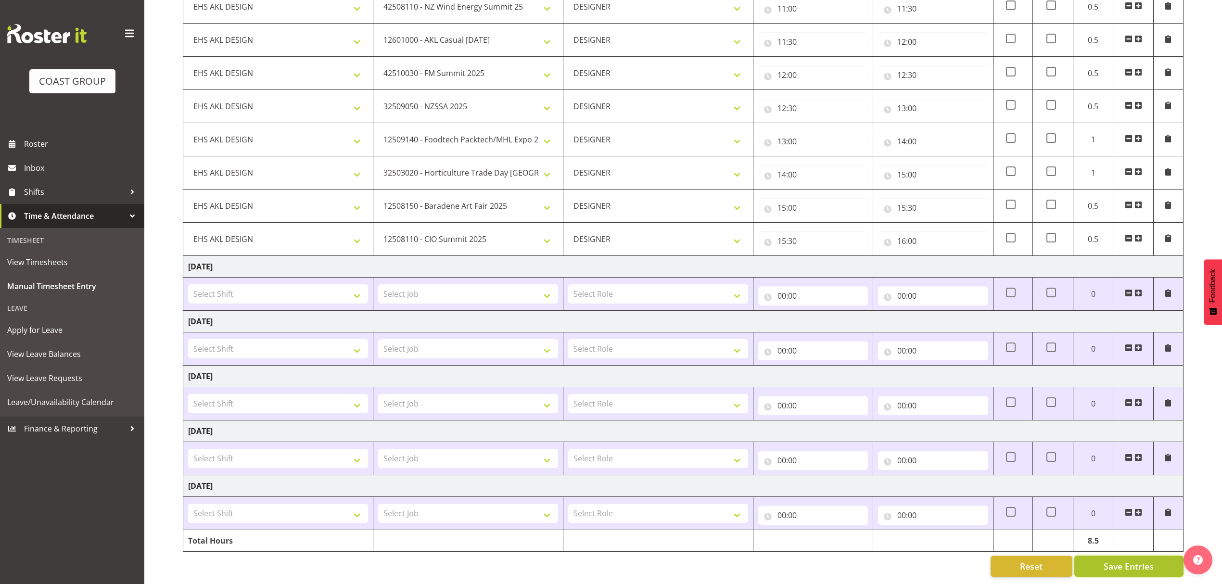
click at [1123, 560] on span "Save Entries" at bounding box center [1129, 566] width 50 height 13
click at [1111, 563] on button "Save Entries" at bounding box center [1128, 566] width 109 height 21
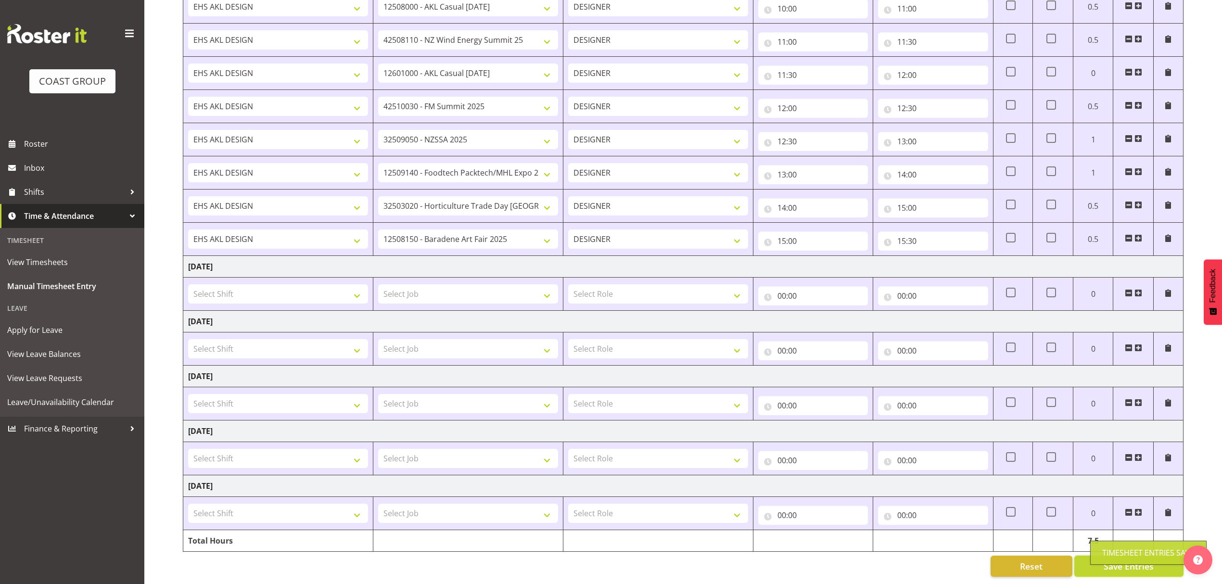
select select "8664"
type input "08:00"
type input "09:00"
select select "9443"
type input "09:00"
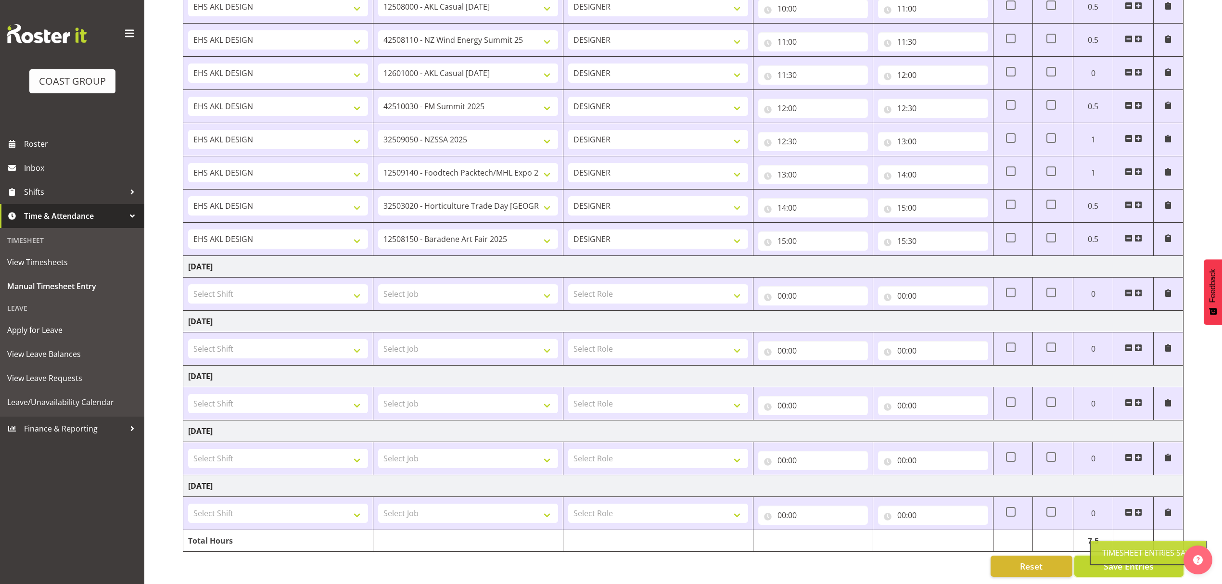
type input "09:30"
select select "9196"
type input "09:30"
type input "10:00"
select select "8652"
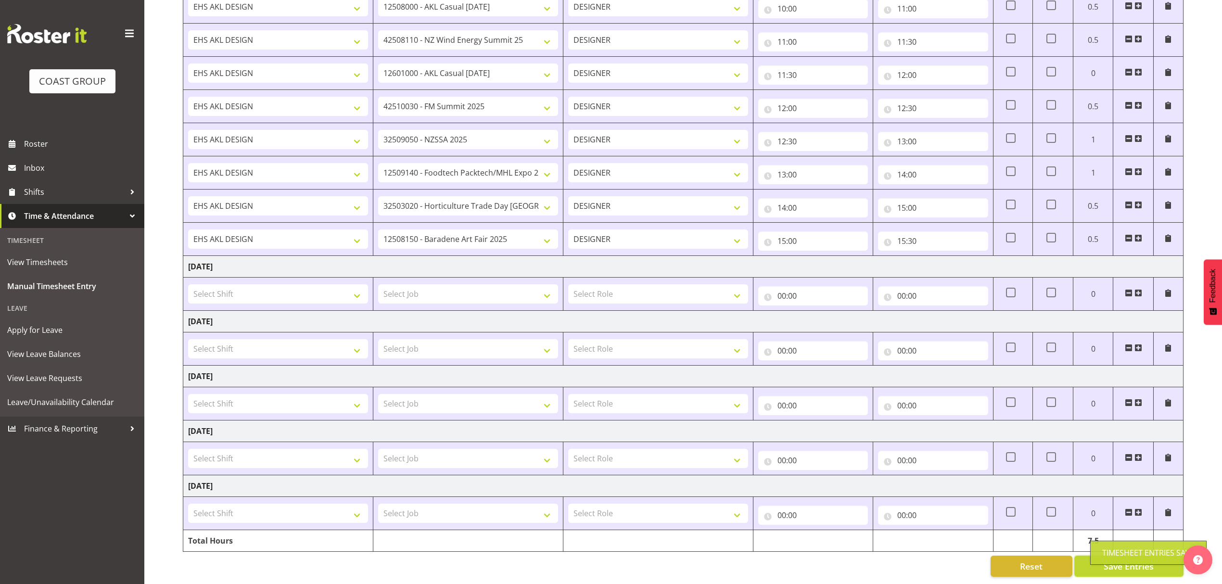
type input "10:00"
type input "11:00"
select select "9888"
type input "11:00"
type input "11:30"
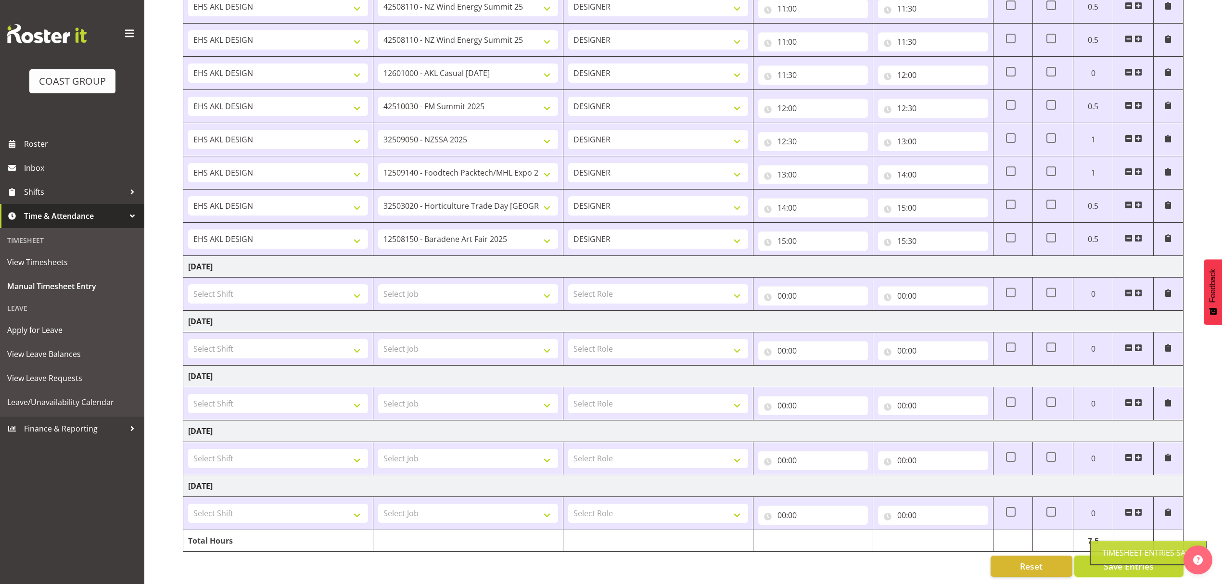
select select "10307"
type input "11:30"
type input "12:00"
select select "9890"
type input "12:00"
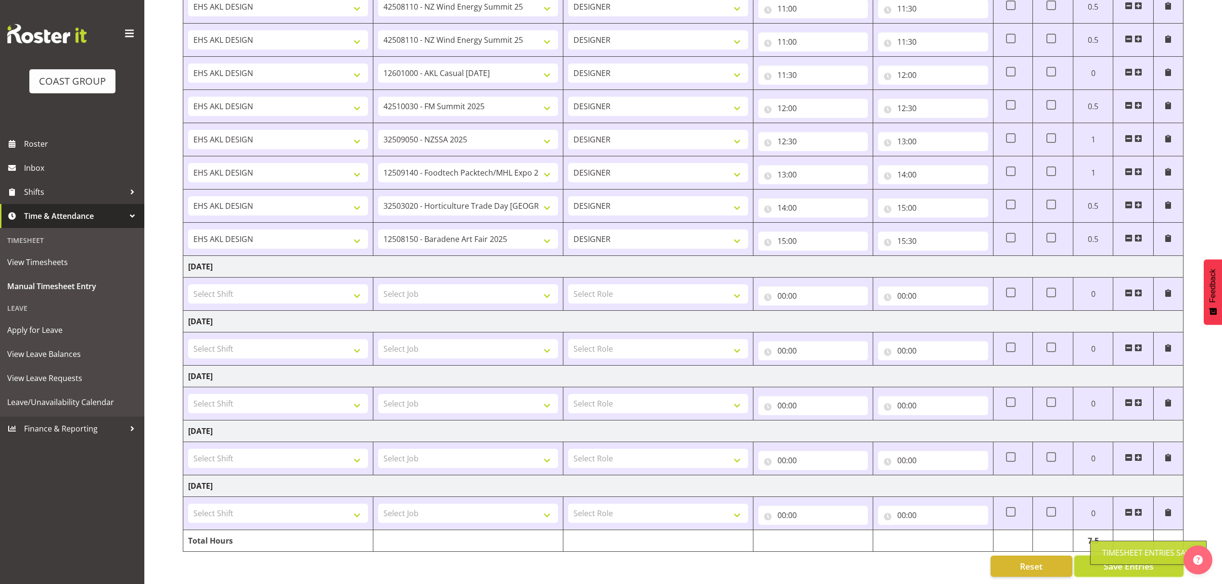
type input "12:30"
select select "9321"
type input "12:30"
type input "13:00"
select select "9630"
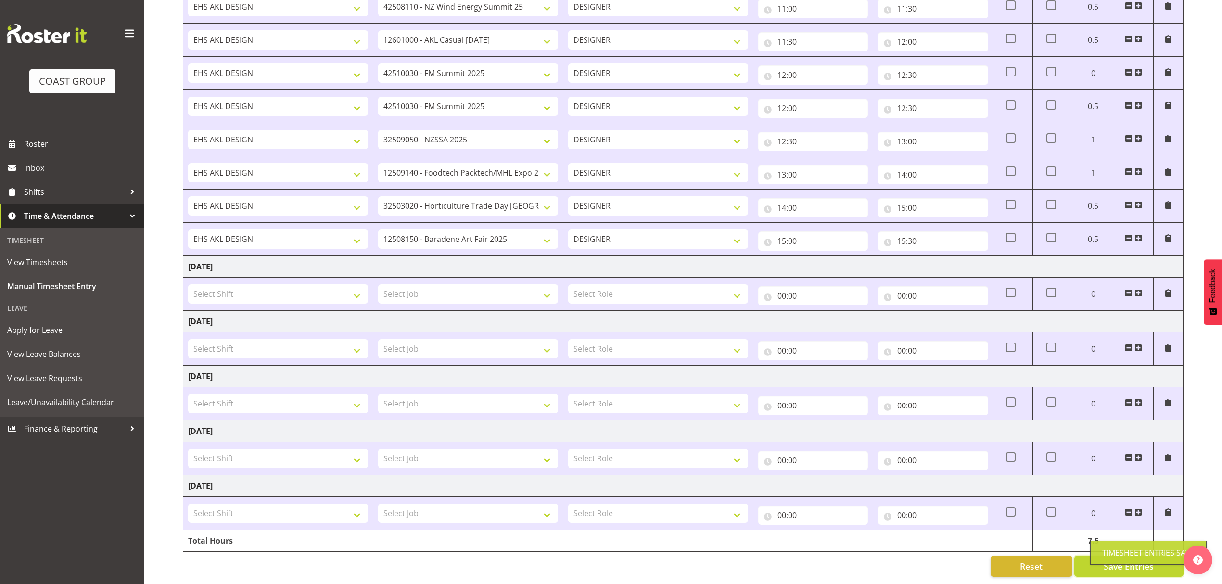
type input "13:00"
type input "14:00"
select select "9315"
type input "14:00"
type input "15:00"
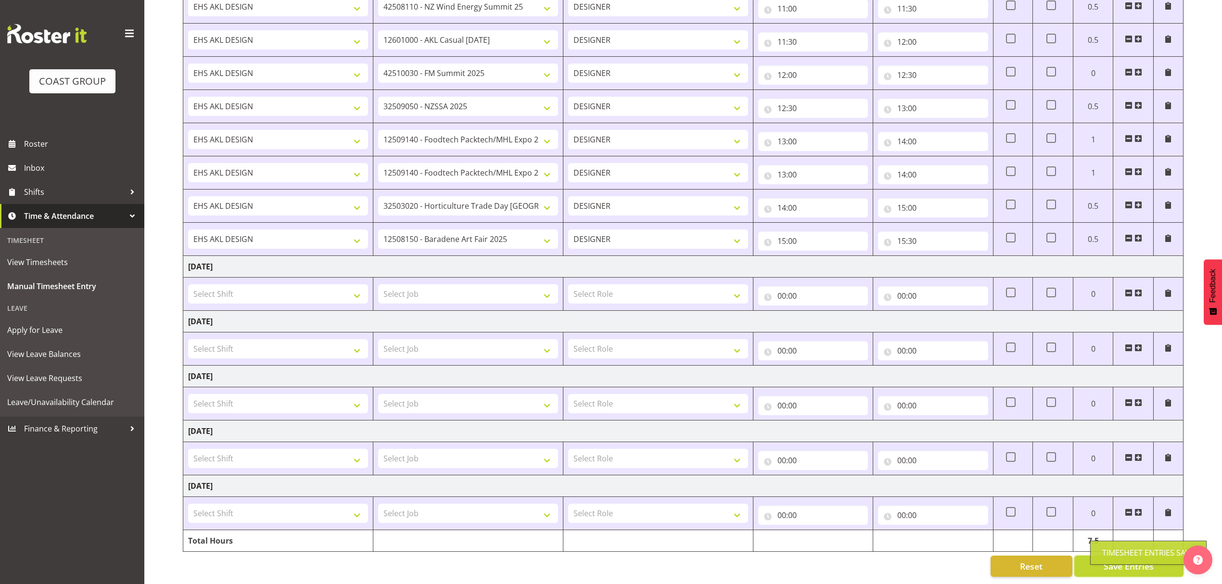
select select "9878"
type input "15:00"
type input "15:30"
select select "9443"
type input "15:30"
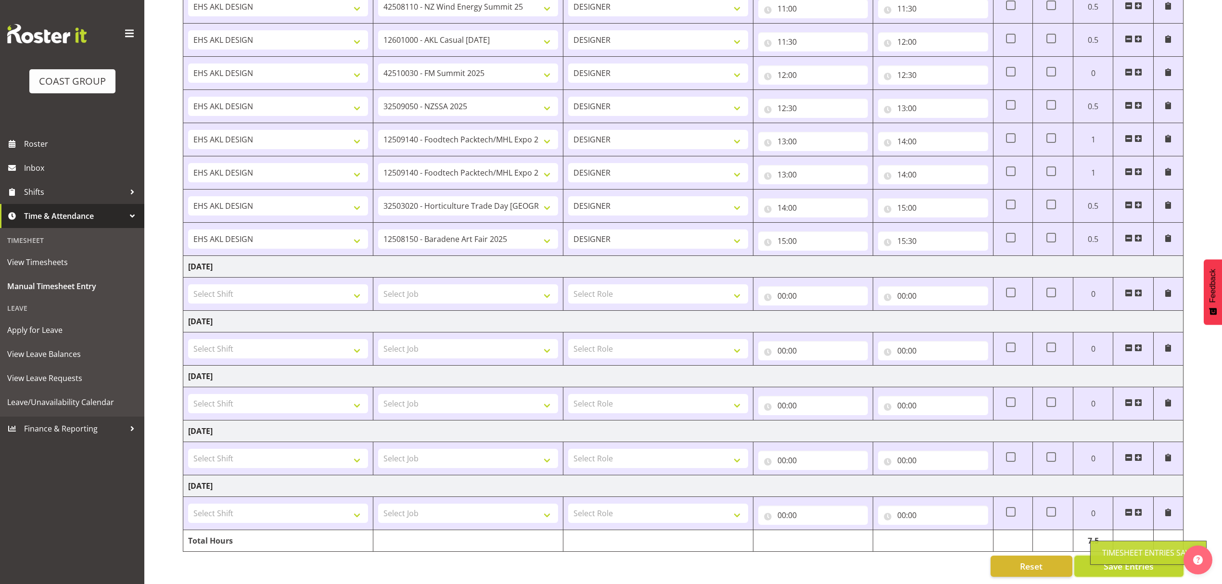
type input "16:00"
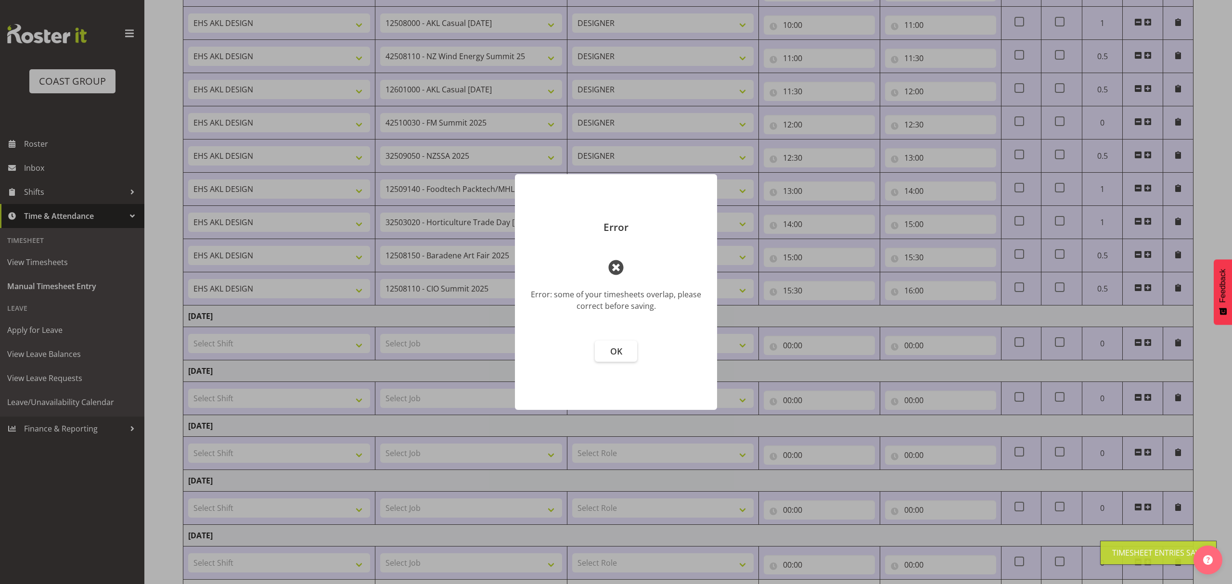
click at [607, 362] on footer "OK" at bounding box center [616, 370] width 202 height 79
click at [610, 350] on span "OK" at bounding box center [616, 351] width 12 height 12
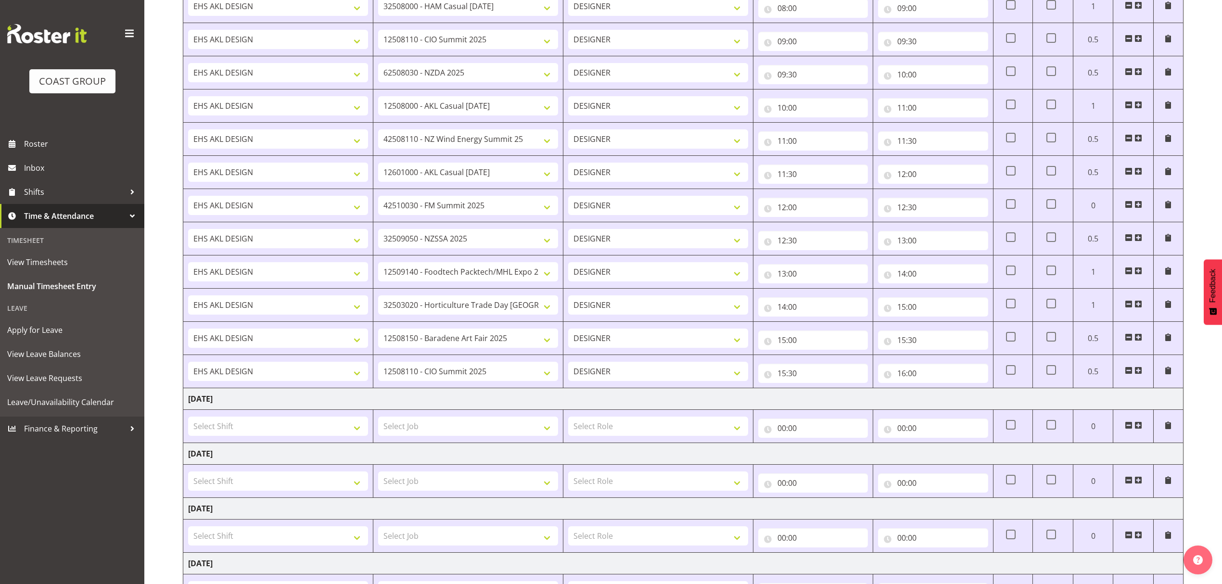
scroll to position [64, 0]
